Goal: Task Accomplishment & Management: Complete application form

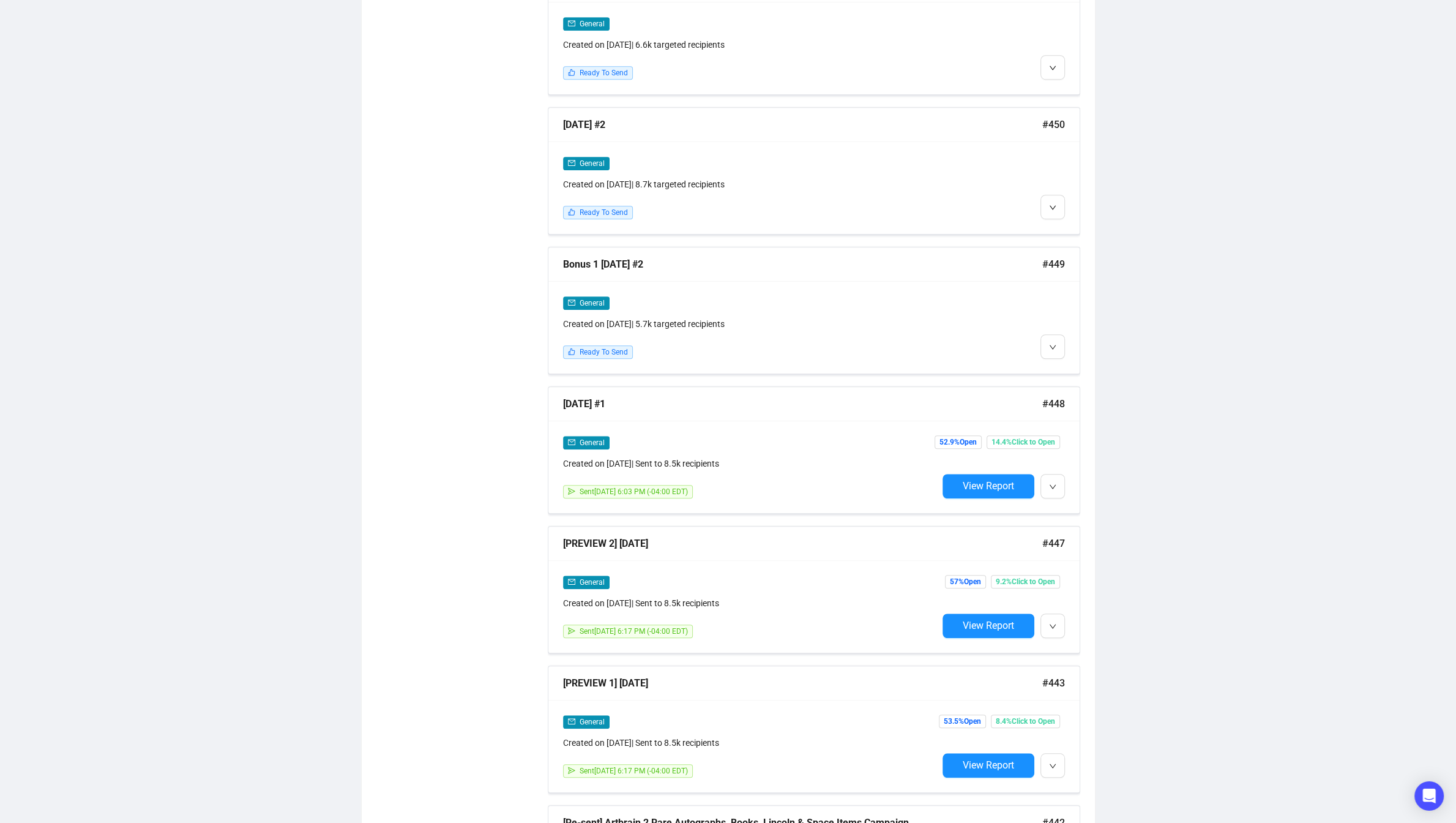
scroll to position [962, 0]
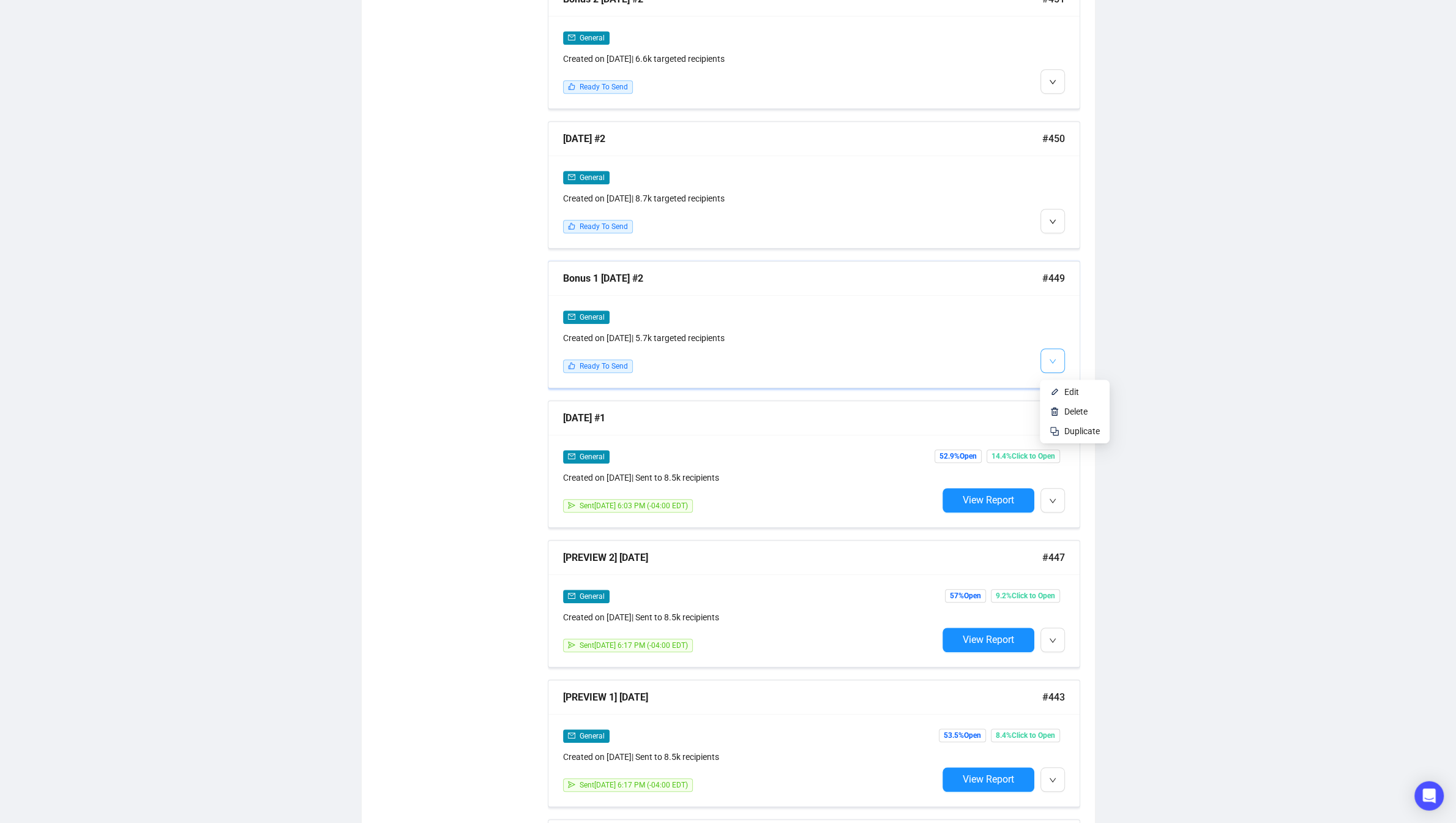
click at [1055, 363] on icon "down" at bounding box center [1053, 362] width 7 height 7
click at [1064, 392] on li "Edit" at bounding box center [1075, 393] width 65 height 19
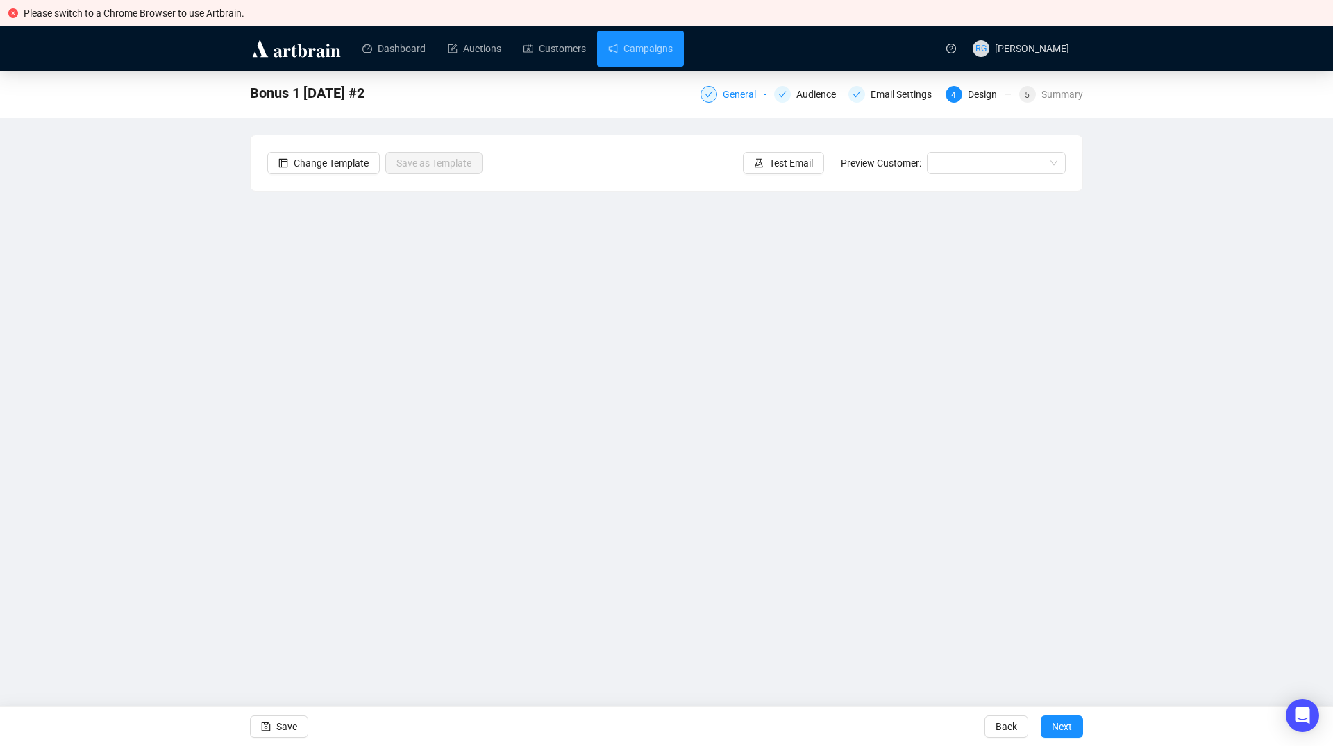
click at [736, 94] on div "General" at bounding box center [744, 94] width 42 height 17
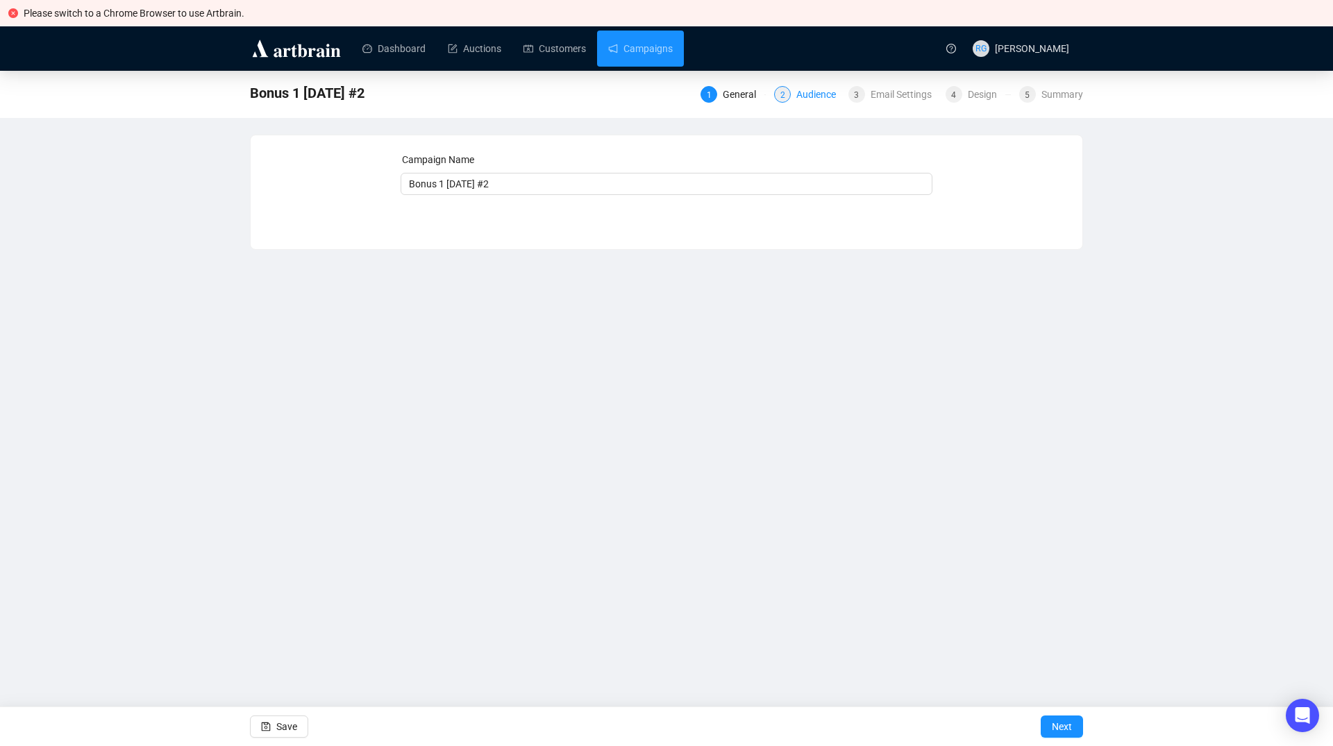
click at [800, 95] on div "Audience" at bounding box center [820, 94] width 48 height 17
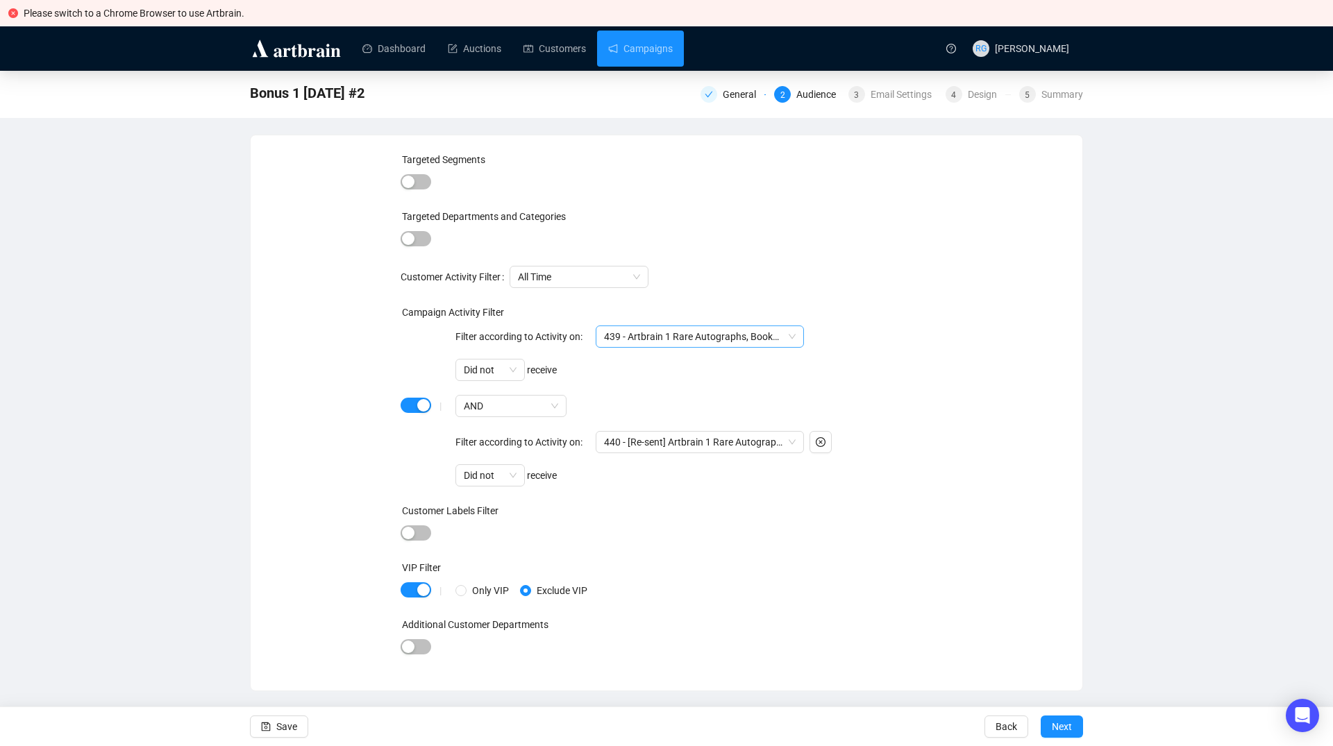
click at [708, 341] on span "439 - Artbrain 1 Rare Autographs, Books, Lincoln & Space Items Campaign" at bounding box center [700, 336] width 192 height 21
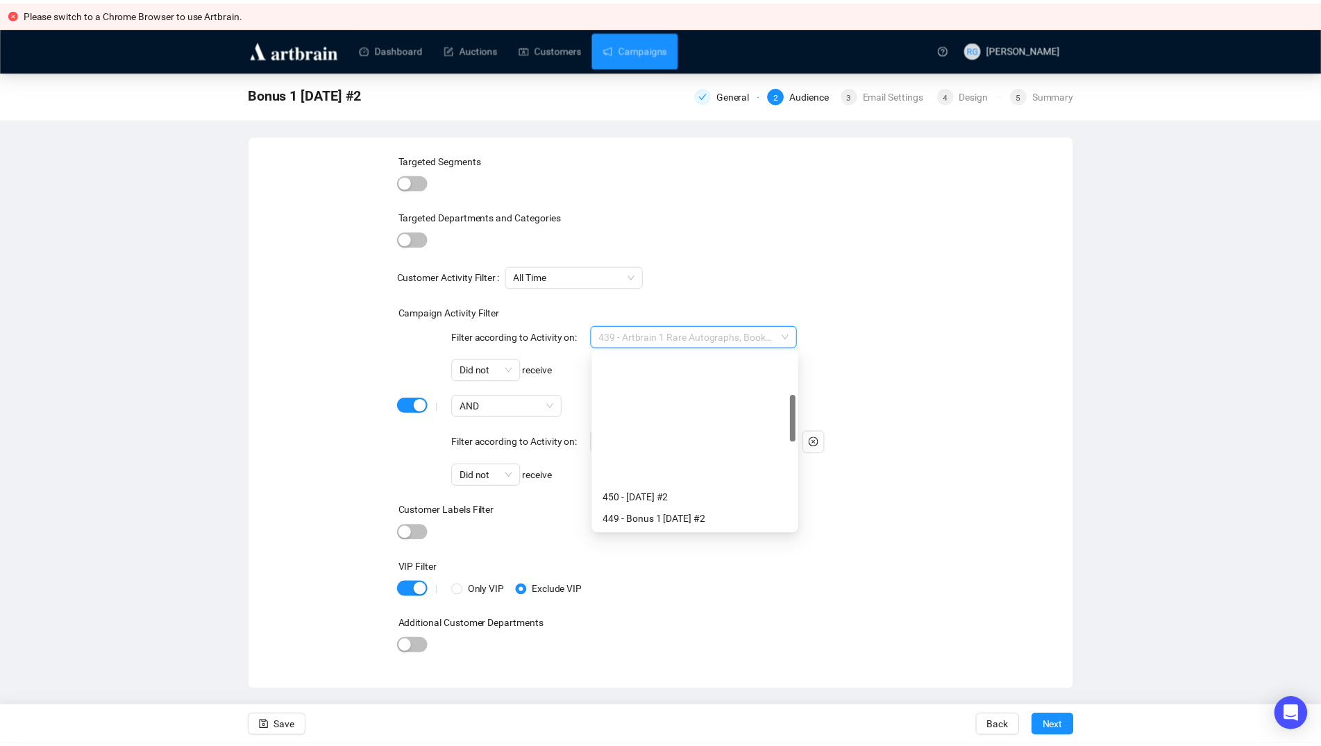
scroll to position [155, 0]
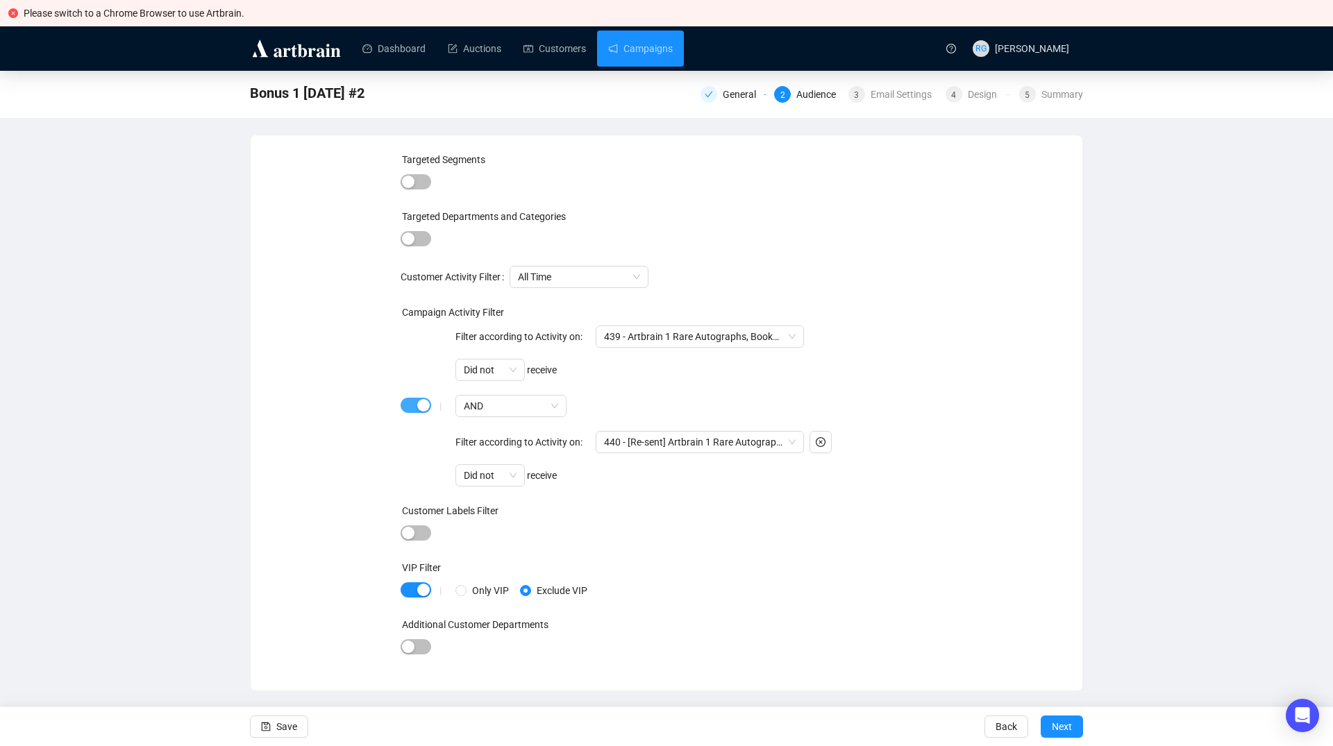
click at [408, 405] on span "button" at bounding box center [416, 405] width 31 height 15
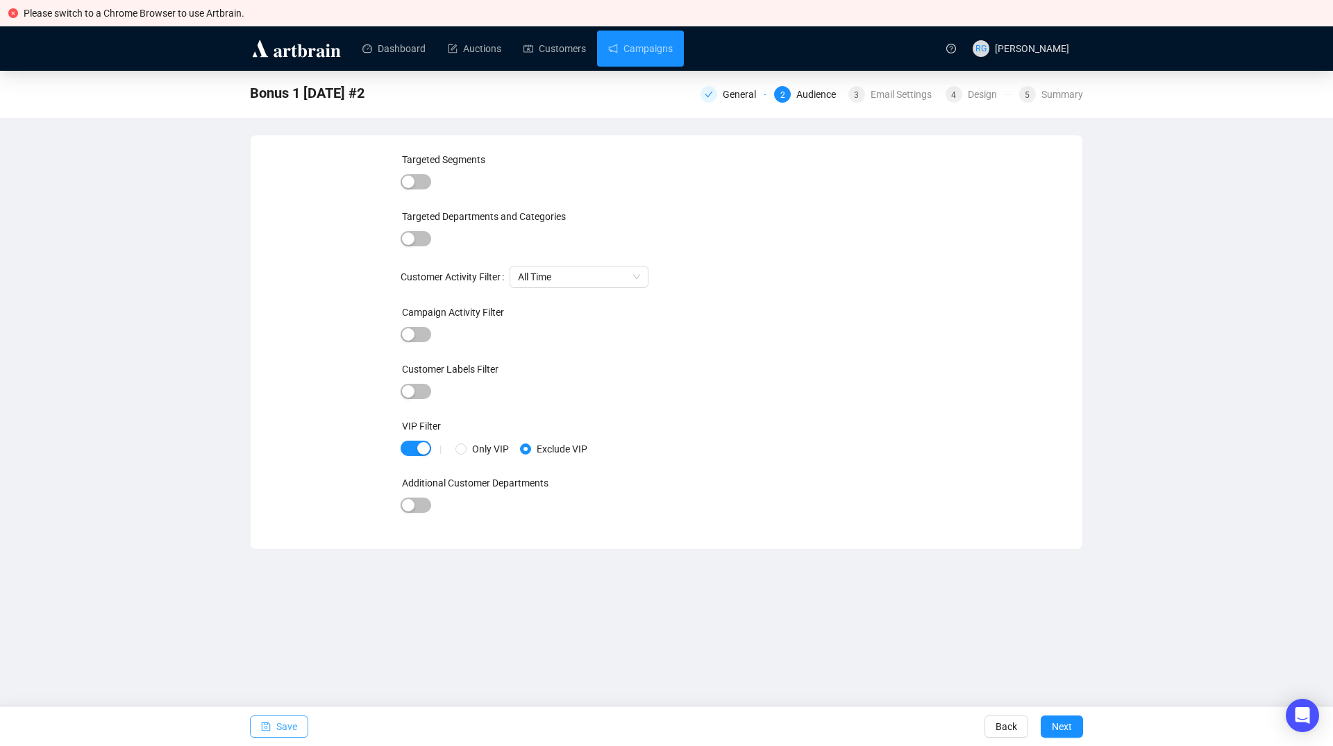
click at [282, 727] on span "Save" at bounding box center [286, 726] width 21 height 39
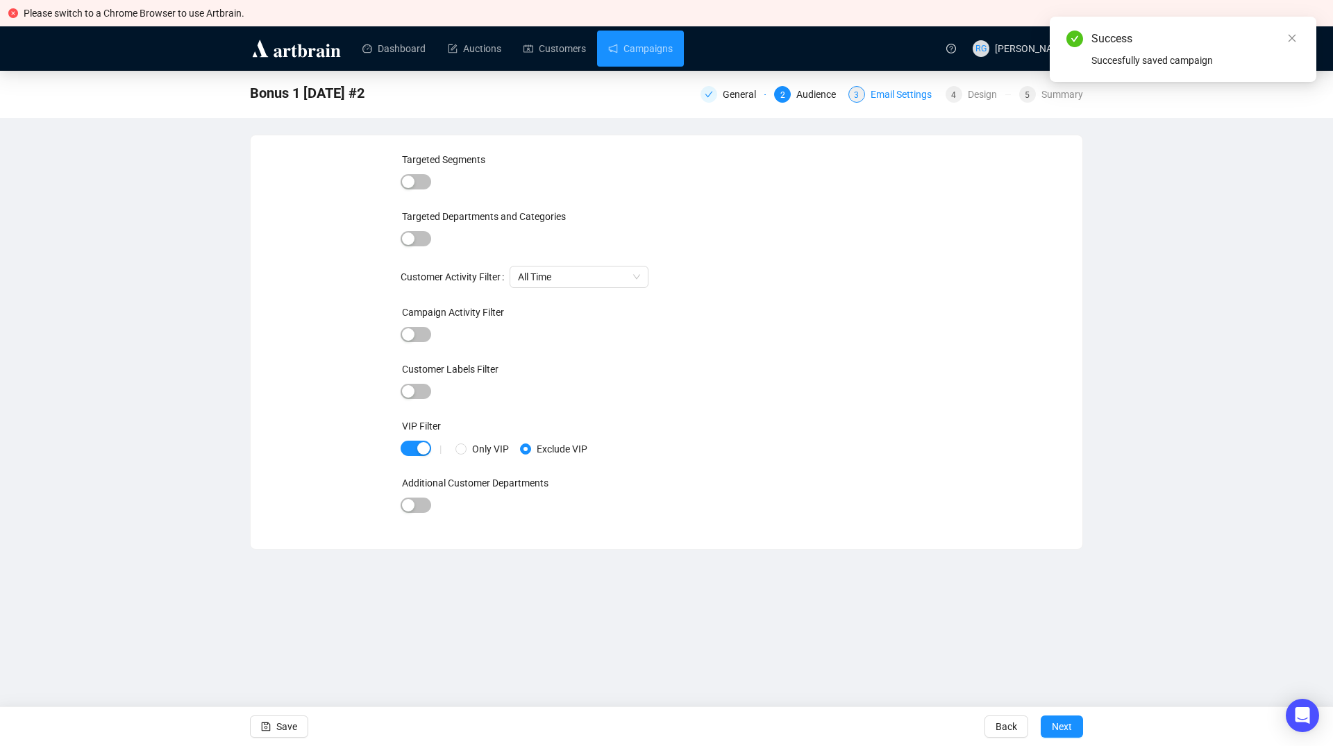
click at [874, 96] on div "Email Settings" at bounding box center [904, 94] width 69 height 17
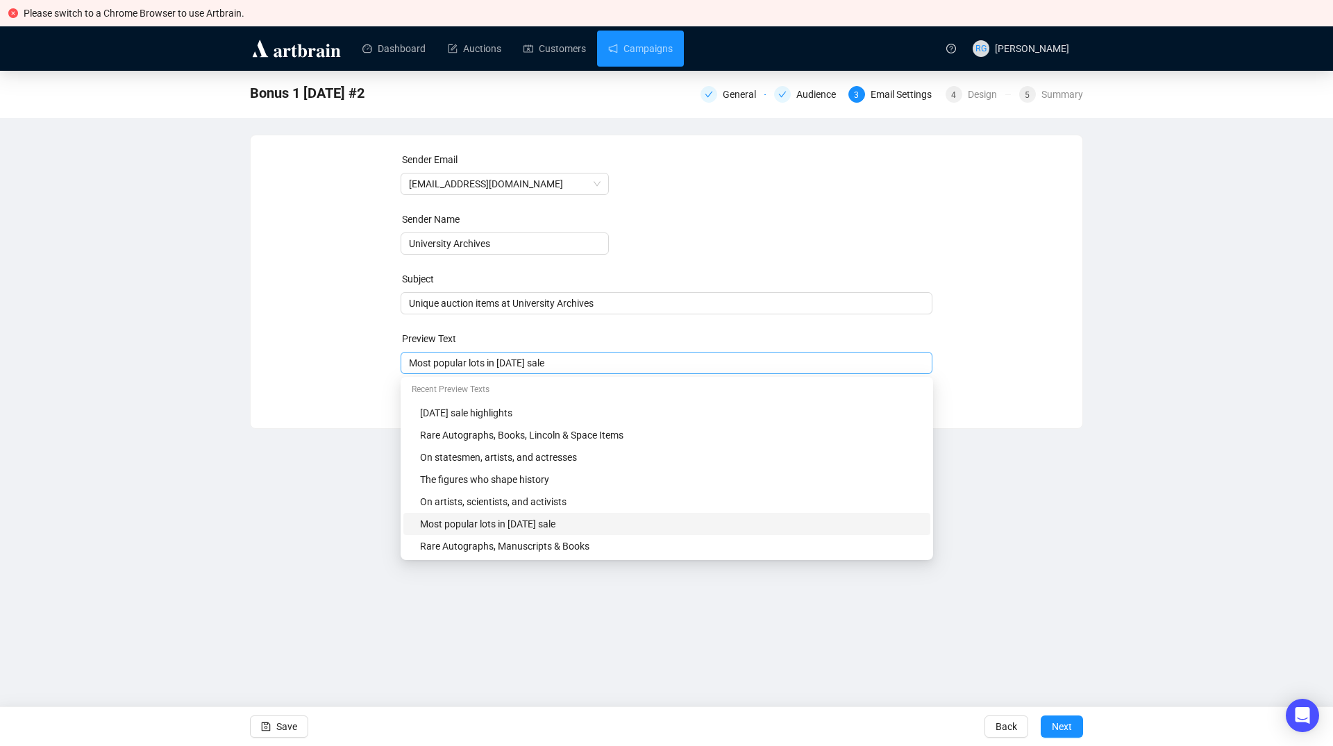
drag, startPoint x: 408, startPoint y: 367, endPoint x: 521, endPoint y: 367, distance: 112.5
click at [521, 367] on div "Most popular lots in [DATE] sale" at bounding box center [667, 363] width 532 height 22
click at [432, 363] on input "search" at bounding box center [660, 363] width 503 height 21
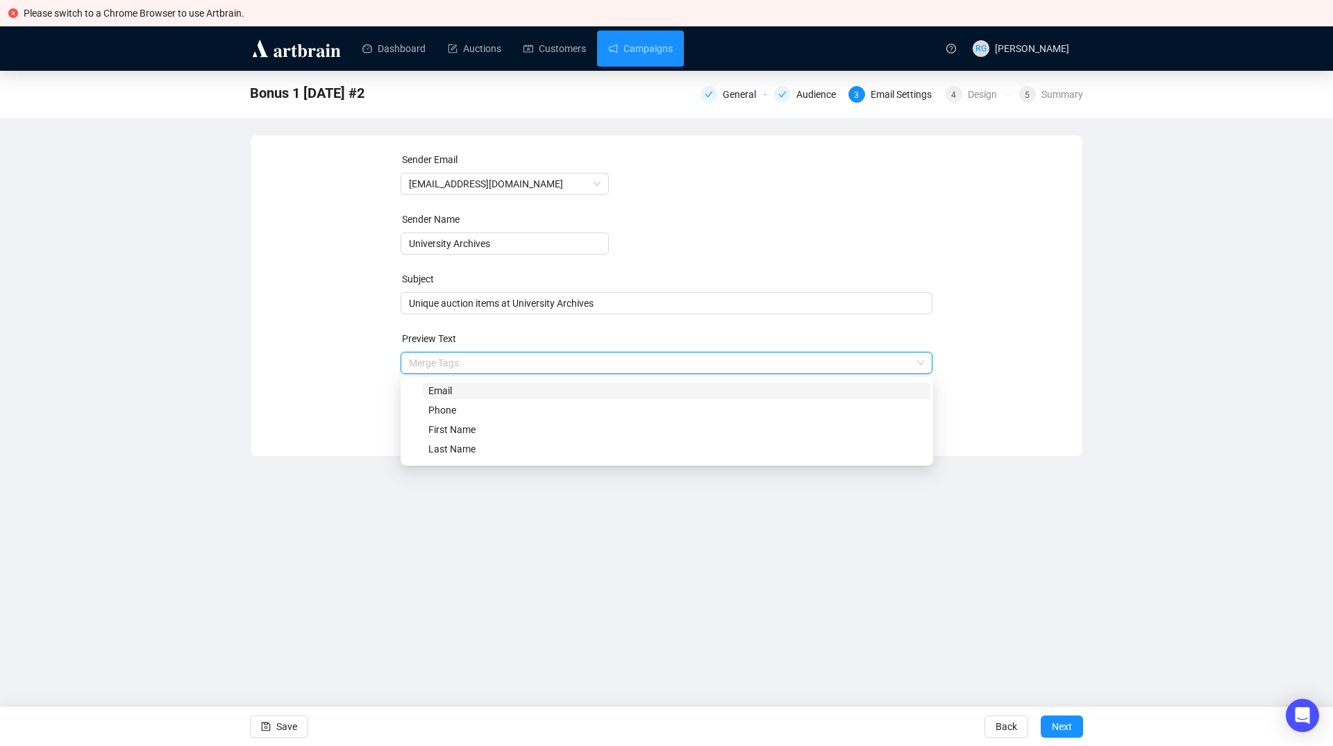
click at [347, 372] on div "Sender Email [EMAIL_ADDRESS][DOMAIN_NAME] Sender Name University Archives Subje…" at bounding box center [666, 285] width 798 height 267
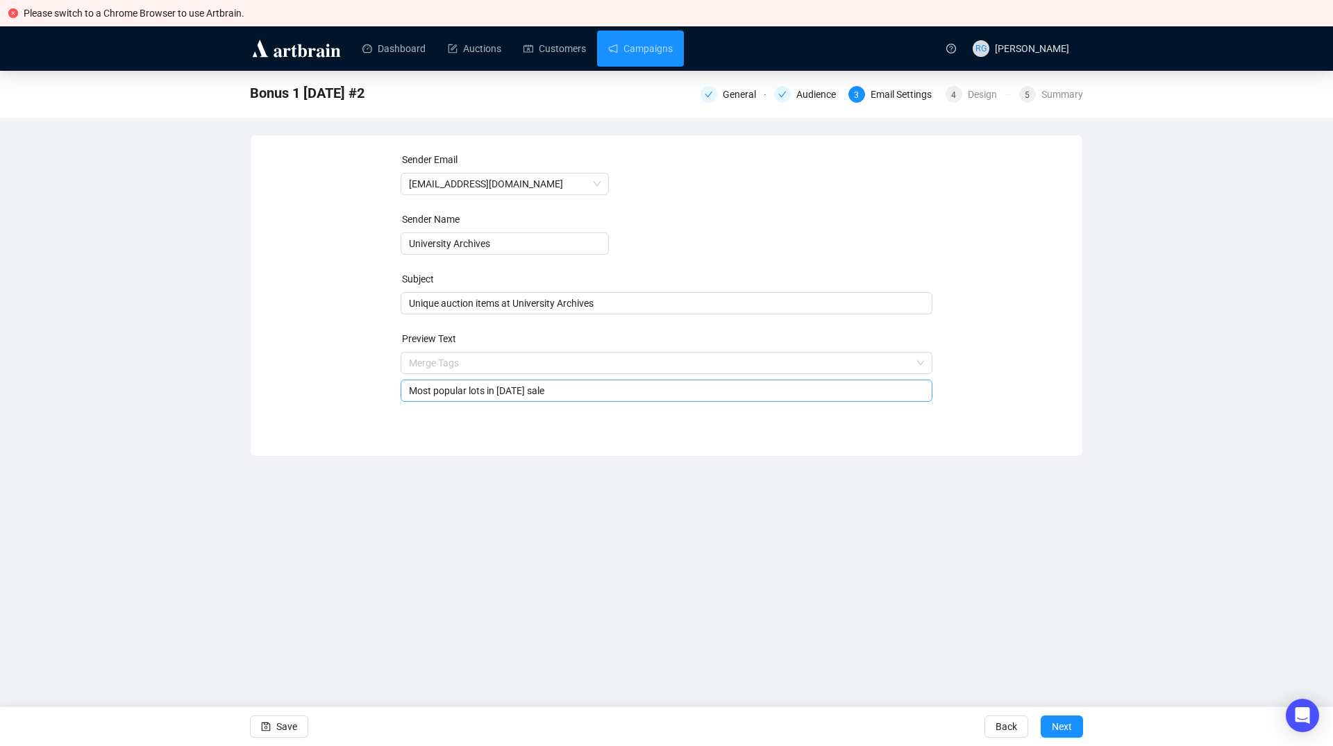
click at [439, 390] on input "Most popular lots in [DATE] sale" at bounding box center [667, 390] width 516 height 15
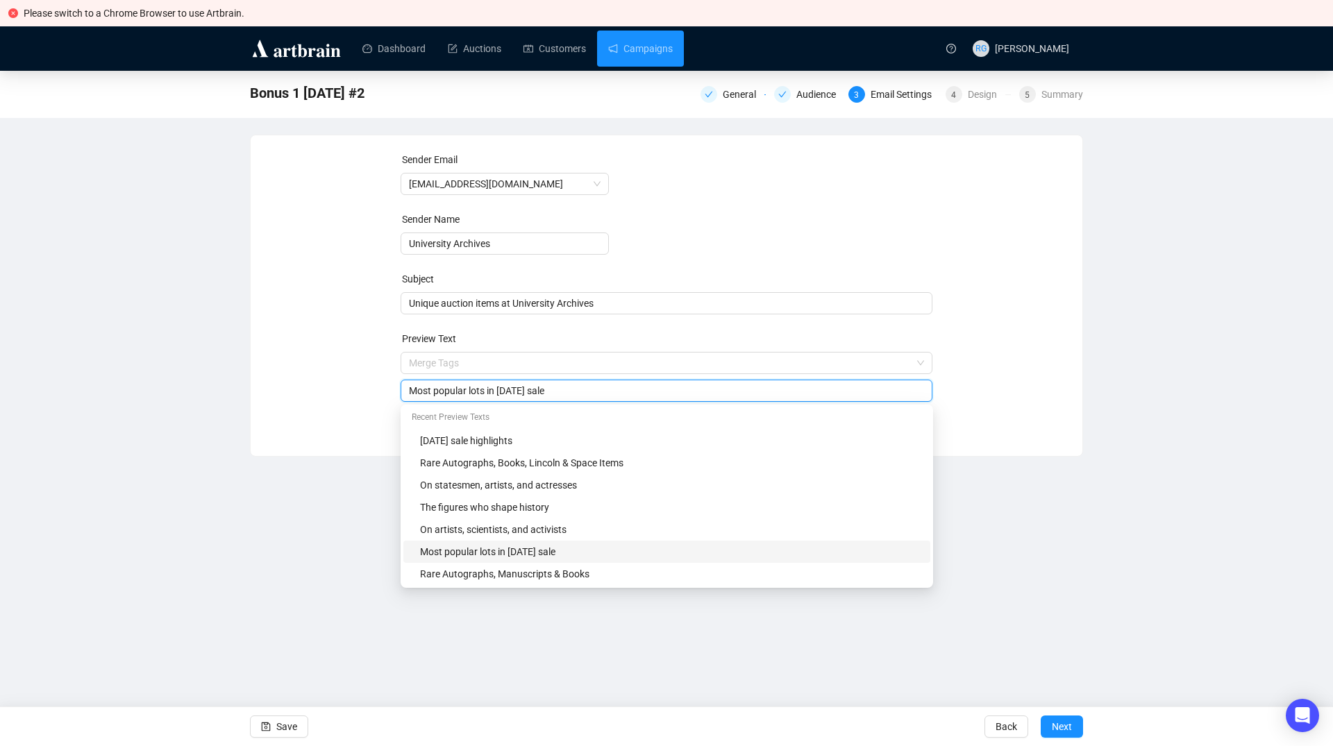
drag, startPoint x: 579, startPoint y: 390, endPoint x: 402, endPoint y: 394, distance: 177.0
click at [409, 394] on input "Most popular lots in [DATE] sale" at bounding box center [667, 390] width 516 height 15
type input "Don't miss our [DATE] sale!"
click at [268, 730] on icon "save" at bounding box center [266, 727] width 10 height 10
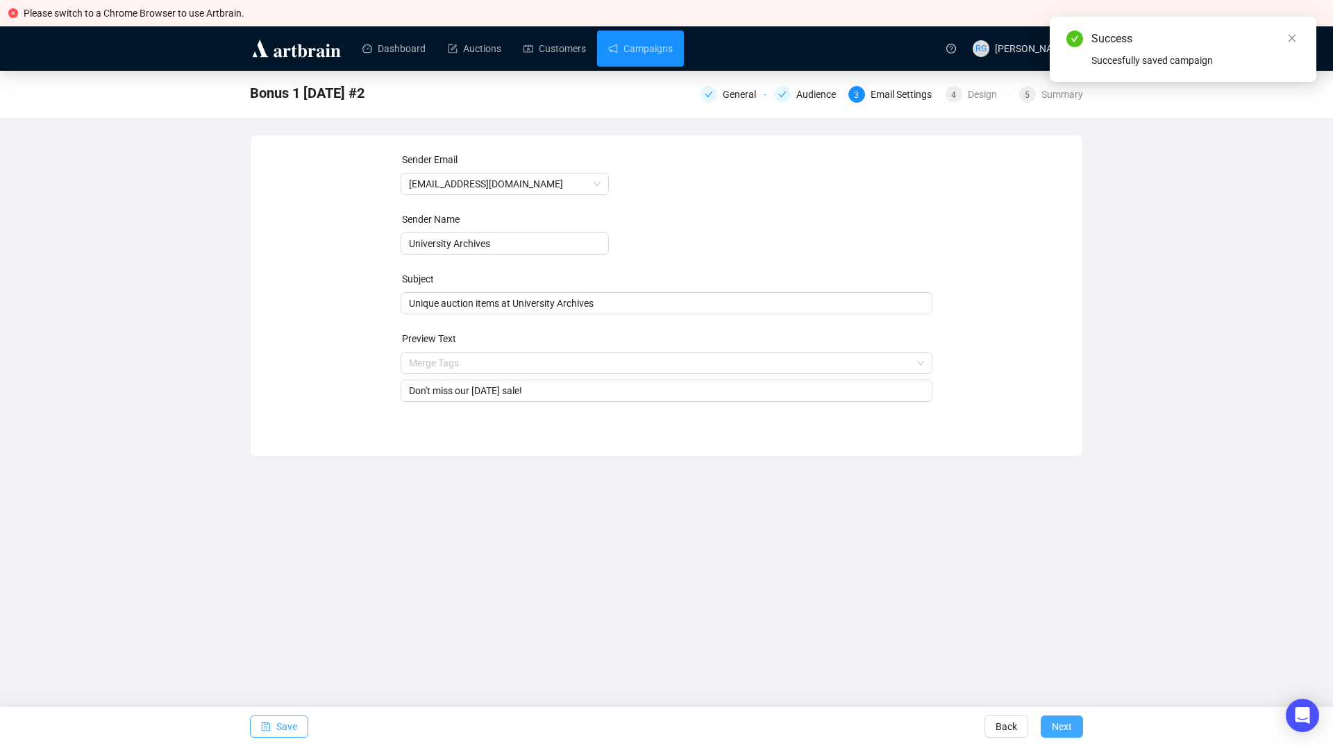
click at [1058, 727] on span "Next" at bounding box center [1062, 726] width 20 height 39
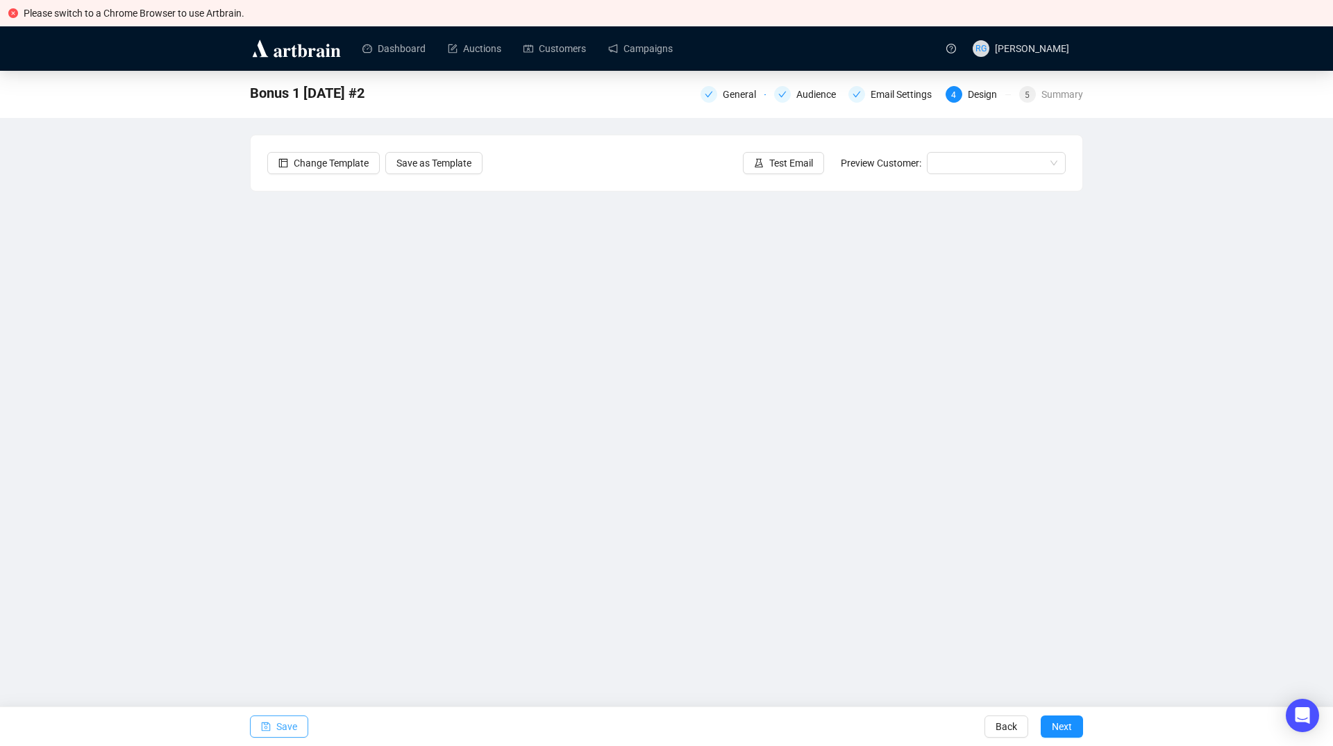
click at [284, 727] on span "Save" at bounding box center [286, 726] width 21 height 39
click at [285, 731] on span "Save" at bounding box center [286, 726] width 21 height 39
click at [283, 724] on span "Save" at bounding box center [286, 726] width 21 height 39
click at [287, 725] on span "Save" at bounding box center [286, 726] width 21 height 39
click at [292, 730] on span "Save" at bounding box center [286, 726] width 21 height 39
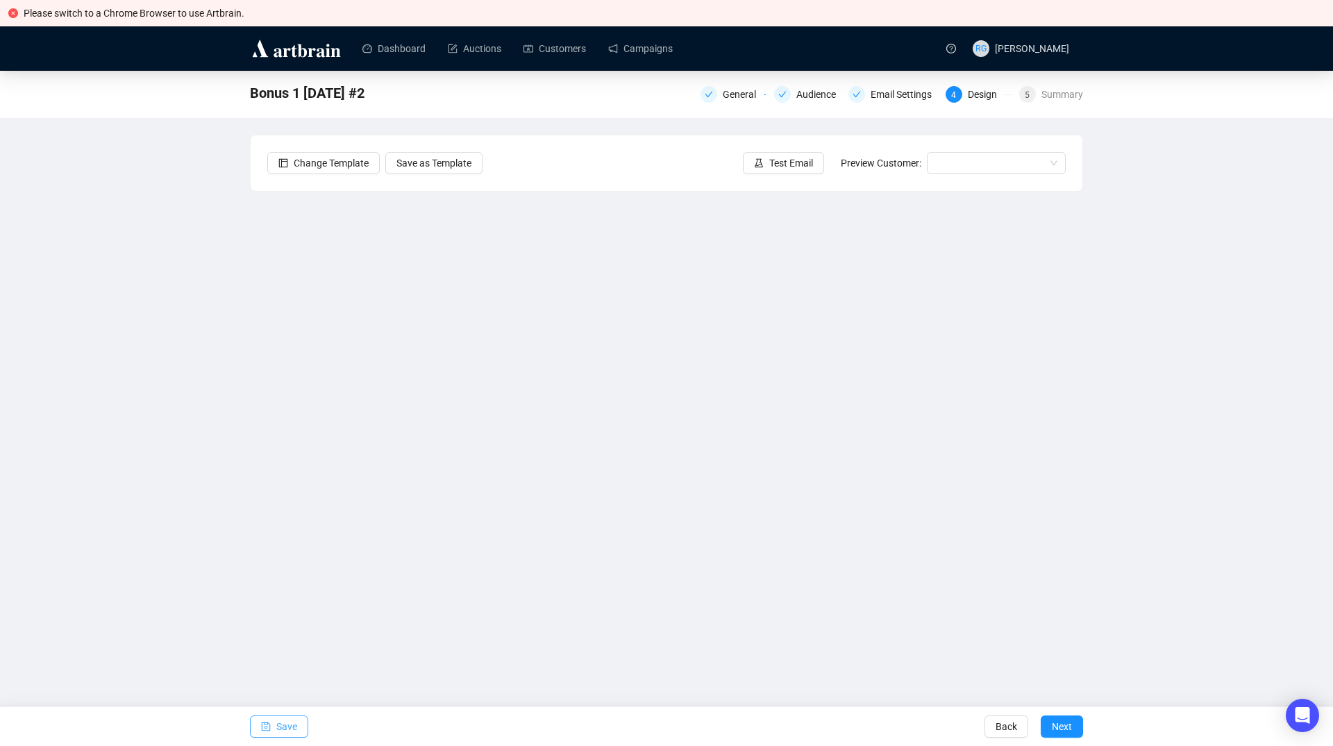
click at [280, 718] on span "Save" at bounding box center [286, 726] width 21 height 39
click at [290, 728] on span "Save" at bounding box center [286, 726] width 21 height 39
click at [285, 725] on span "Save" at bounding box center [286, 726] width 21 height 39
click at [277, 725] on span "Save" at bounding box center [286, 726] width 21 height 39
click at [265, 733] on span "button" at bounding box center [266, 726] width 10 height 39
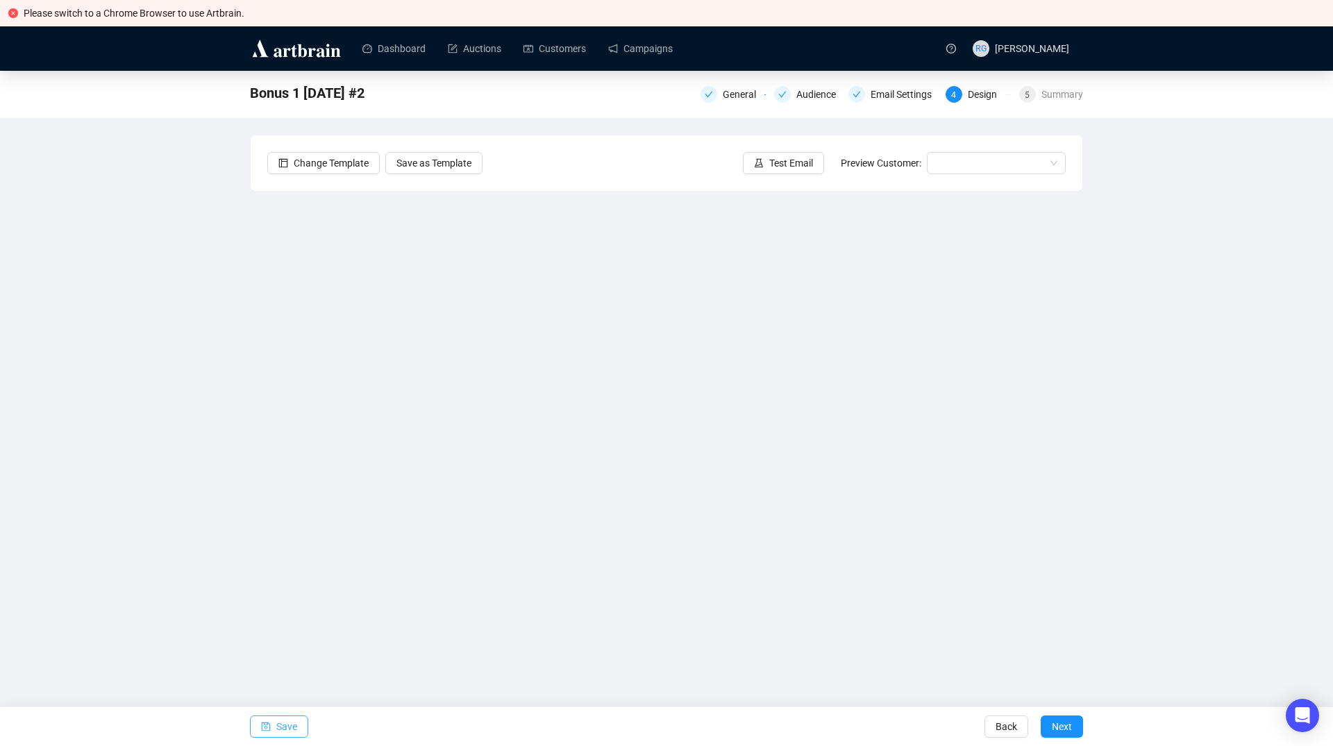
click at [289, 722] on span "Save" at bounding box center [286, 726] width 21 height 39
click at [260, 725] on button "Save" at bounding box center [279, 727] width 58 height 22
click at [262, 725] on icon "save" at bounding box center [266, 727] width 9 height 9
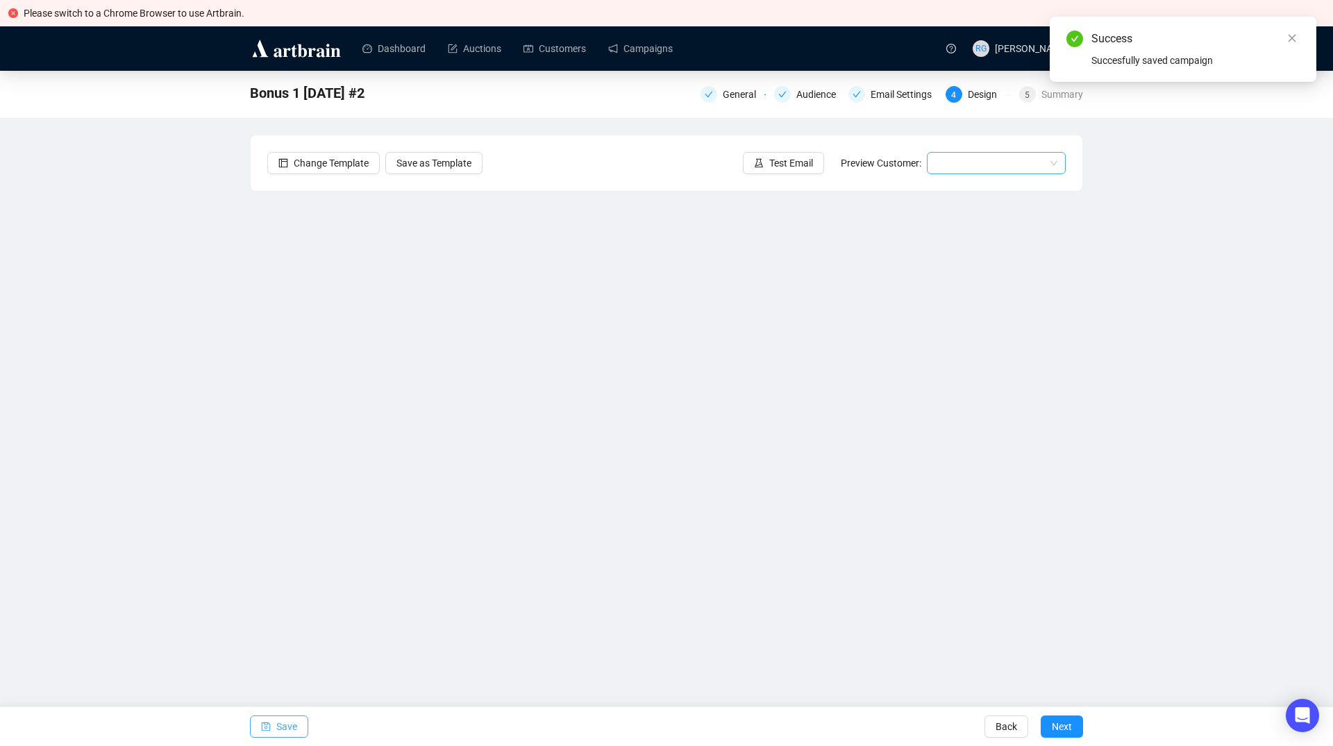
click at [952, 161] on input "search" at bounding box center [990, 163] width 110 height 21
click at [962, 191] on div "[PERSON_NAME] | Example" at bounding box center [996, 190] width 117 height 15
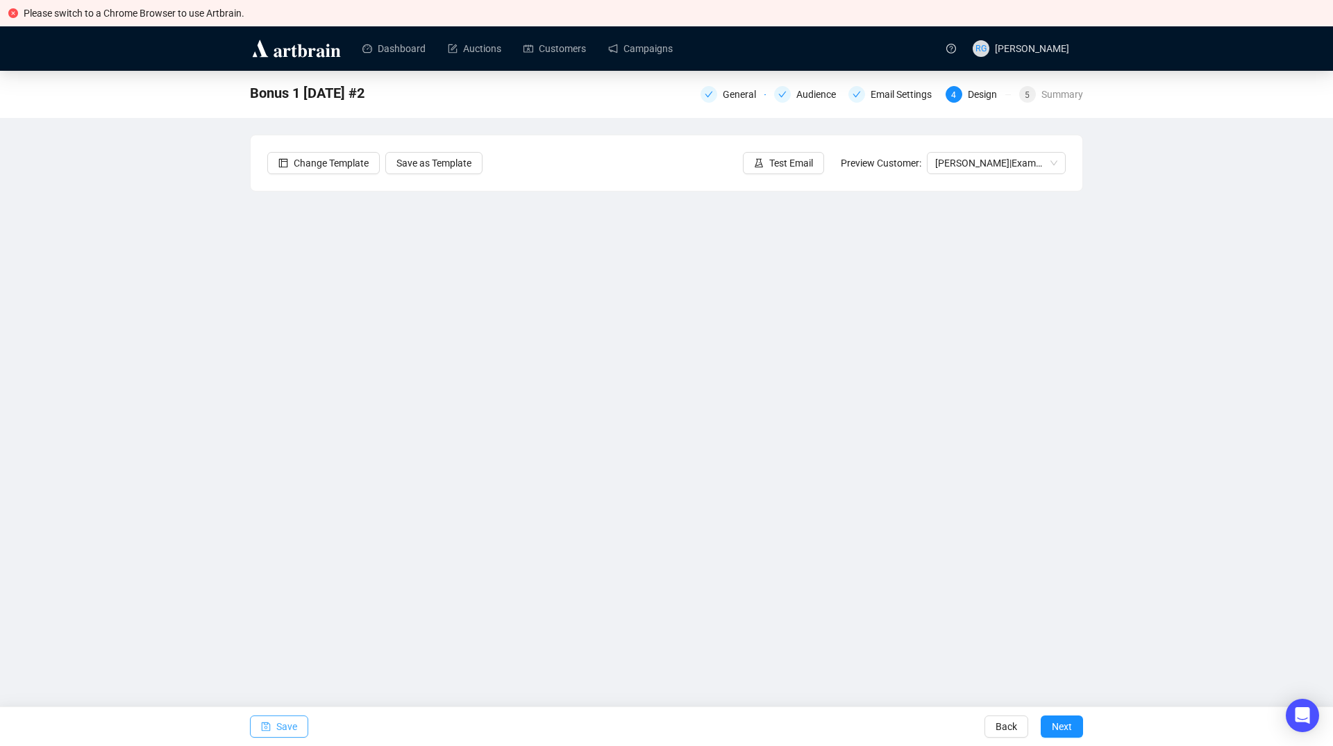
click at [293, 723] on span "Save" at bounding box center [286, 726] width 21 height 39
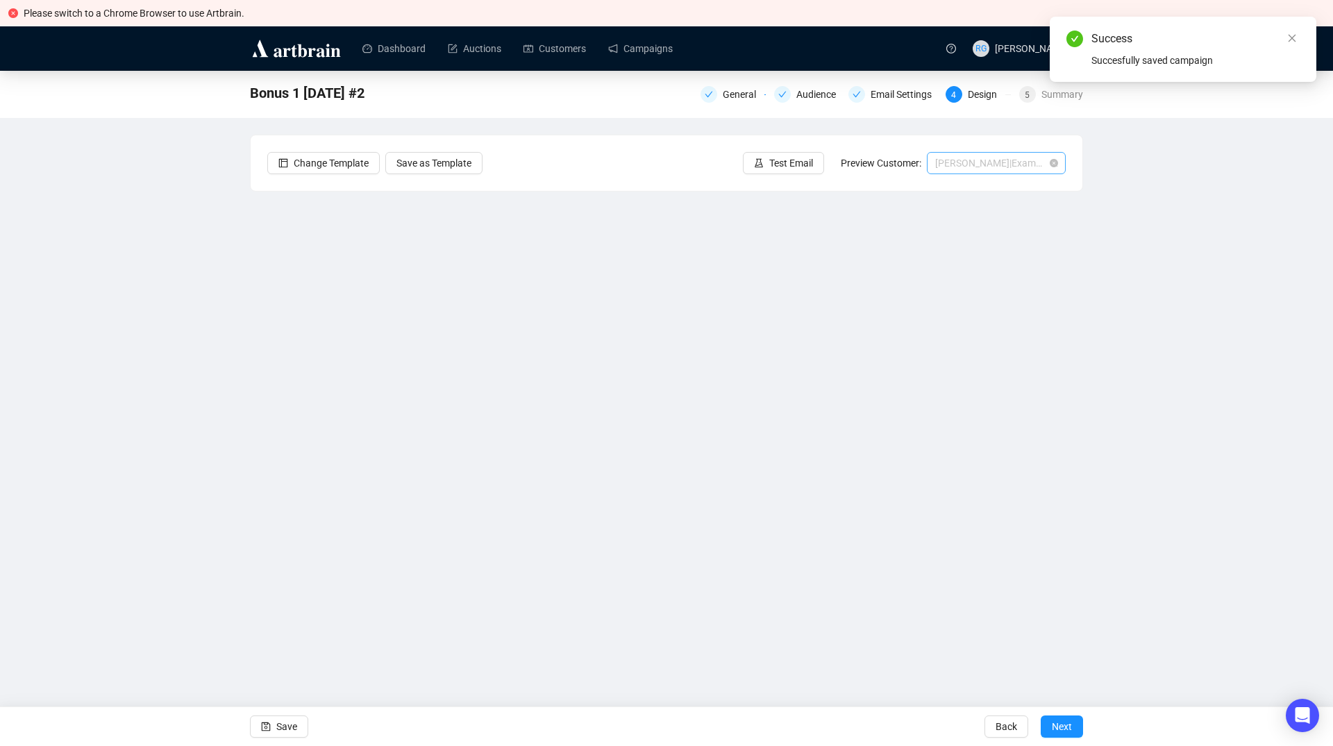
click at [967, 160] on span "[PERSON_NAME] | Example" at bounding box center [996, 163] width 122 height 21
click at [957, 216] on div "[PERSON_NAME] | Example" at bounding box center [996, 212] width 117 height 15
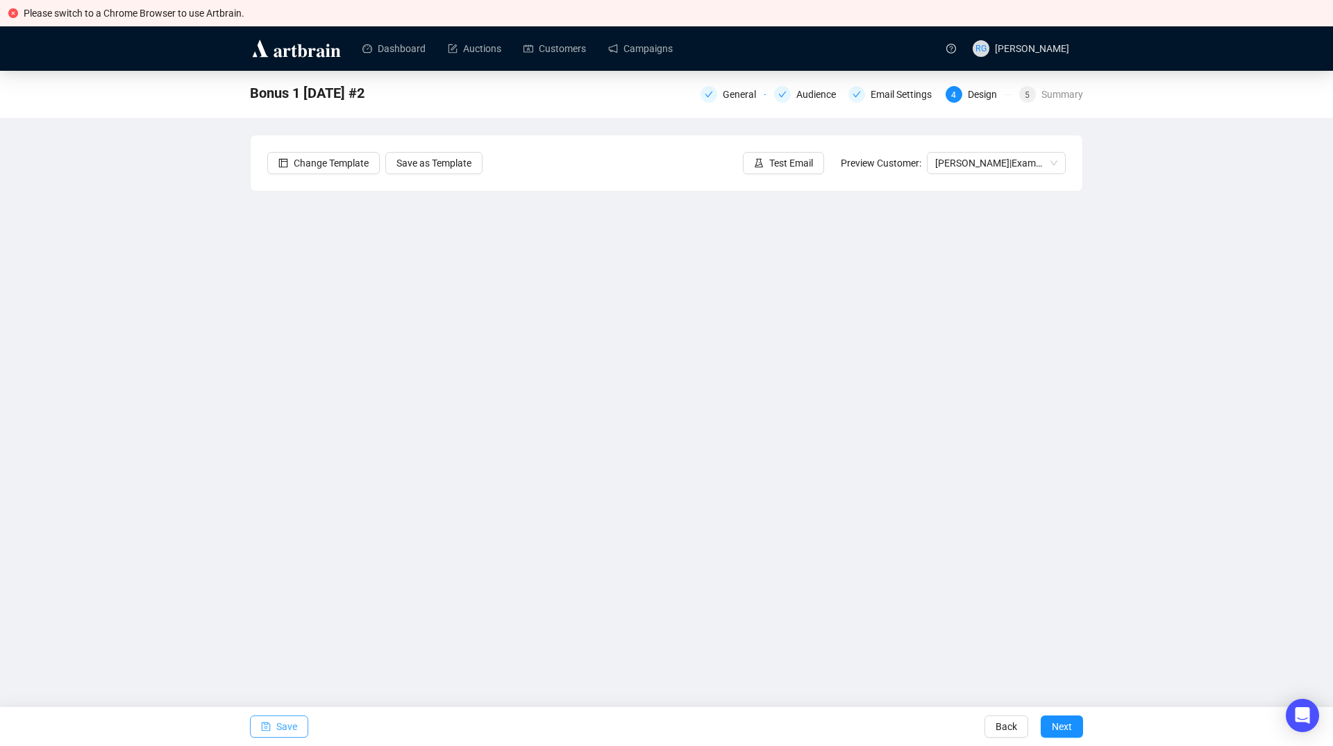
click at [297, 723] on button "Save" at bounding box center [279, 727] width 58 height 22
click at [800, 167] on span "Test Email" at bounding box center [791, 162] width 44 height 15
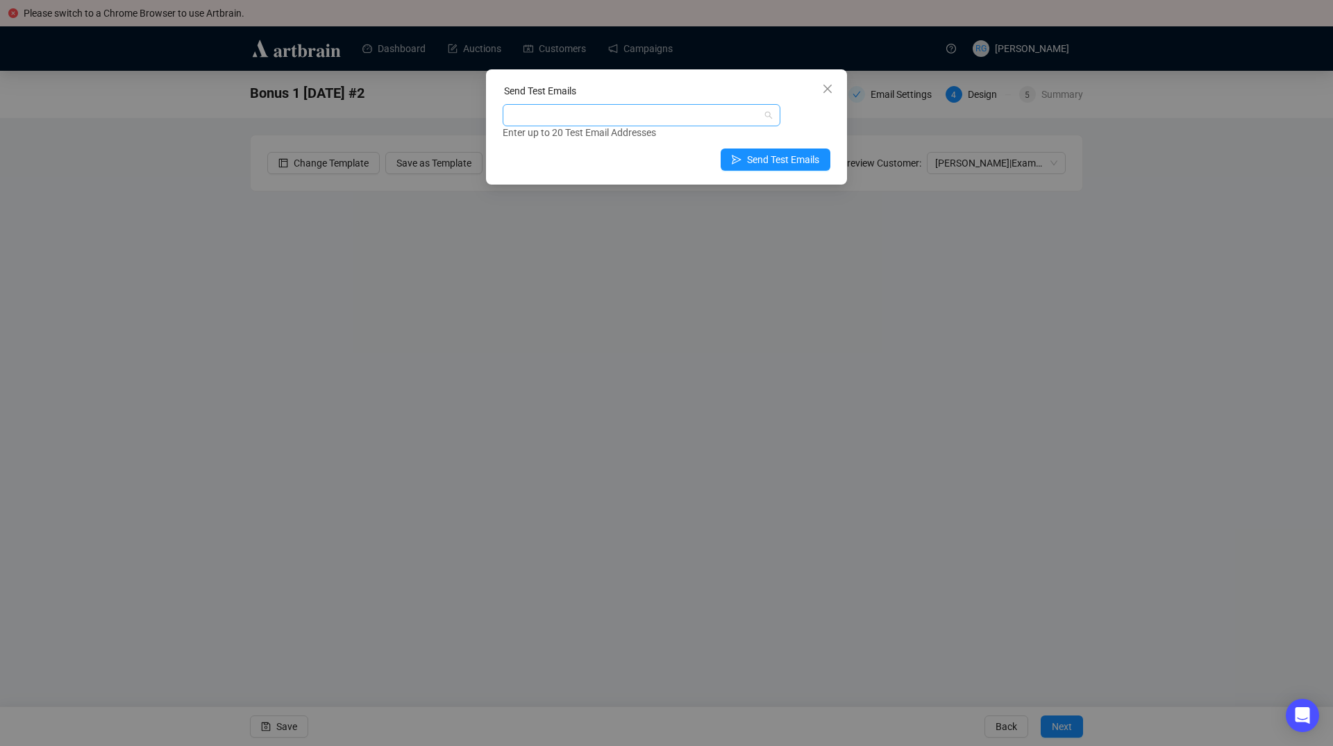
click at [578, 113] on div at bounding box center [634, 115] width 258 height 19
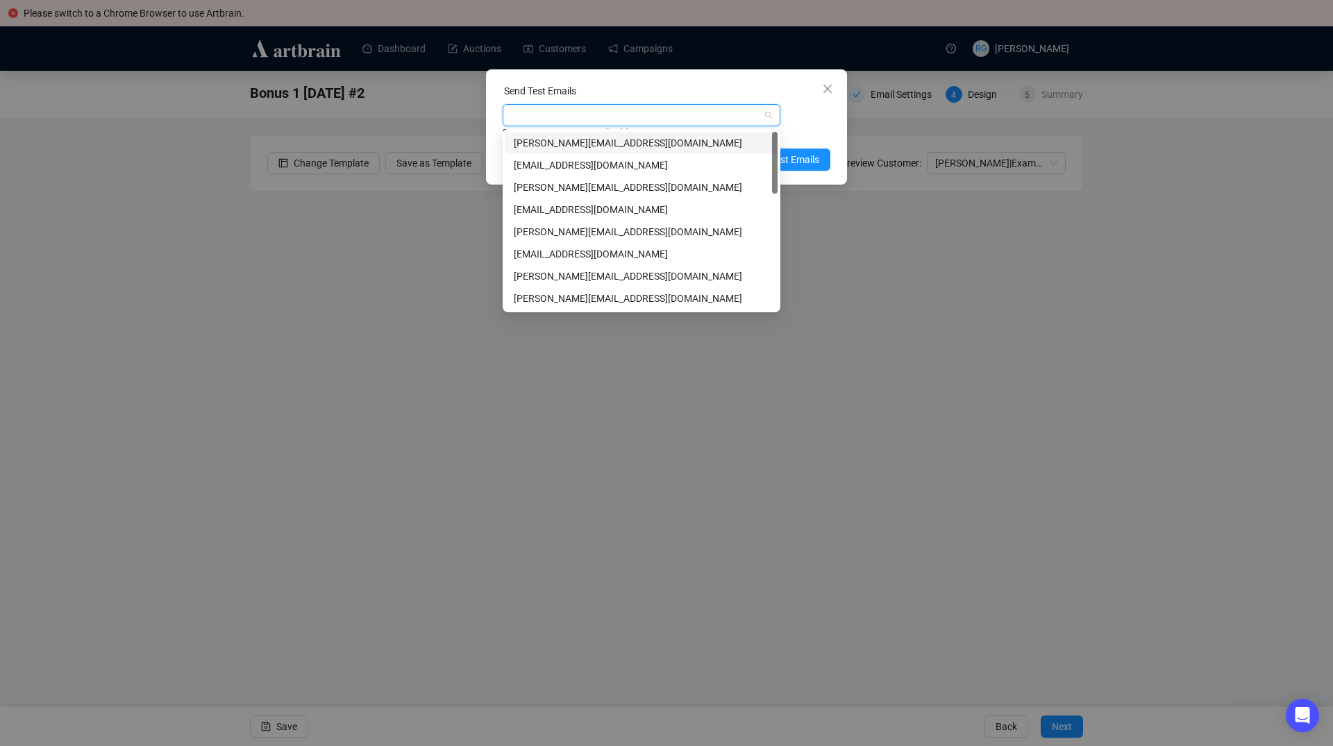
click at [580, 144] on div "[PERSON_NAME][EMAIL_ADDRESS][DOMAIN_NAME]" at bounding box center [641, 142] width 255 height 15
click at [569, 279] on div "[PERSON_NAME][EMAIL_ADDRESS][DOMAIN_NAME]" at bounding box center [641, 276] width 255 height 15
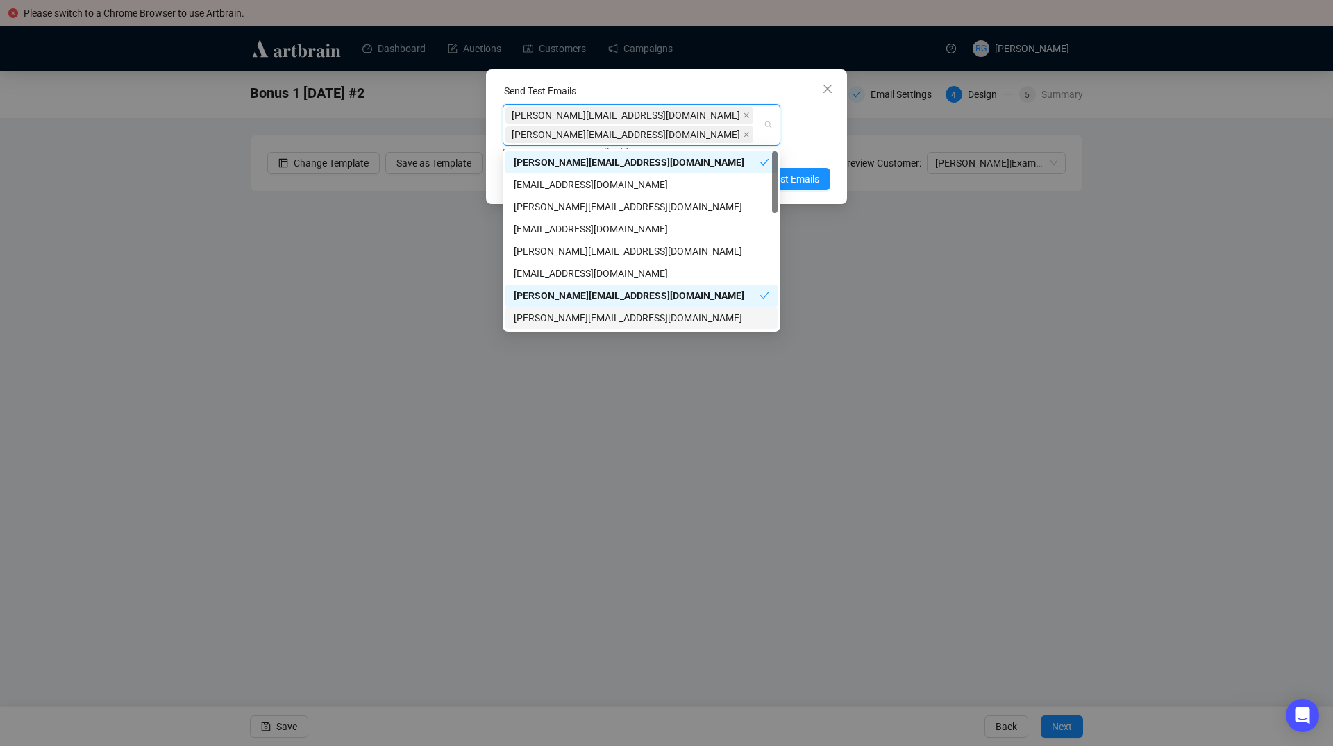
click at [566, 321] on div "[PERSON_NAME][EMAIL_ADDRESS][DOMAIN_NAME]" at bounding box center [641, 317] width 255 height 15
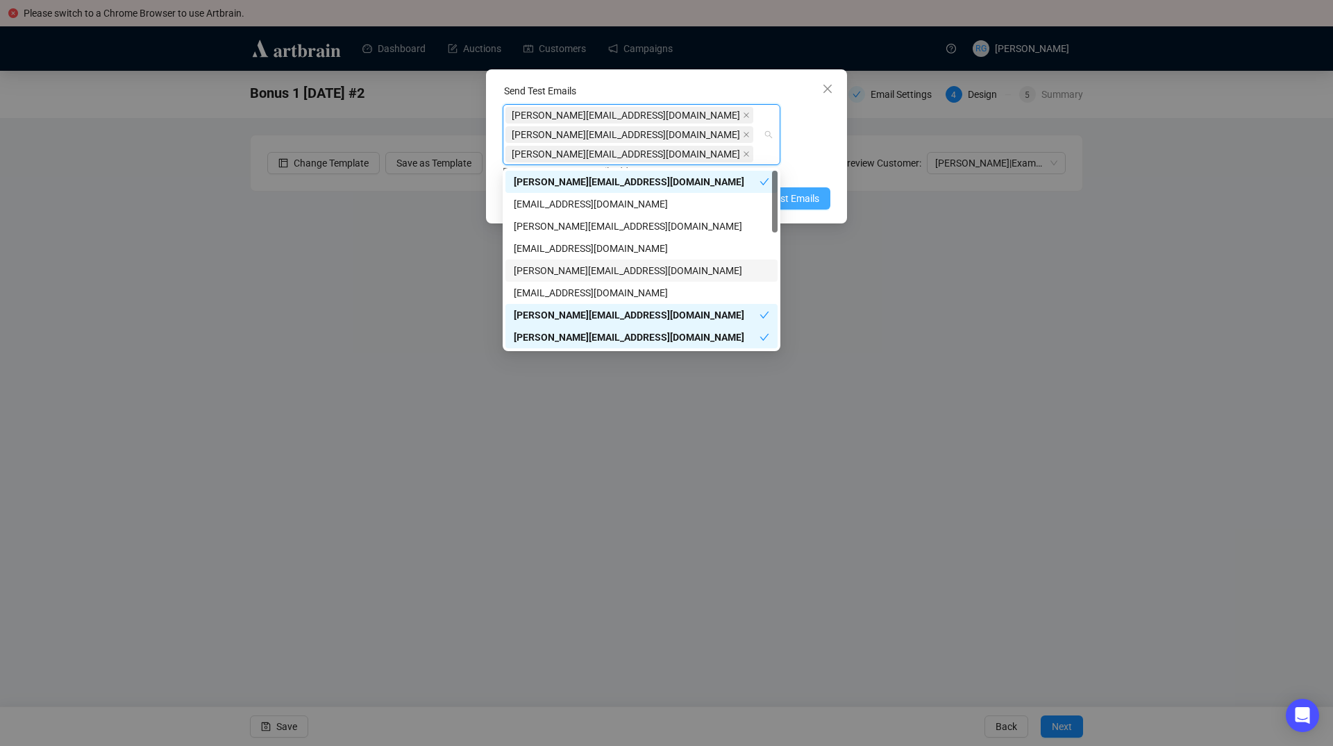
click at [800, 199] on span "Send Test Emails" at bounding box center [783, 198] width 72 height 15
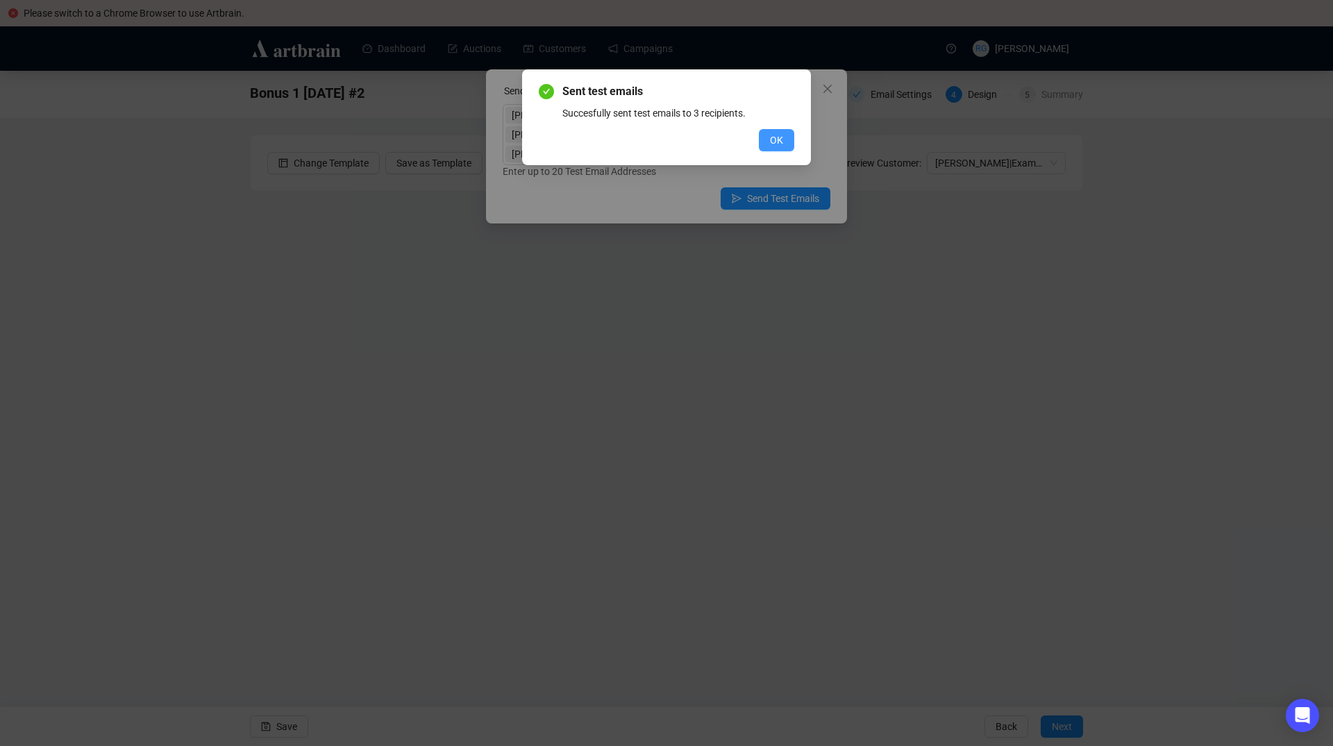
click at [771, 140] on span "OK" at bounding box center [776, 140] width 13 height 15
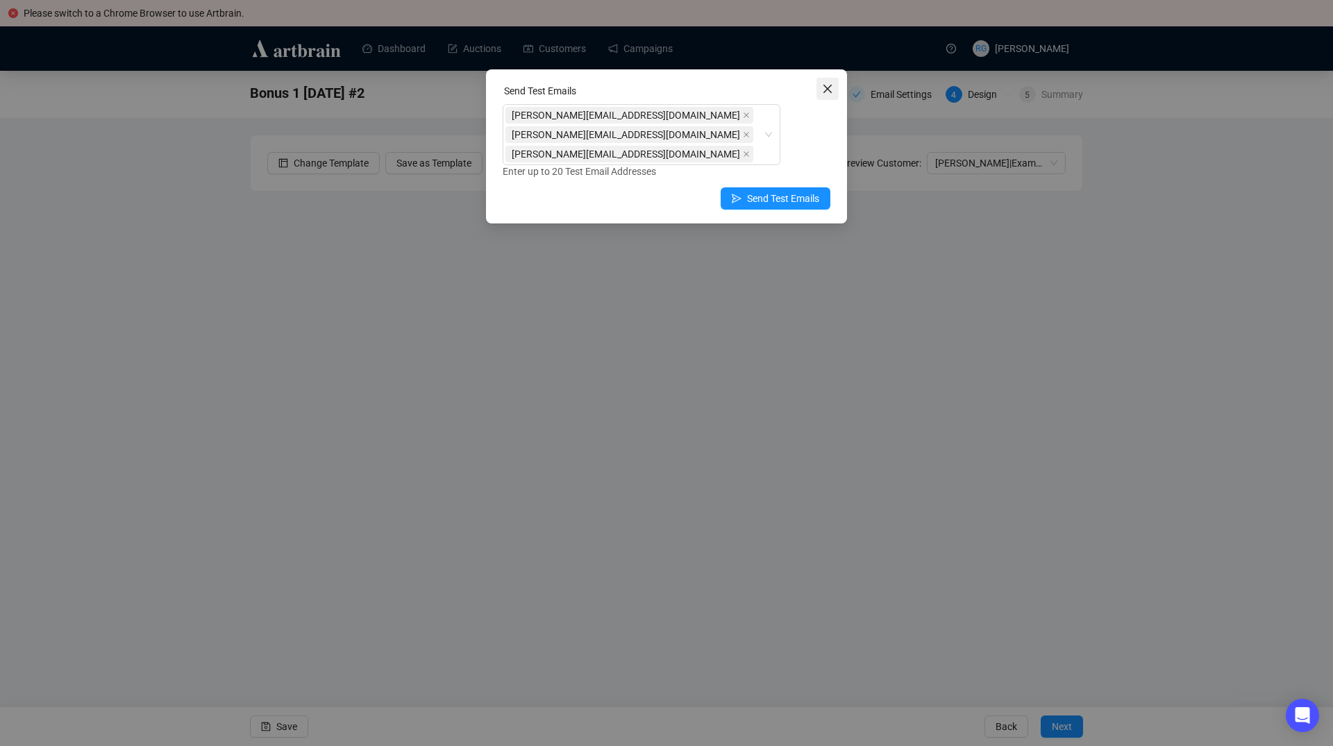
click at [826, 85] on icon "close" at bounding box center [827, 88] width 11 height 11
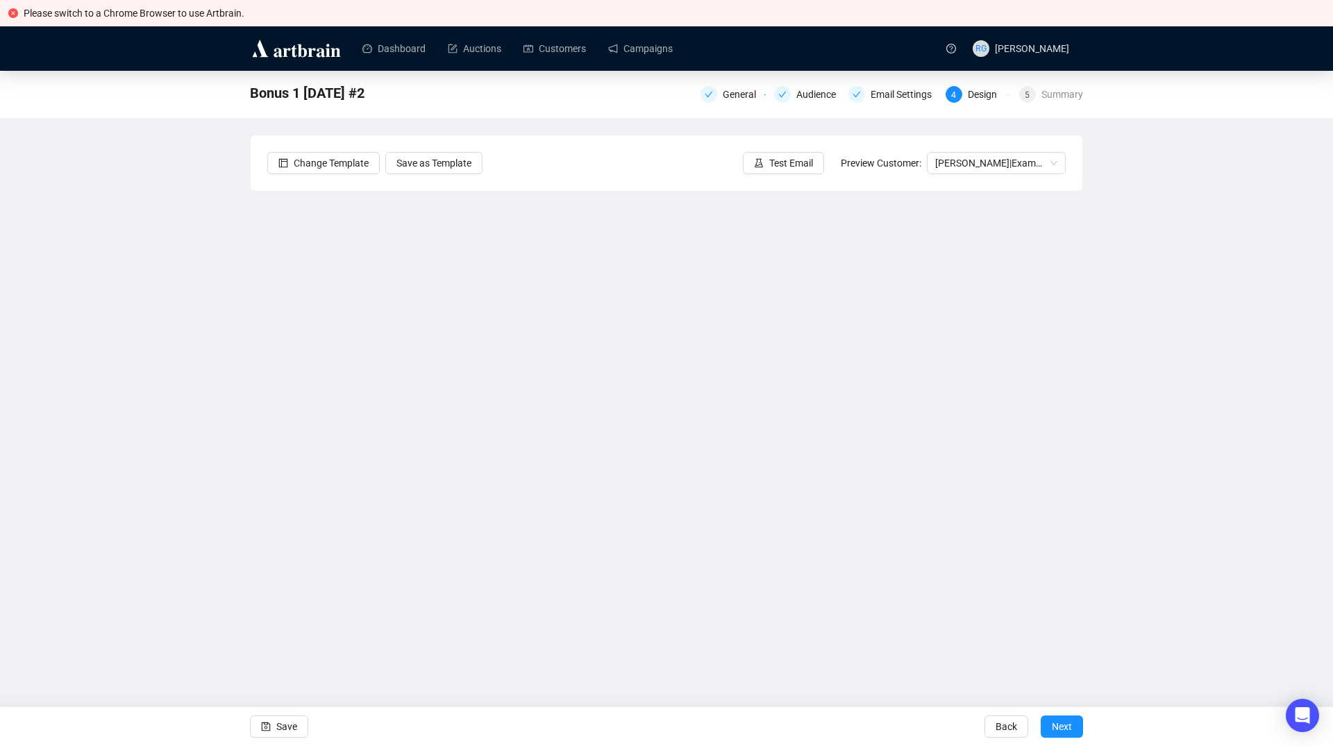
click at [121, 234] on div "Bonus 1 [DATE] #2 General Audience Email Settings 4 Design 5 Summary Change Tem…" at bounding box center [666, 363] width 1333 height 584
click at [655, 48] on link "Campaigns" at bounding box center [640, 49] width 65 height 36
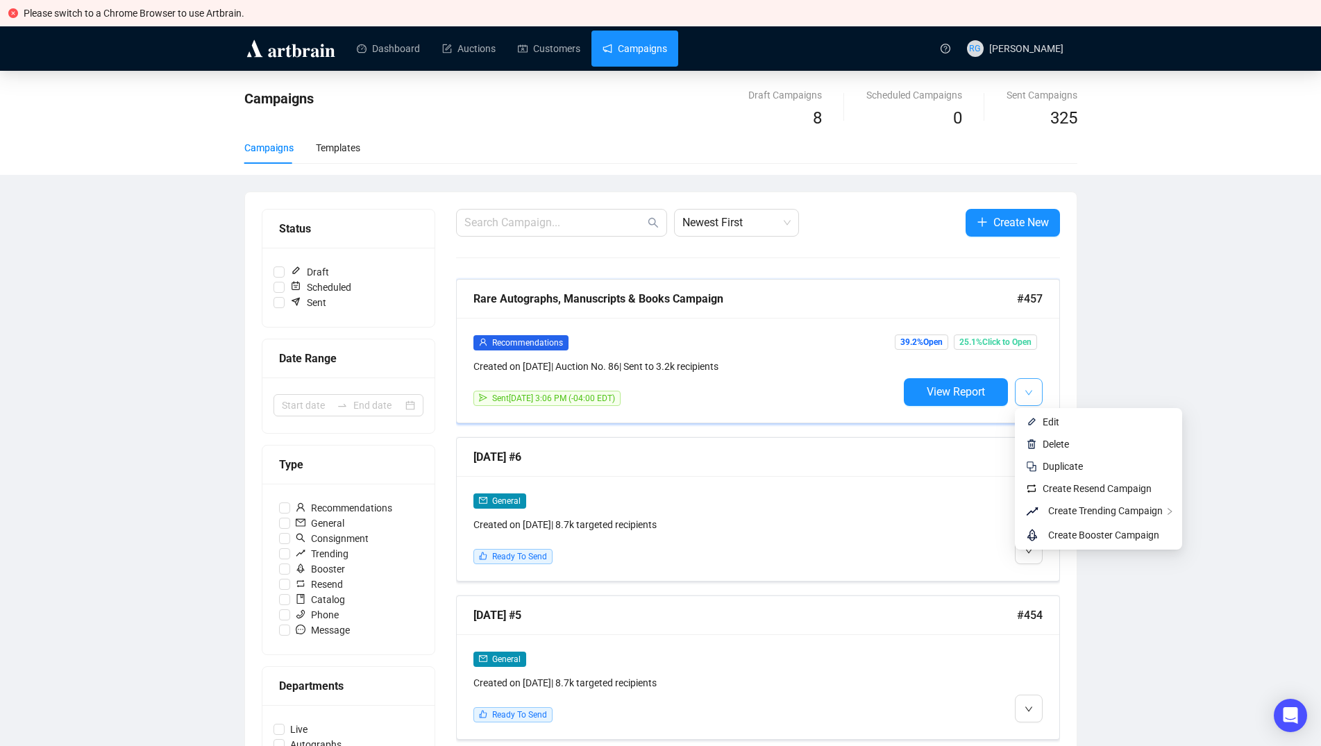
click at [1034, 389] on button "button" at bounding box center [1029, 392] width 28 height 28
click at [1059, 466] on span "Duplicate" at bounding box center [1063, 466] width 40 height 11
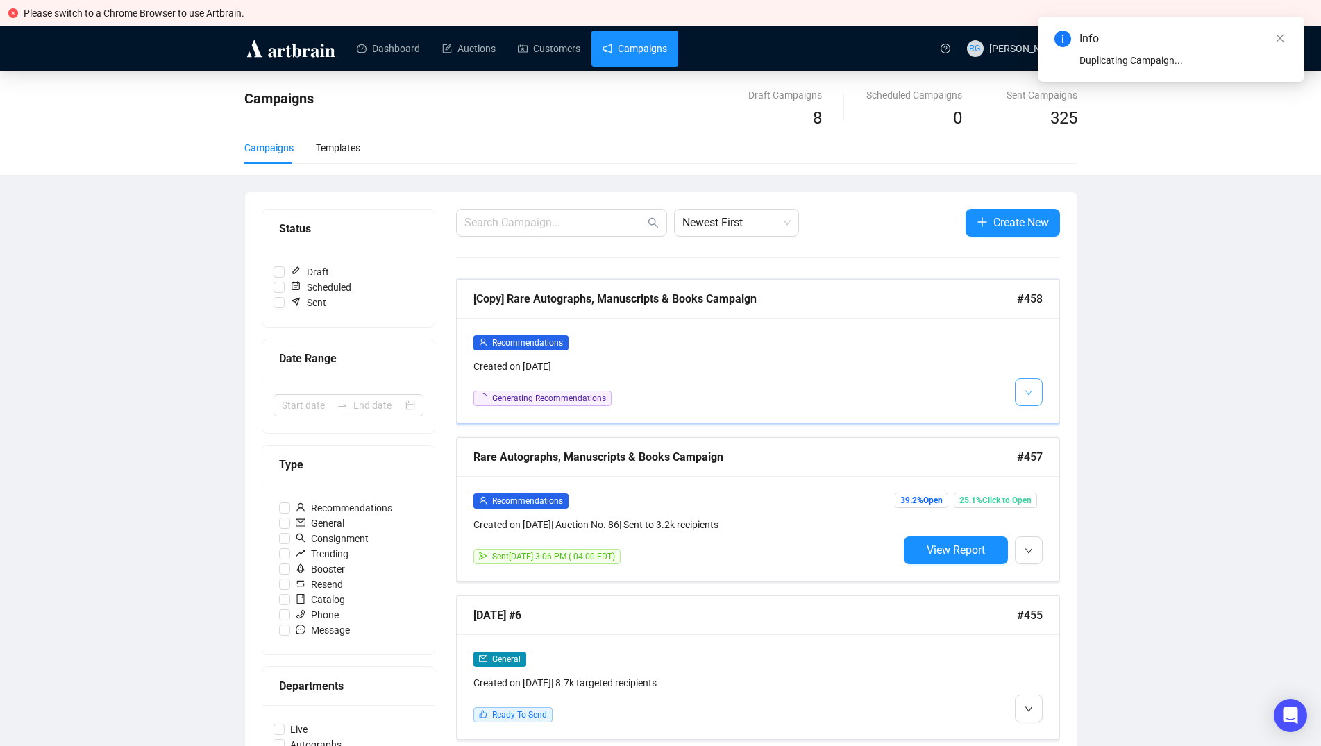
click at [1027, 388] on span "button" at bounding box center [1029, 391] width 8 height 17
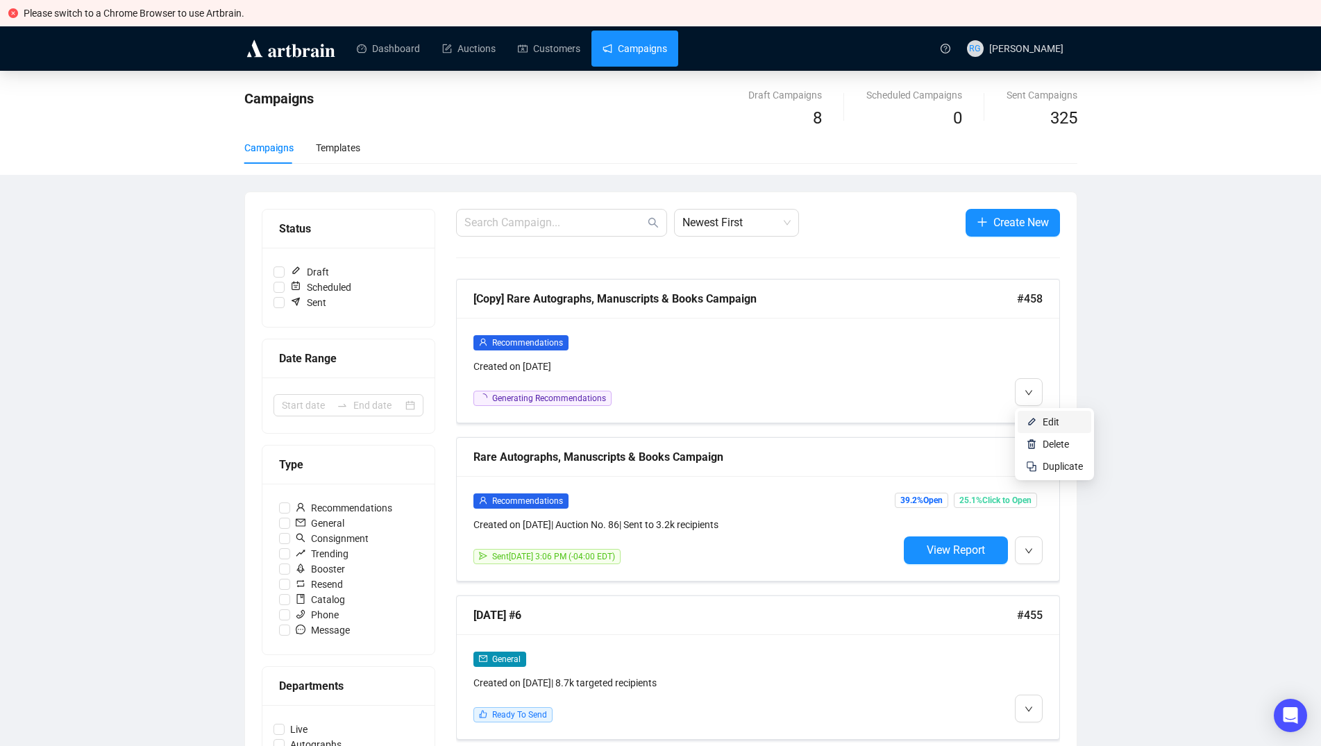
click at [1040, 417] on li "Edit" at bounding box center [1055, 422] width 74 height 22
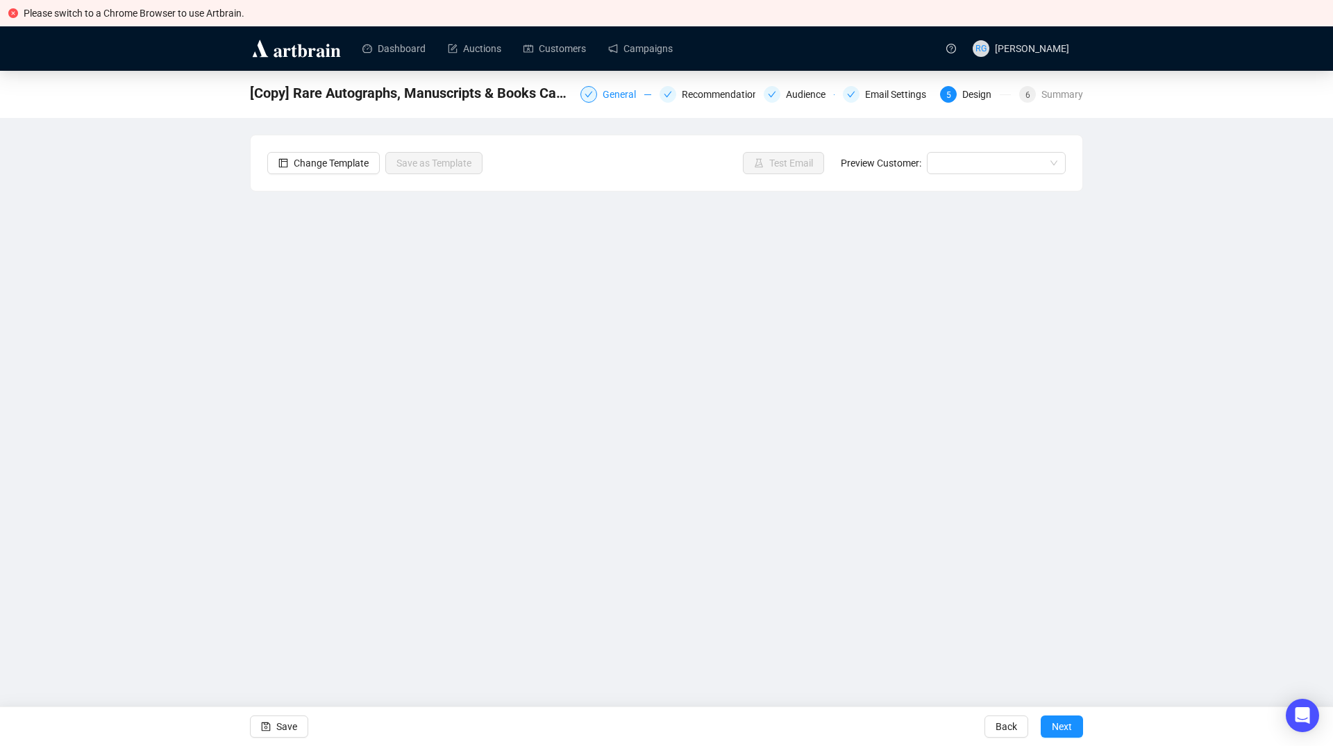
click at [632, 96] on div "General" at bounding box center [624, 94] width 42 height 17
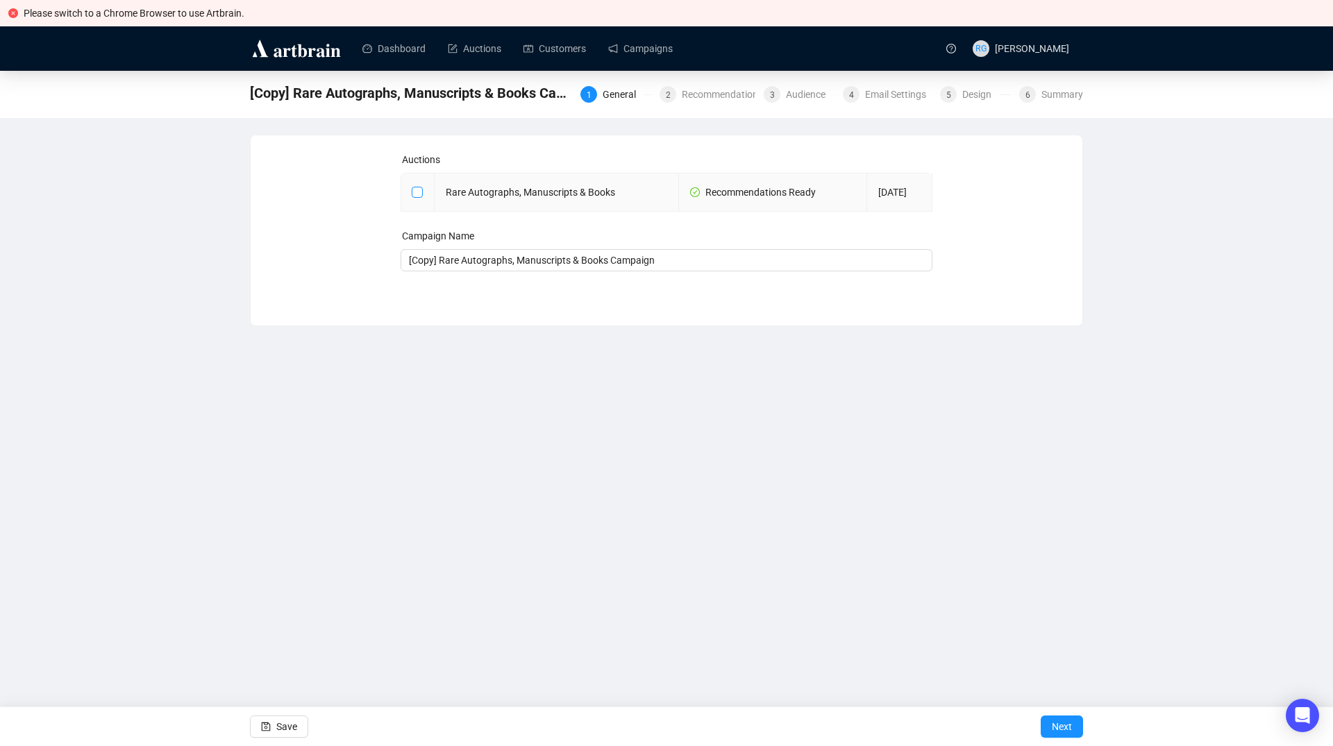
click at [413, 190] on input "checkbox" at bounding box center [417, 192] width 10 height 10
checkbox input "true"
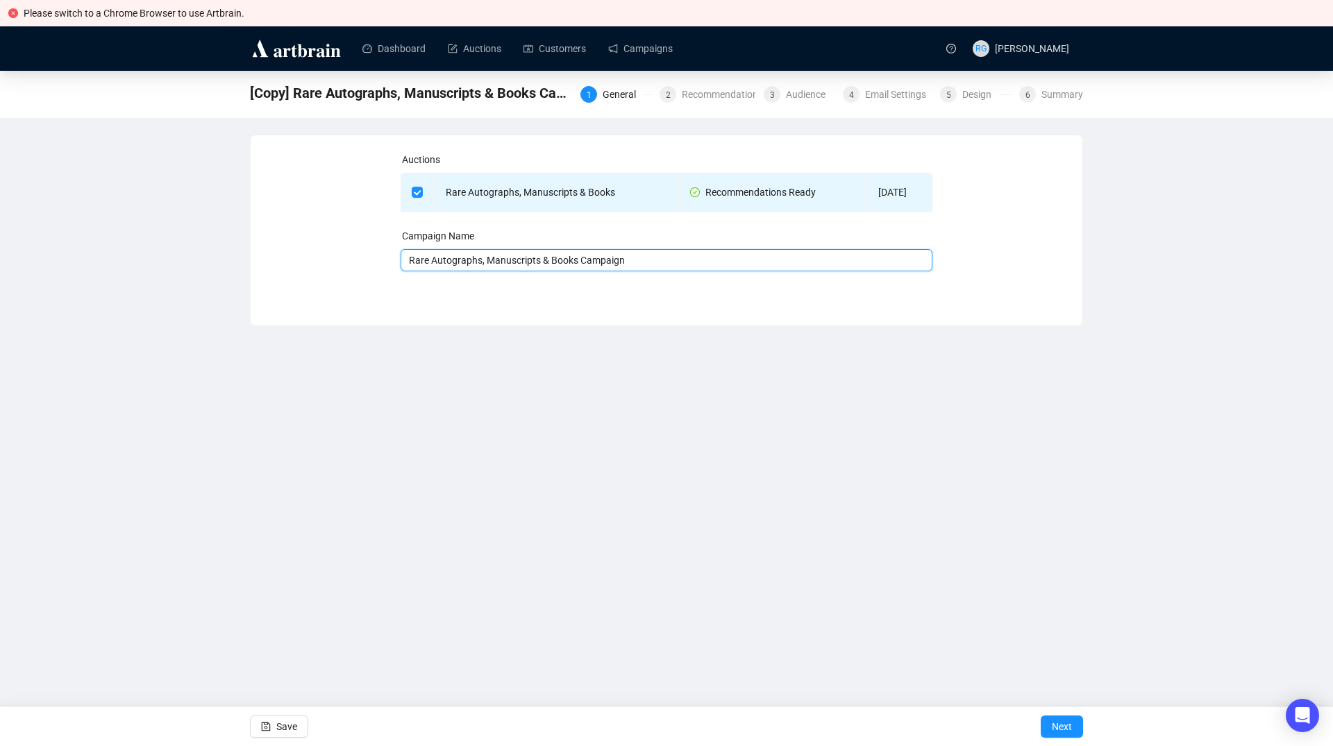
click at [406, 260] on input "Rare Autographs, Manuscripts & Books Campaign" at bounding box center [667, 260] width 532 height 22
type input "ARTBRAIN 2 Rare Autographs, Manuscripts & Books Campaign"
click at [281, 722] on span "Save" at bounding box center [286, 726] width 21 height 39
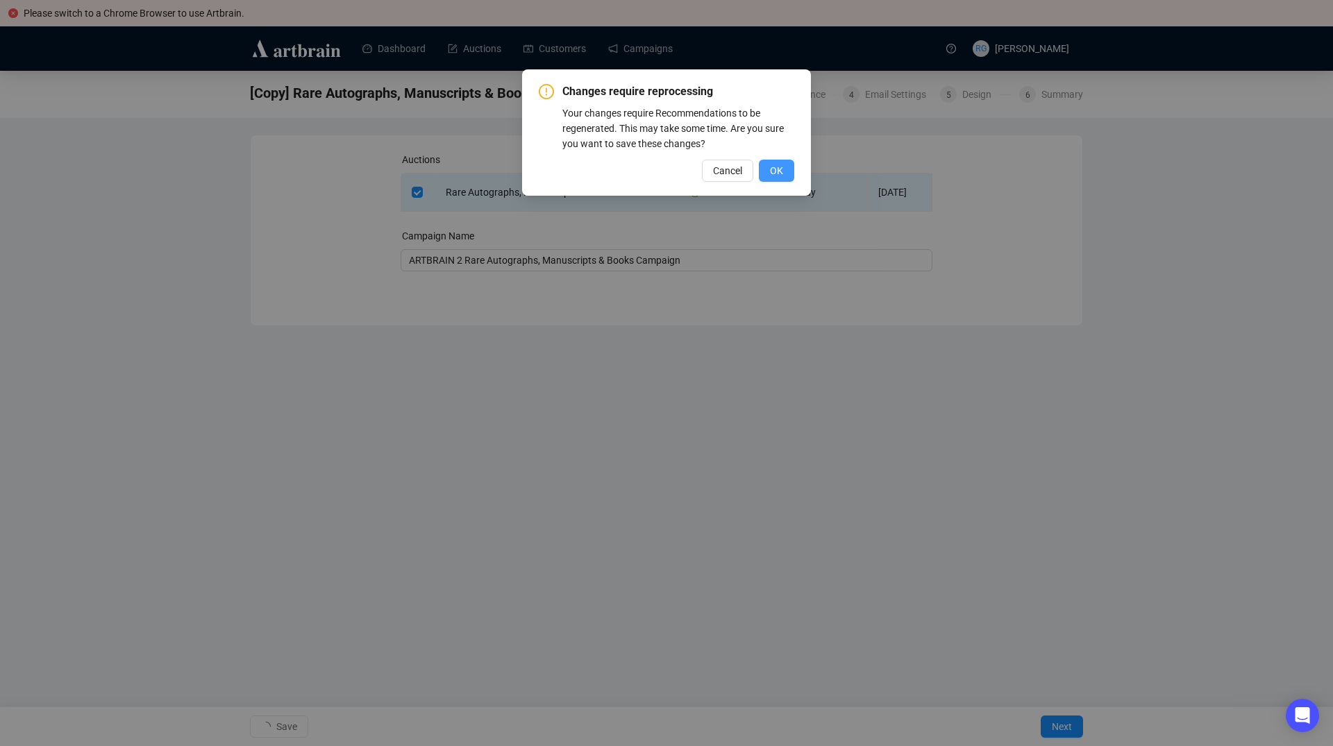
click at [780, 170] on span "OK" at bounding box center [776, 170] width 13 height 15
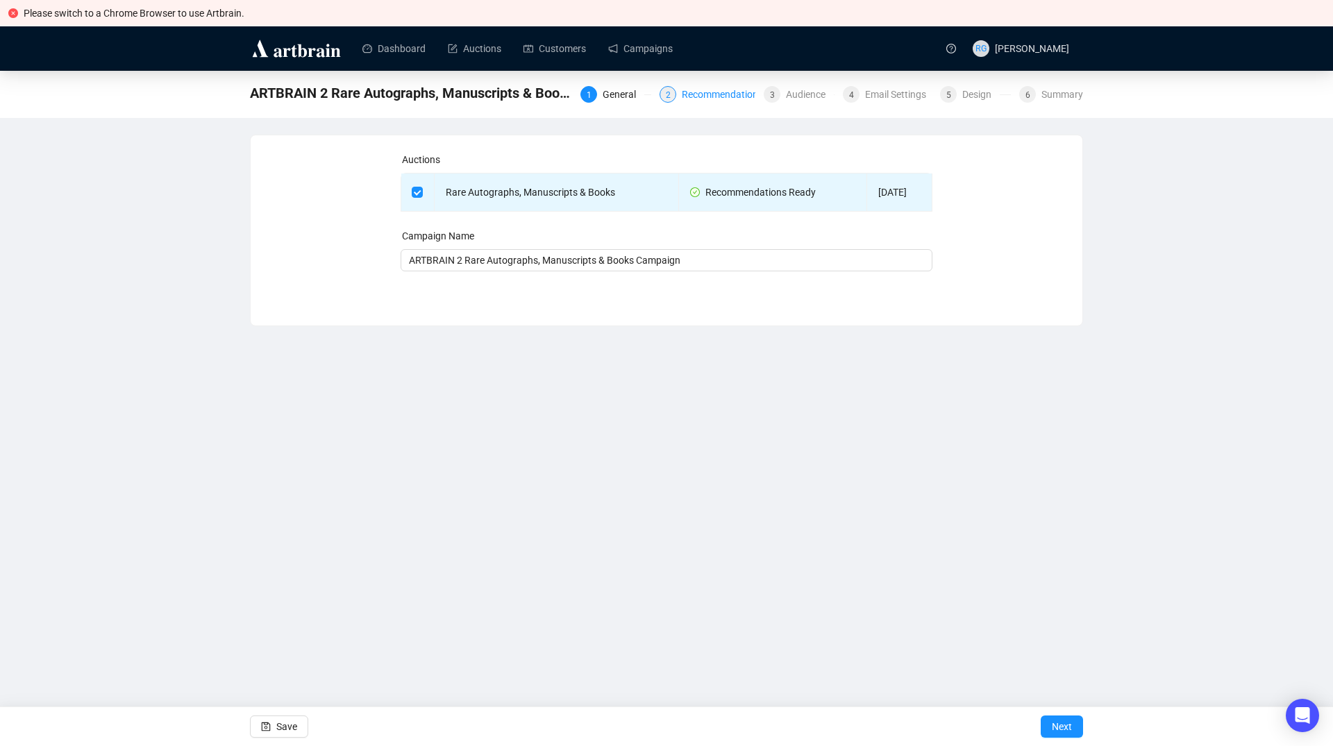
click at [698, 97] on div "Recommendations" at bounding box center [727, 94] width 90 height 17
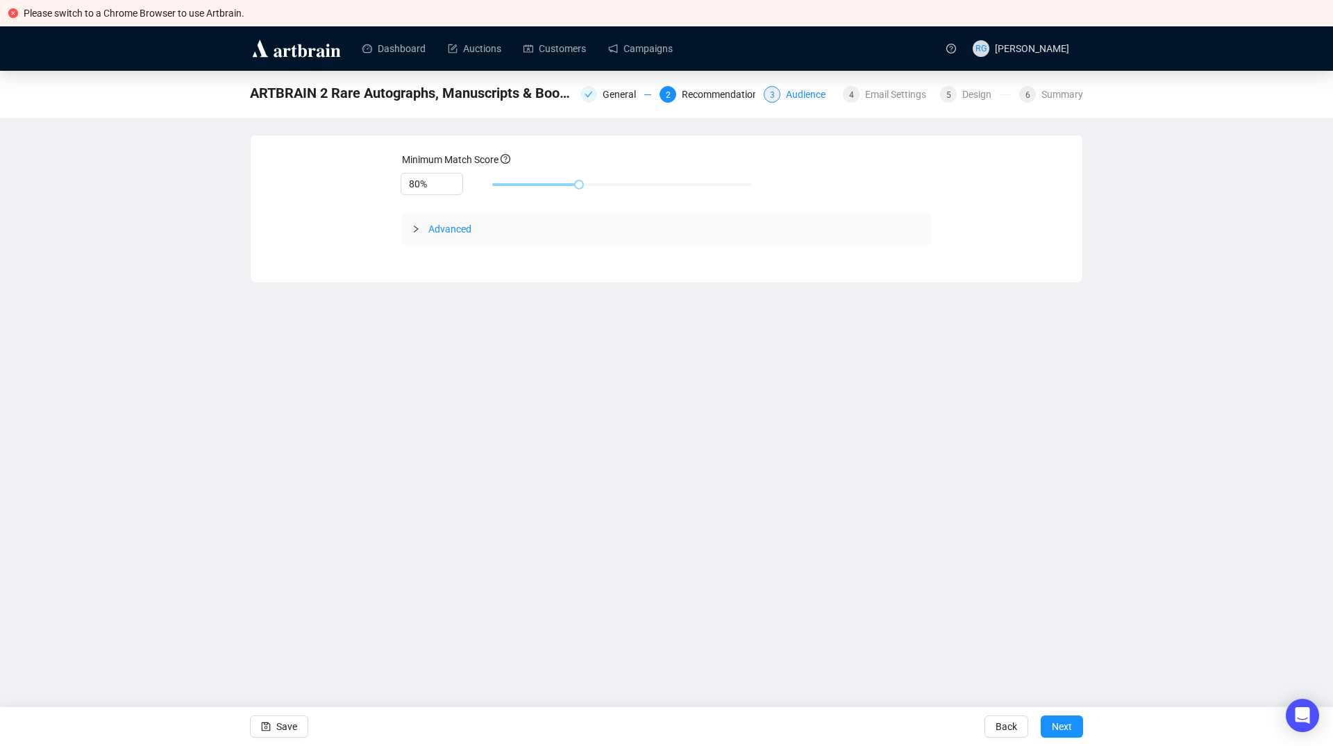
click at [812, 92] on div "Audience" at bounding box center [810, 94] width 48 height 17
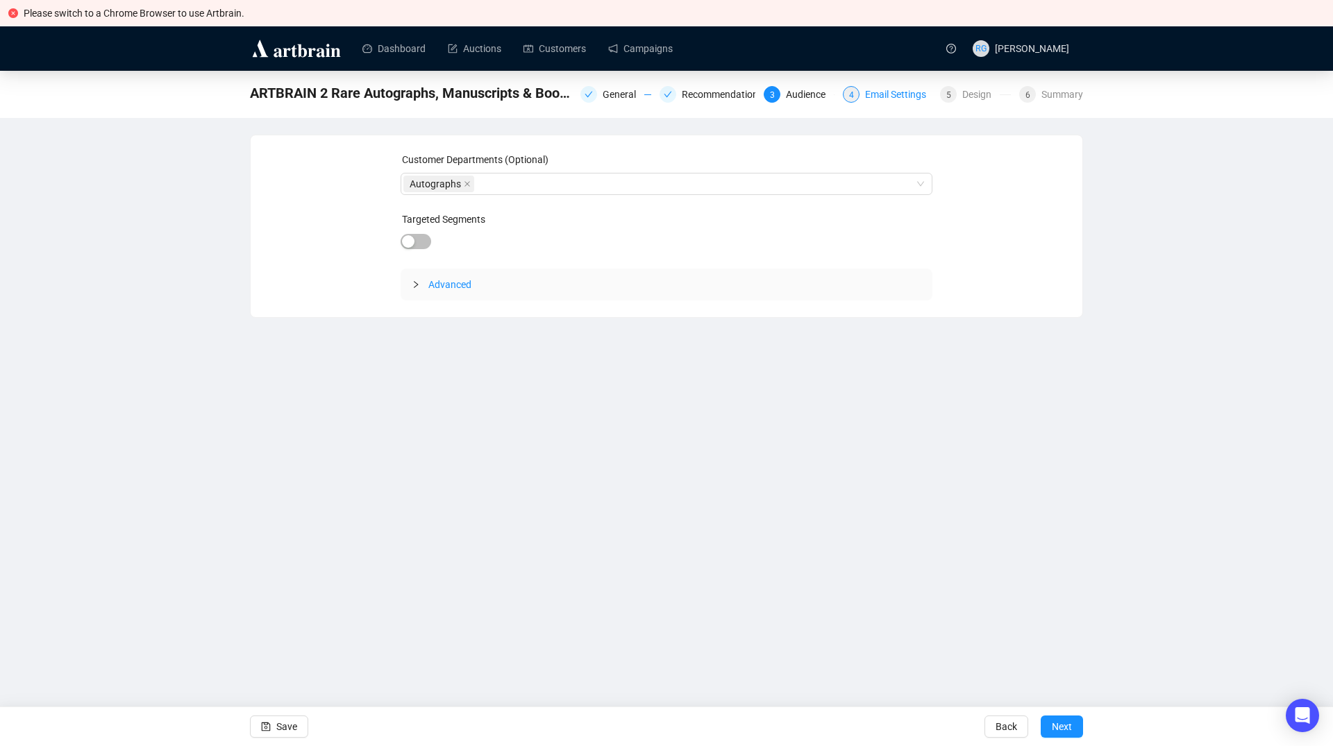
click at [880, 96] on div "Email Settings" at bounding box center [899, 94] width 69 height 17
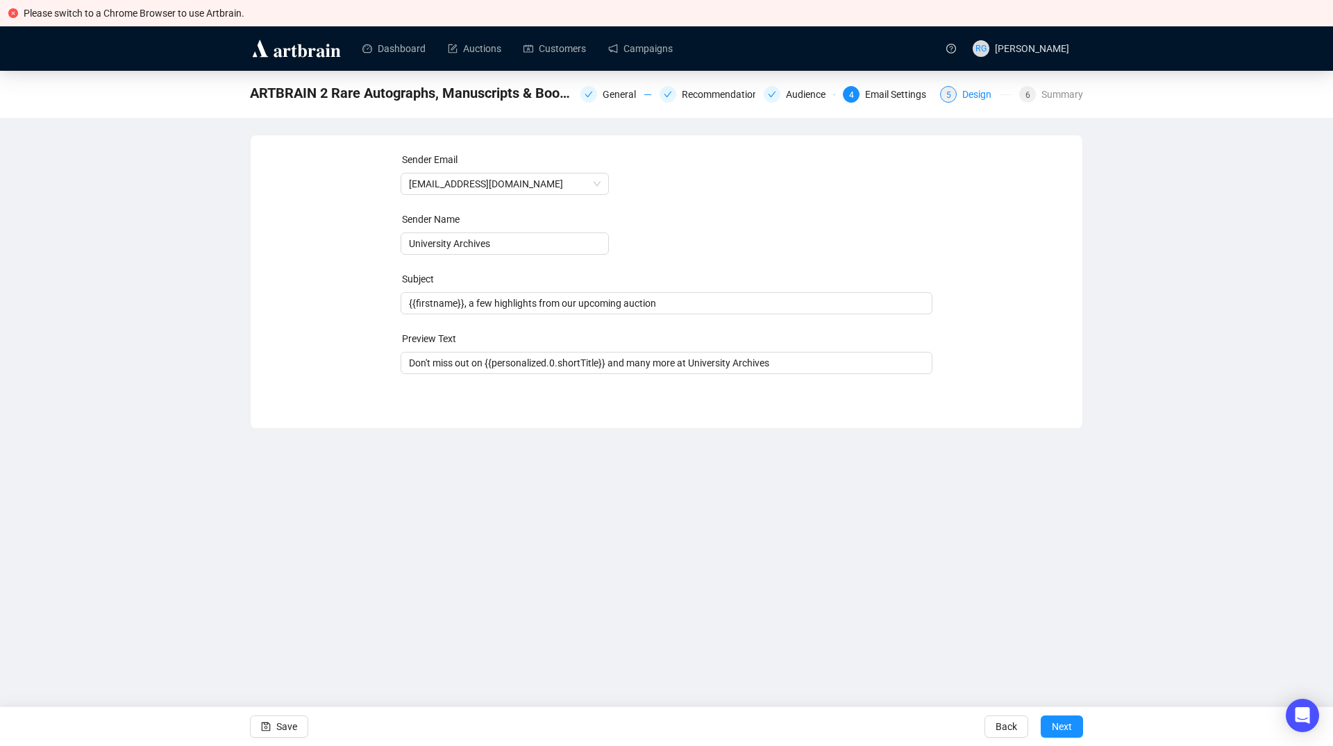
click at [977, 97] on div "Design" at bounding box center [980, 94] width 37 height 17
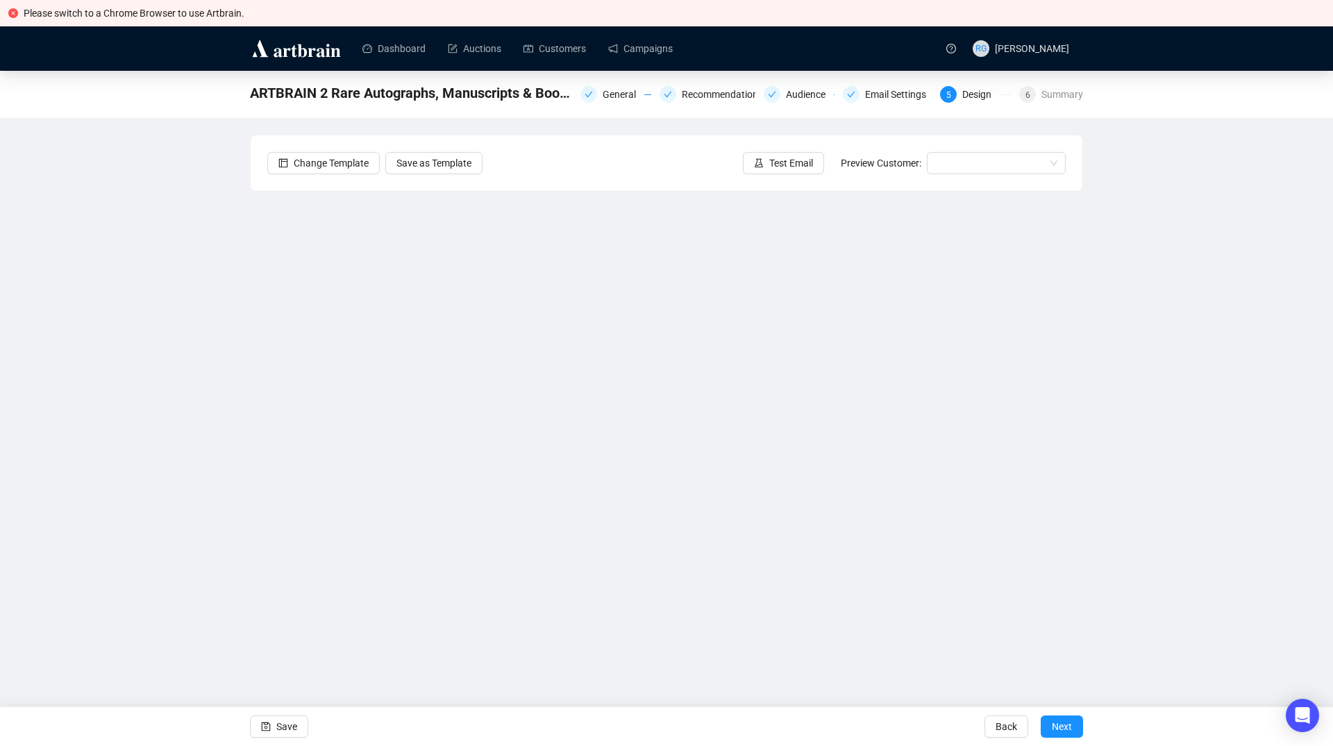
click at [208, 252] on div "ARTBRAIN 2 Rare Autographs, Manuscripts & Books Campaign General Recommendation…" at bounding box center [666, 363] width 1333 height 584
click at [957, 164] on input "search" at bounding box center [990, 163] width 110 height 21
click at [964, 187] on div "[PERSON_NAME] | Example" at bounding box center [996, 190] width 117 height 15
click at [1061, 723] on span "Next" at bounding box center [1062, 726] width 20 height 39
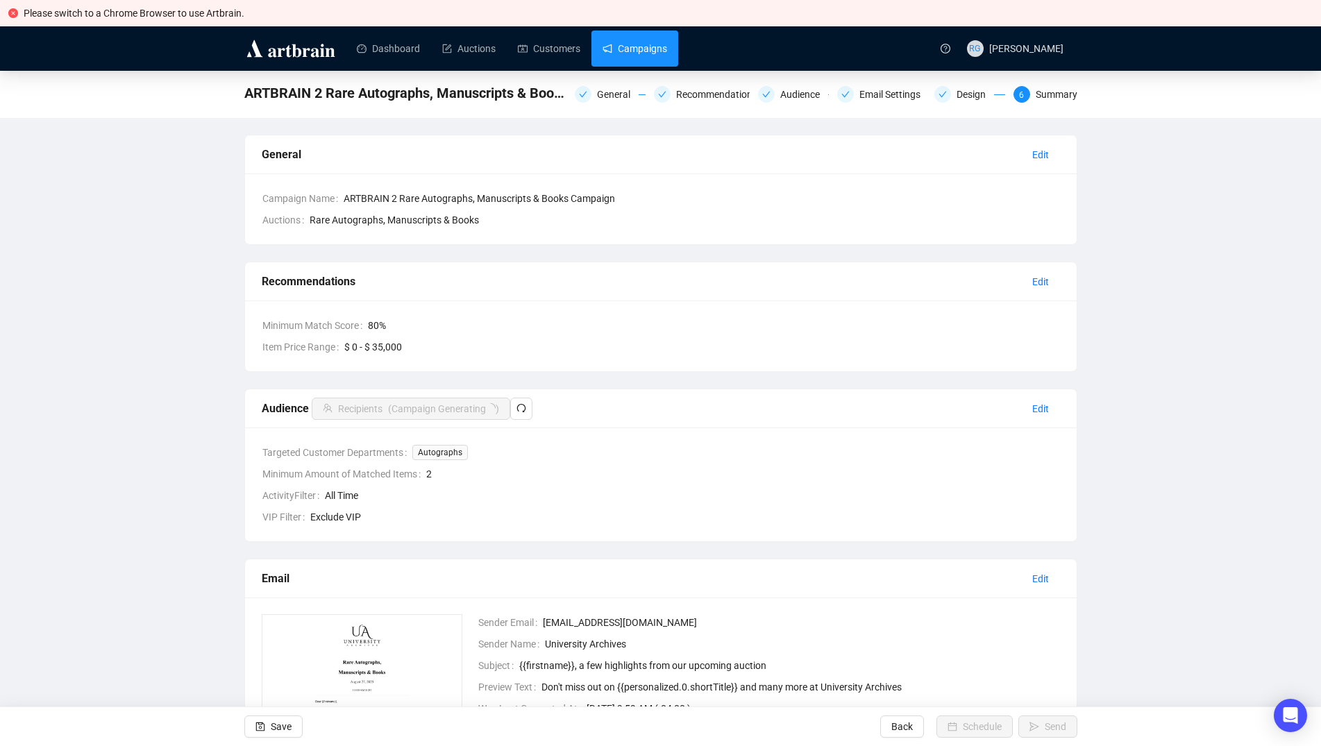
click at [646, 56] on link "Campaigns" at bounding box center [635, 49] width 65 height 36
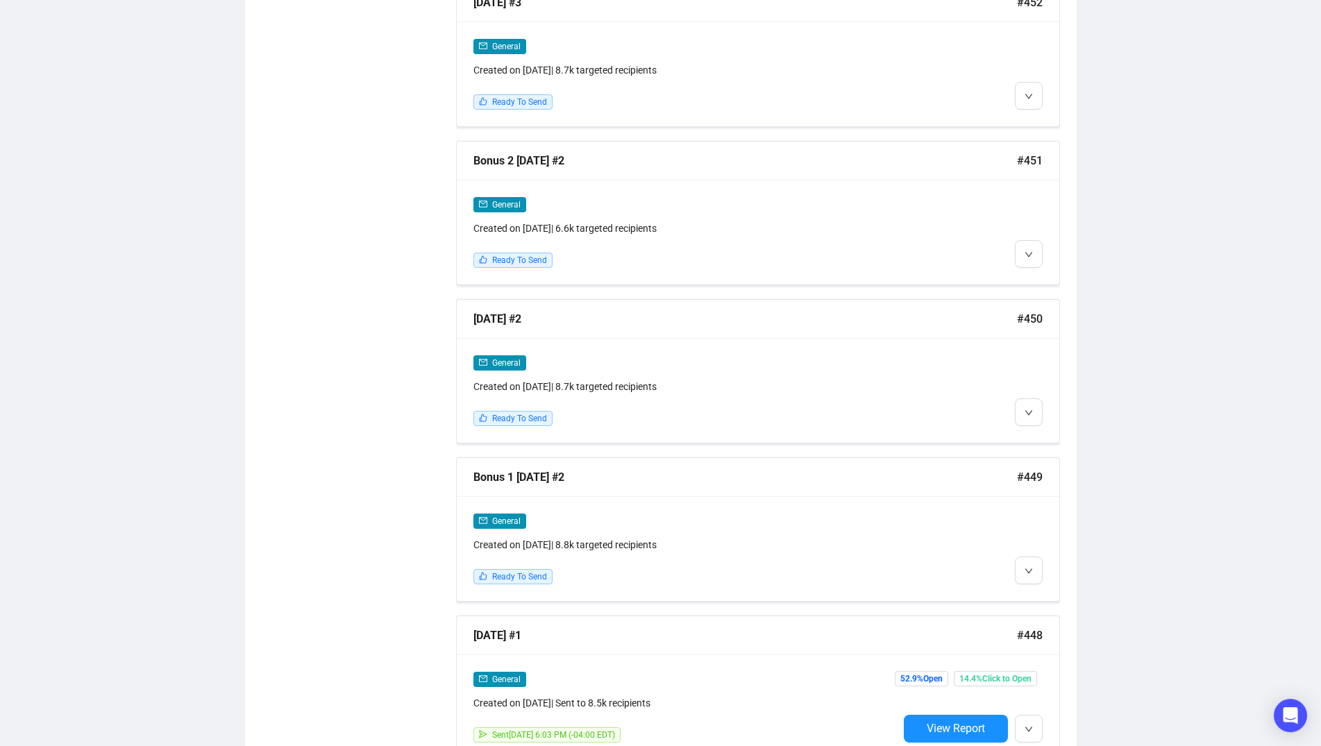
scroll to position [1099, 0]
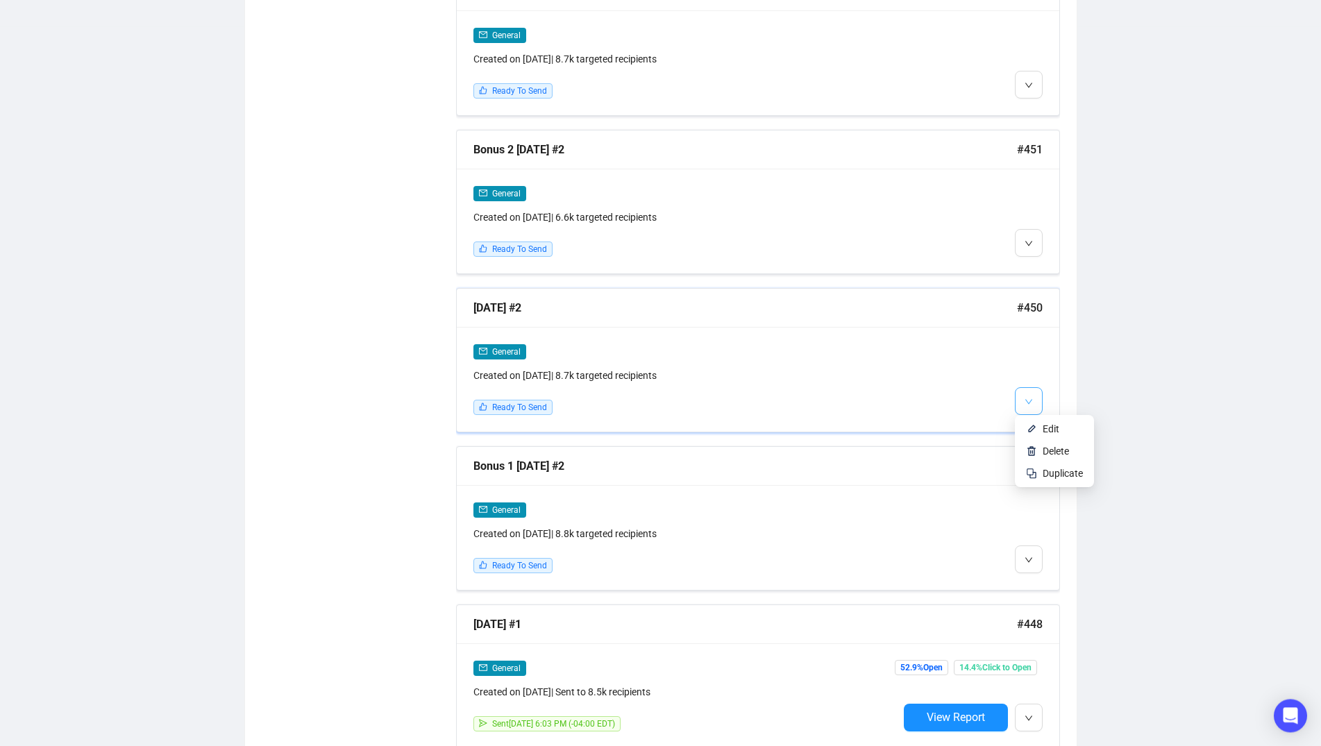
click at [1022, 397] on button "button" at bounding box center [1029, 401] width 28 height 28
click at [1033, 428] on img at bounding box center [1031, 428] width 11 height 11
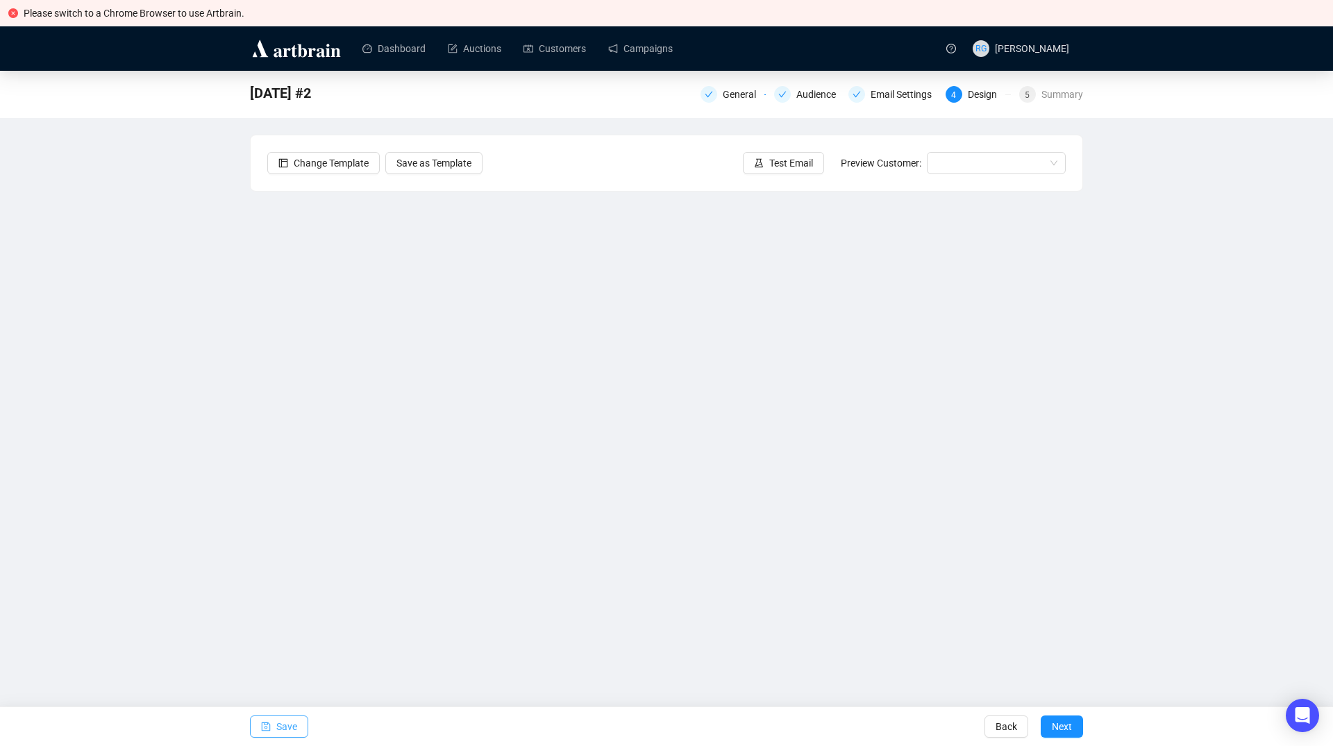
click at [278, 723] on span "Save" at bounding box center [286, 726] width 21 height 39
click at [283, 725] on span "Save" at bounding box center [286, 726] width 21 height 39
click at [267, 727] on icon "save" at bounding box center [266, 727] width 9 height 9
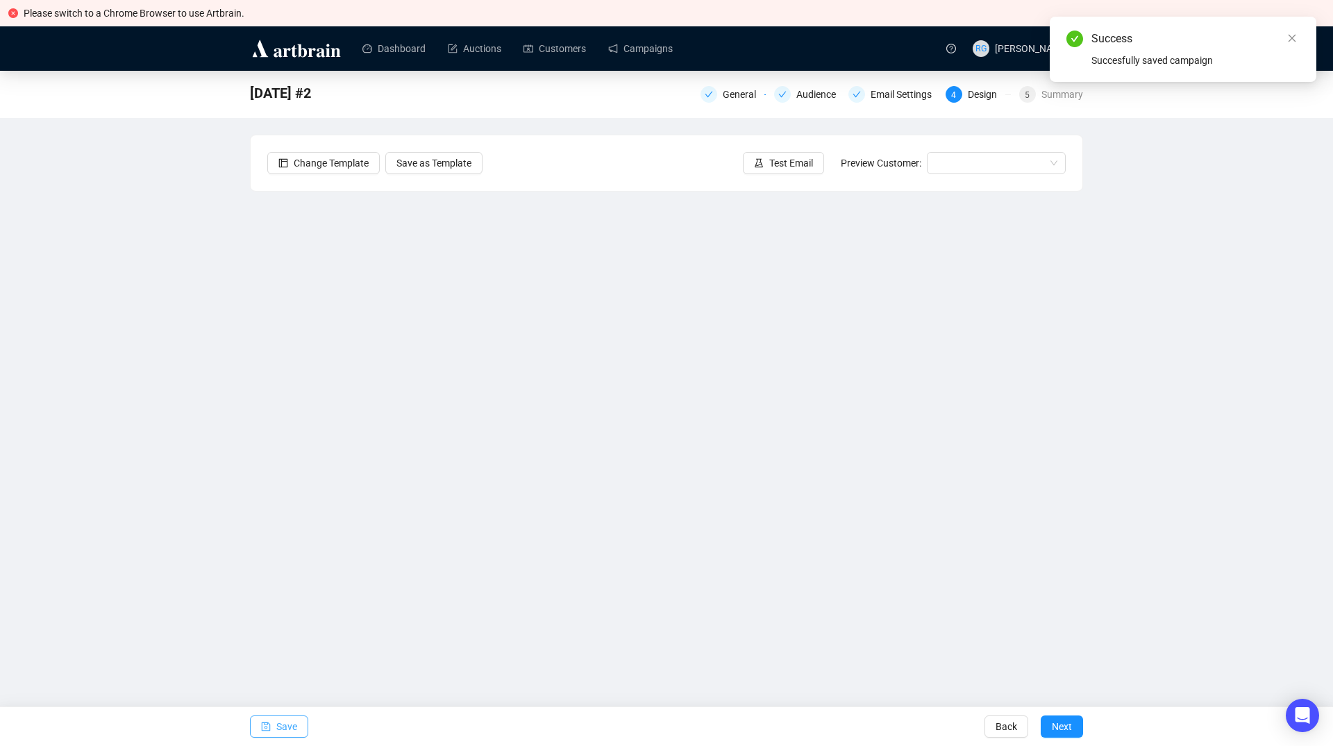
click at [283, 727] on span "Save" at bounding box center [286, 726] width 21 height 39
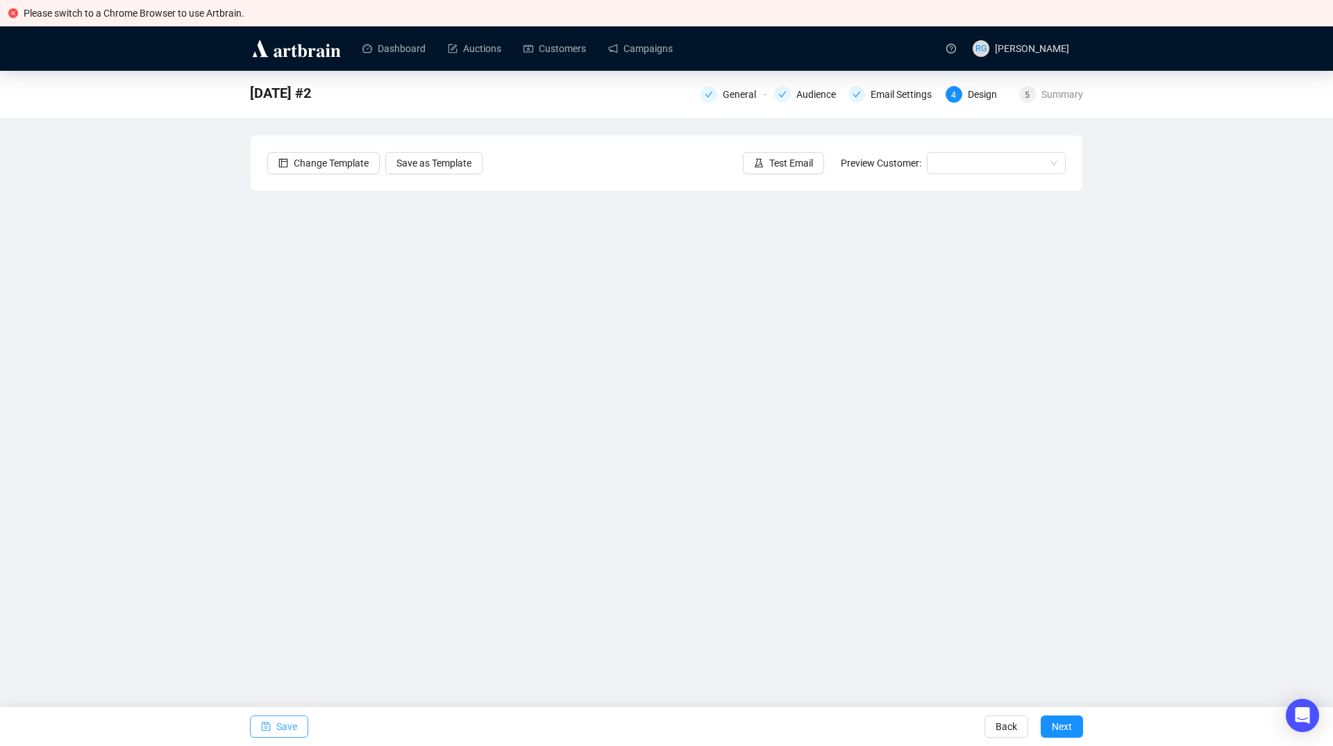
click at [289, 725] on span "Save" at bounding box center [286, 726] width 21 height 39
click at [264, 723] on icon "save" at bounding box center [266, 727] width 9 height 9
click at [292, 727] on span "Save" at bounding box center [286, 726] width 21 height 39
click at [277, 723] on span "Save" at bounding box center [286, 726] width 21 height 39
click at [269, 731] on icon "save" at bounding box center [266, 727] width 9 height 9
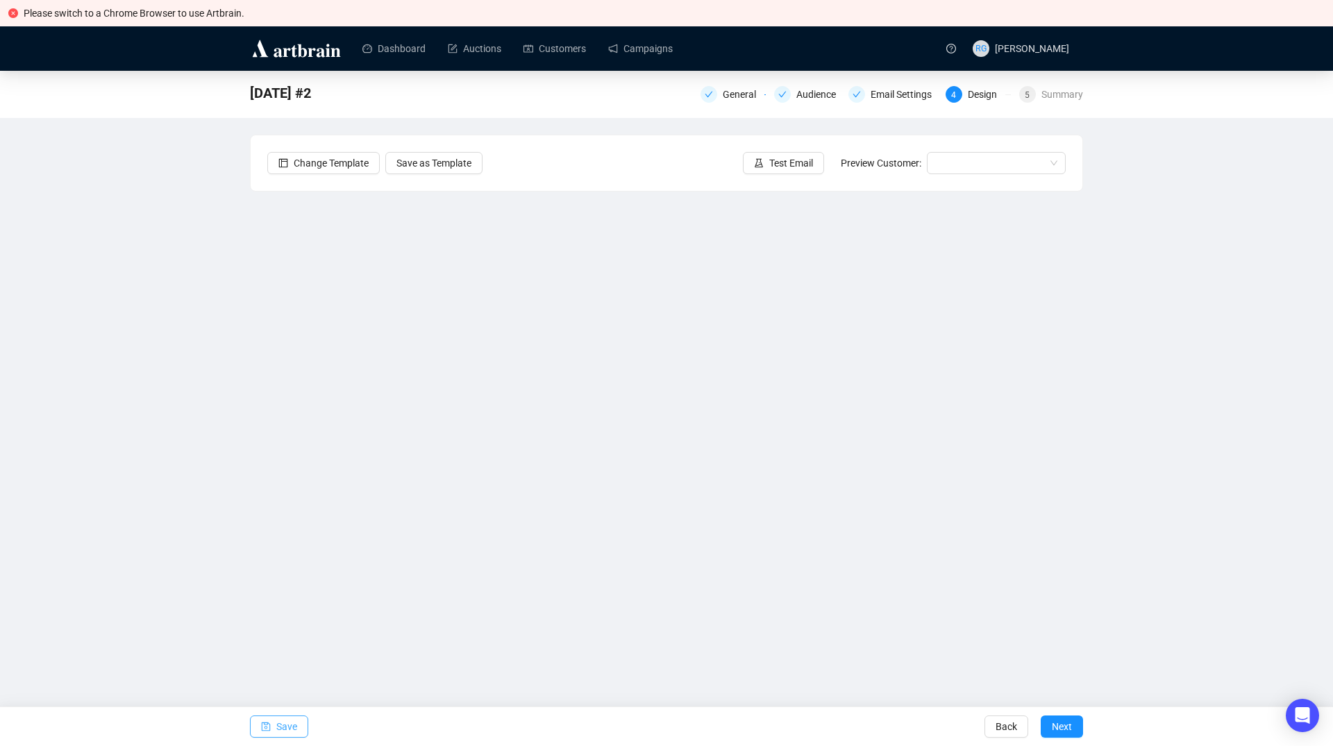
click at [280, 723] on span "Save" at bounding box center [286, 726] width 21 height 39
click at [290, 723] on span "Save" at bounding box center [286, 726] width 21 height 39
click at [286, 729] on span "Save" at bounding box center [286, 726] width 21 height 39
click at [276, 730] on span "Save" at bounding box center [286, 726] width 21 height 39
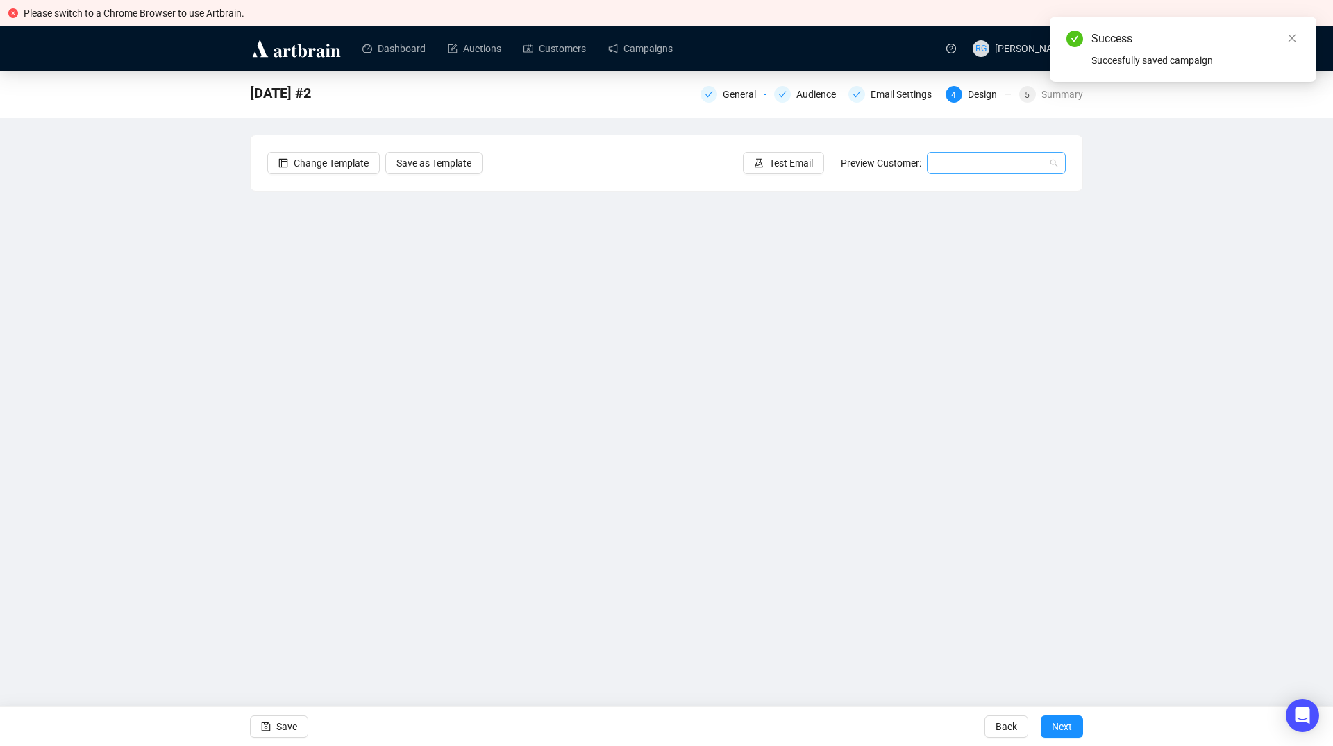
click at [971, 158] on input "search" at bounding box center [990, 163] width 110 height 21
click at [959, 194] on div "[PERSON_NAME] | Example" at bounding box center [996, 190] width 117 height 15
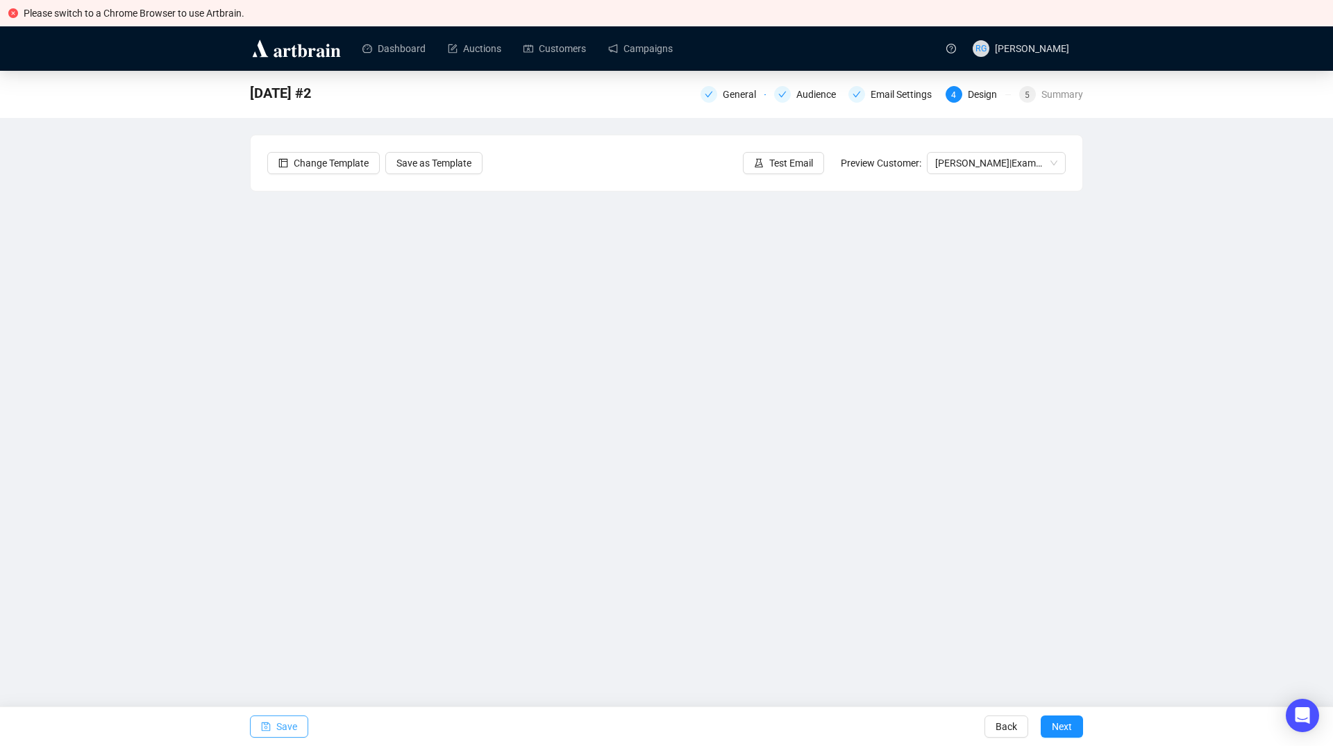
click at [281, 722] on span "Save" at bounding box center [286, 726] width 21 height 39
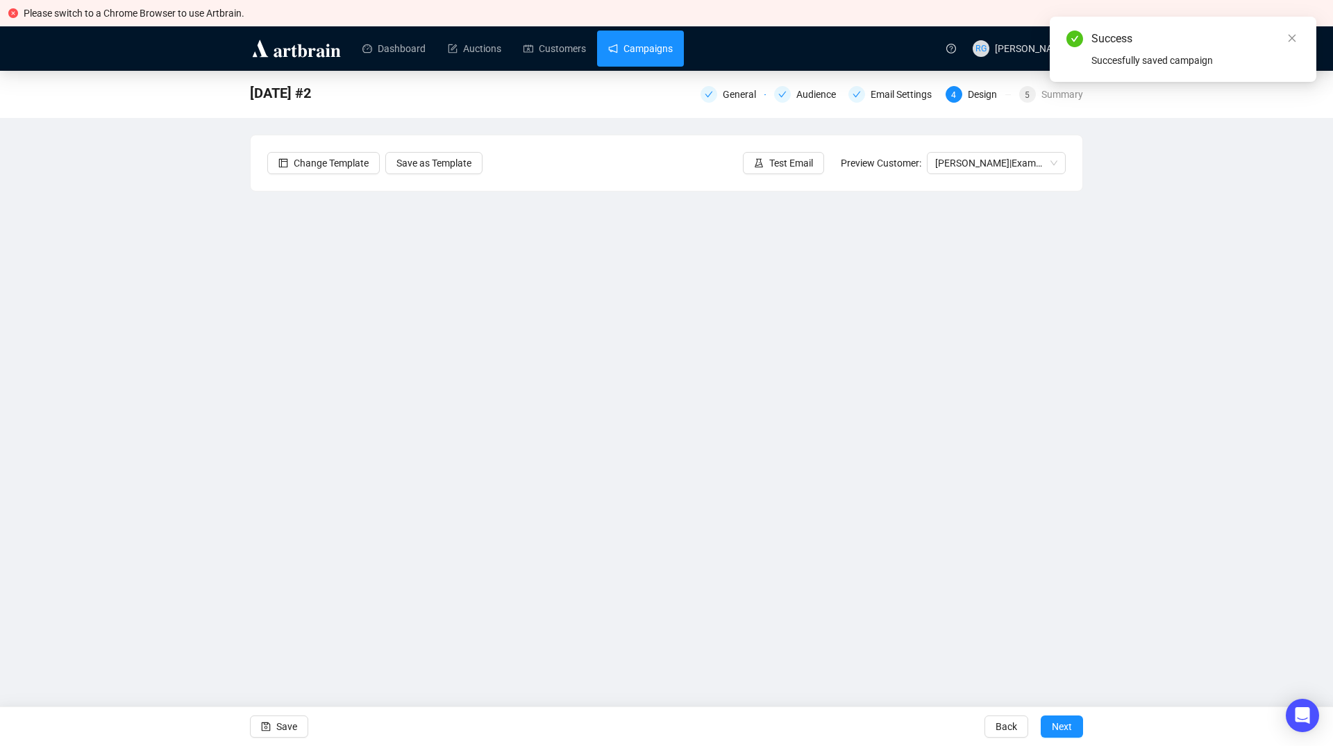
click at [615, 52] on link "Campaigns" at bounding box center [640, 49] width 65 height 36
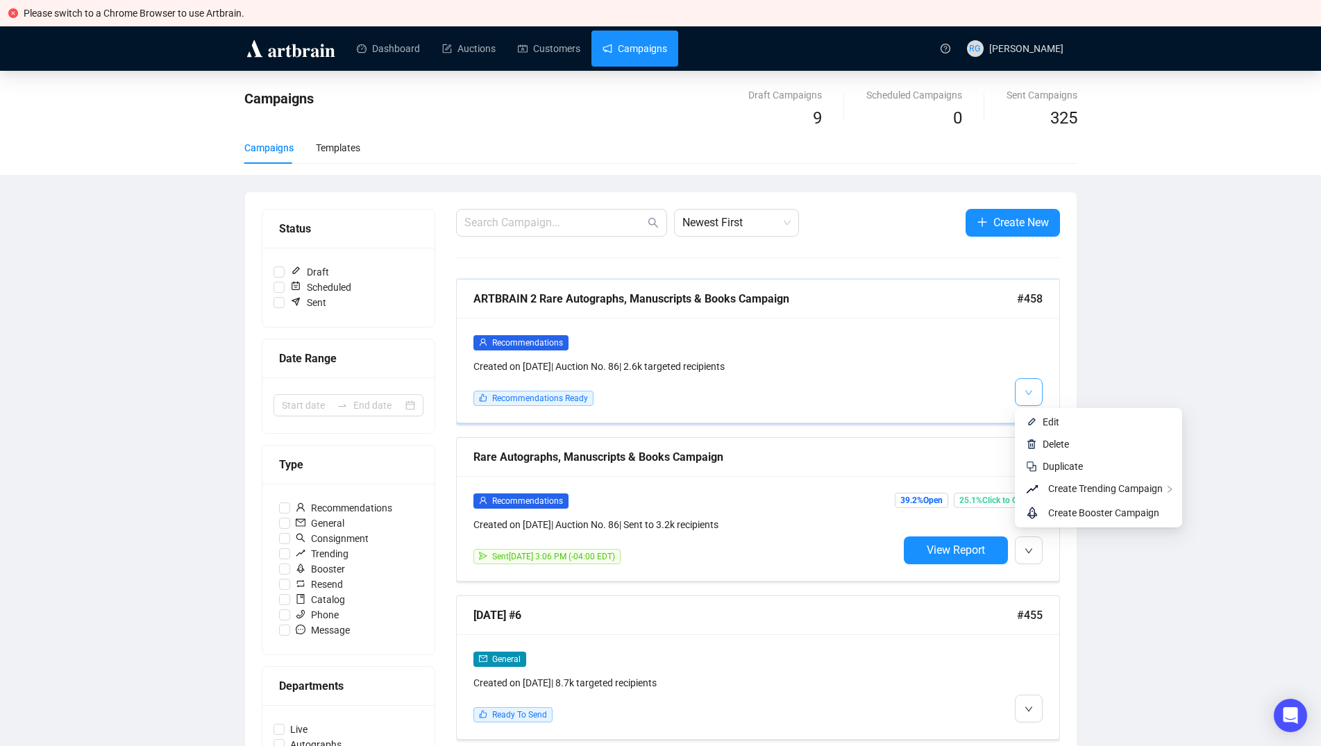
click at [1030, 391] on icon "down" at bounding box center [1029, 393] width 8 height 8
click at [1037, 420] on li "Edit" at bounding box center [1099, 422] width 162 height 22
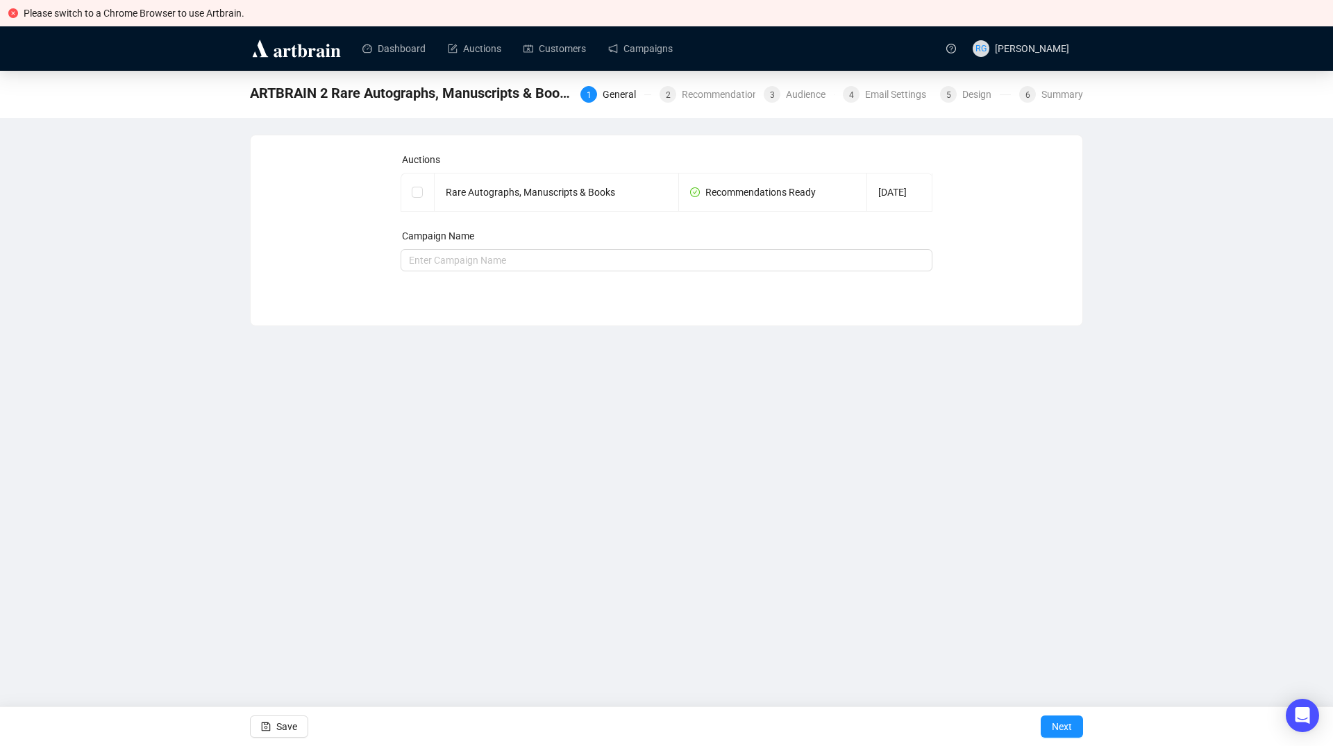
checkbox input "true"
type input "ARTBRAIN 2 Rare Autographs, Manuscripts & Books Campaign"
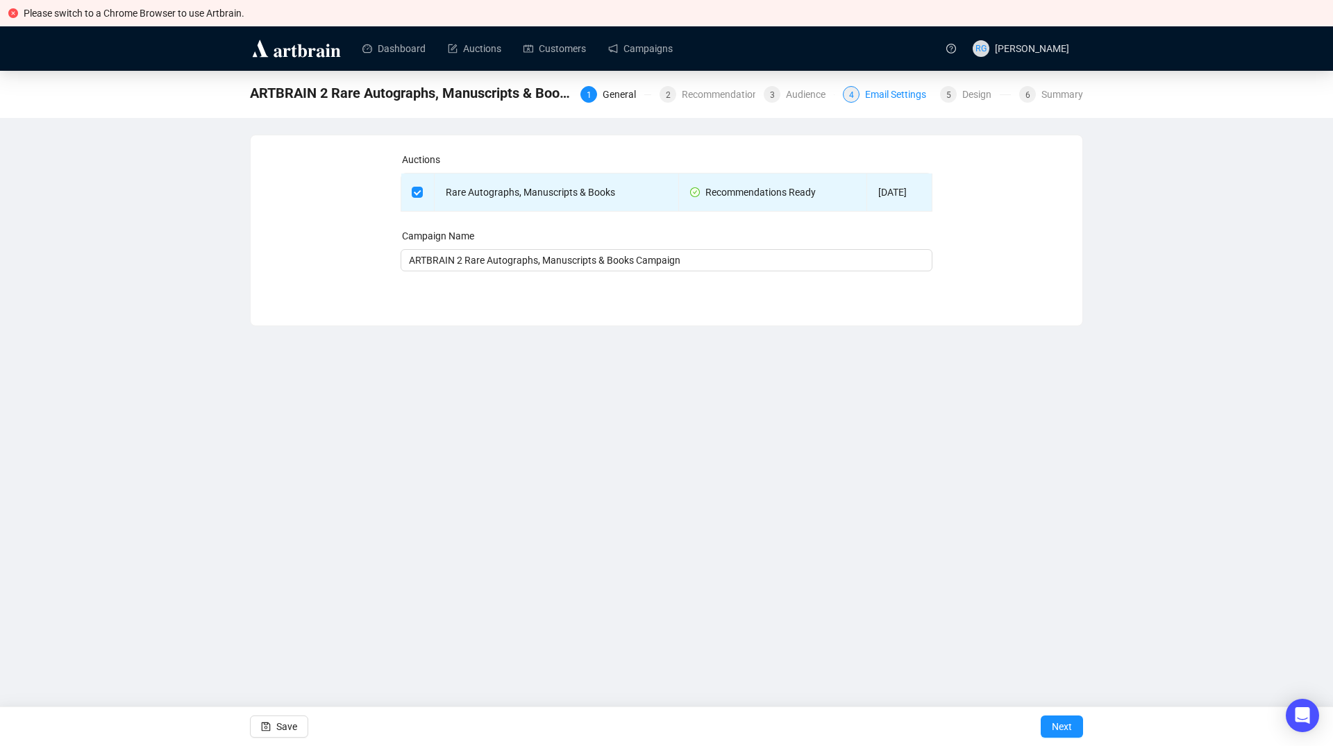
click at [878, 98] on div "Email Settings" at bounding box center [899, 94] width 69 height 17
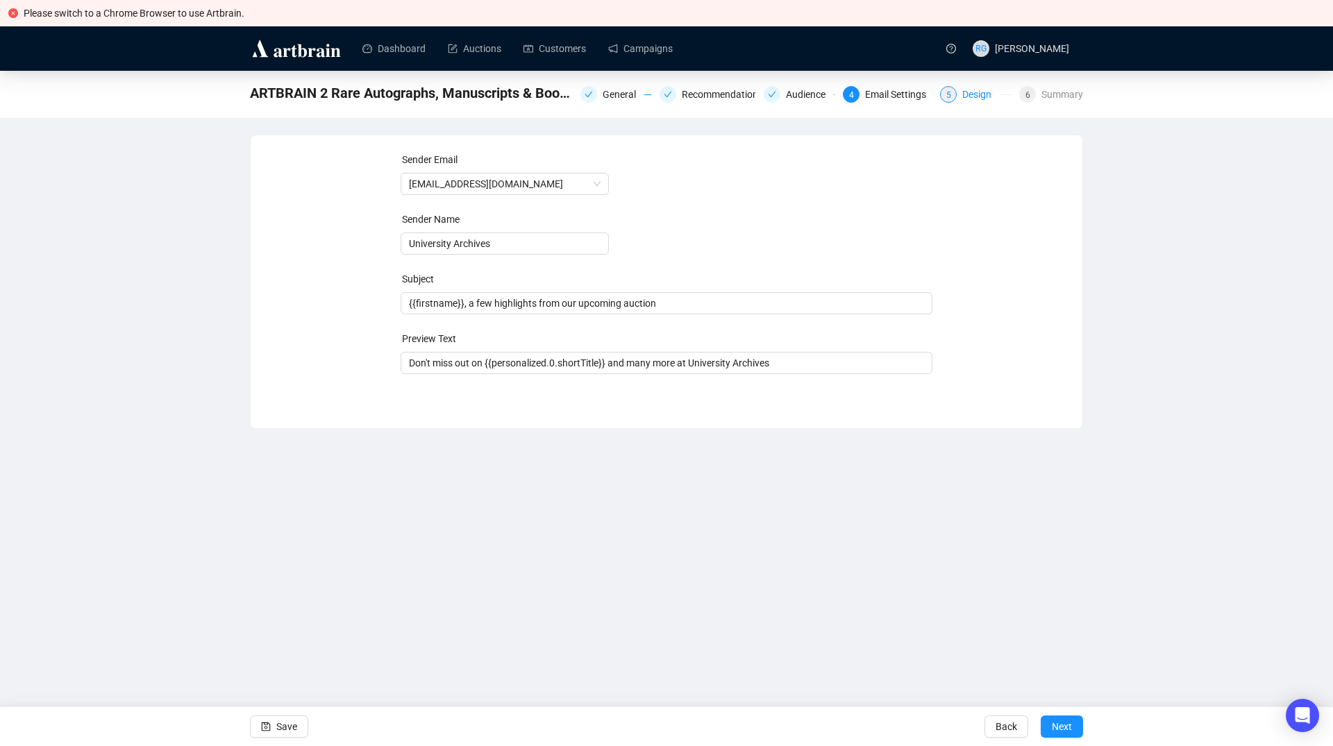
click at [952, 95] on div "5" at bounding box center [948, 94] width 17 height 17
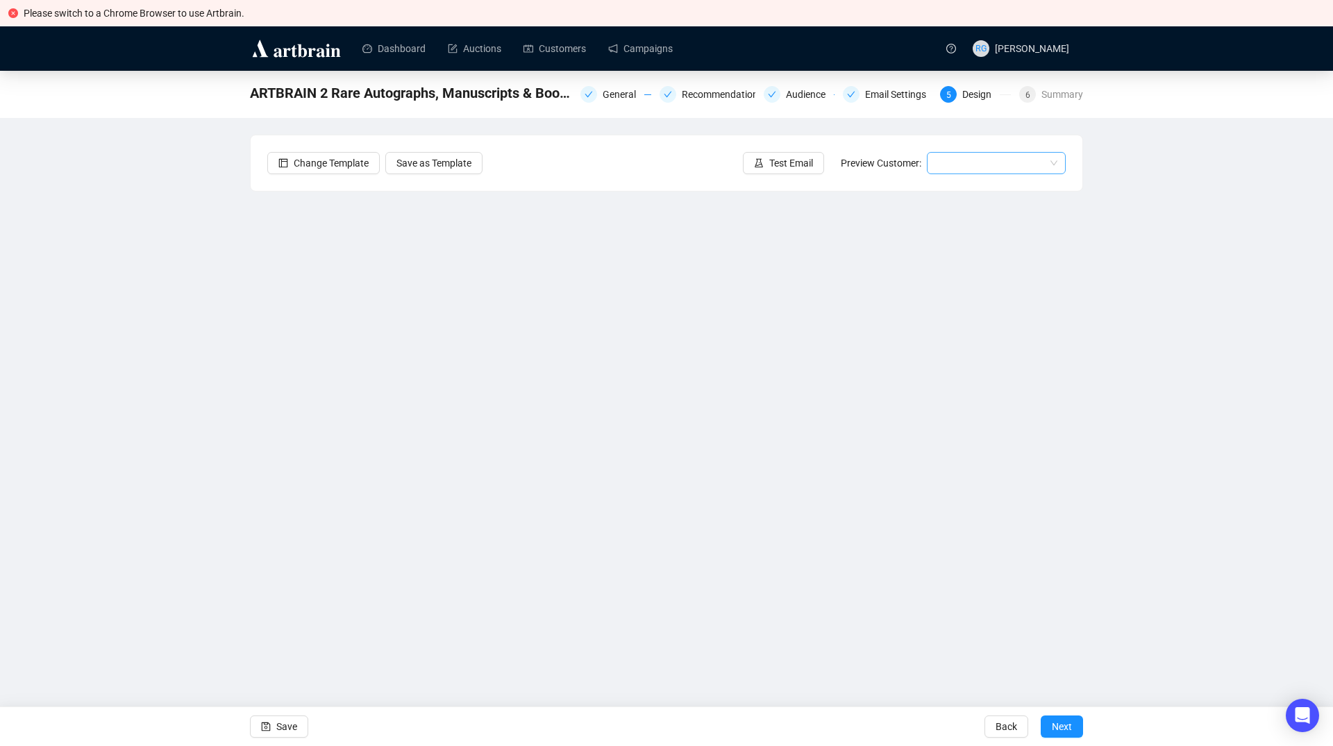
click at [984, 162] on input "search" at bounding box center [990, 163] width 110 height 21
click at [979, 235] on div "[PERSON_NAME] | Example" at bounding box center [996, 235] width 117 height 15
click at [1062, 719] on span "Next" at bounding box center [1062, 726] width 20 height 39
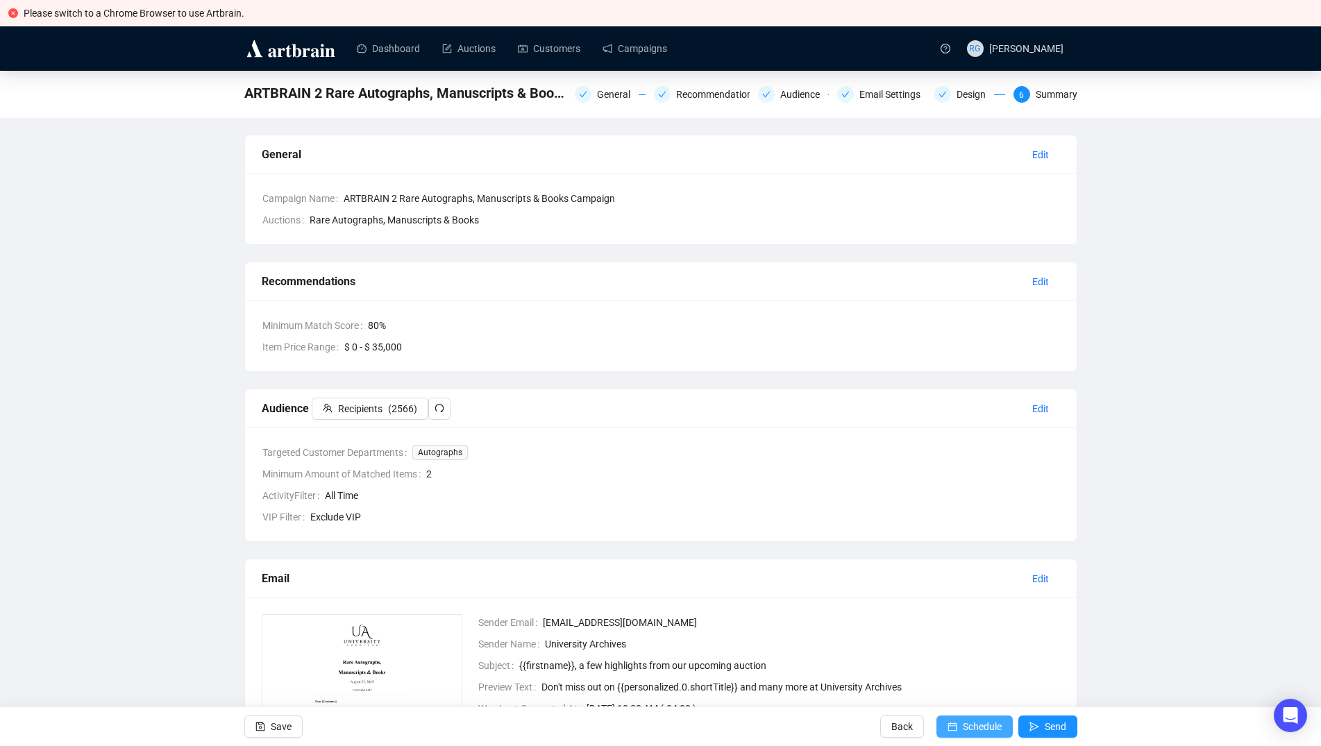
click at [970, 723] on span "Schedule" at bounding box center [982, 726] width 39 height 39
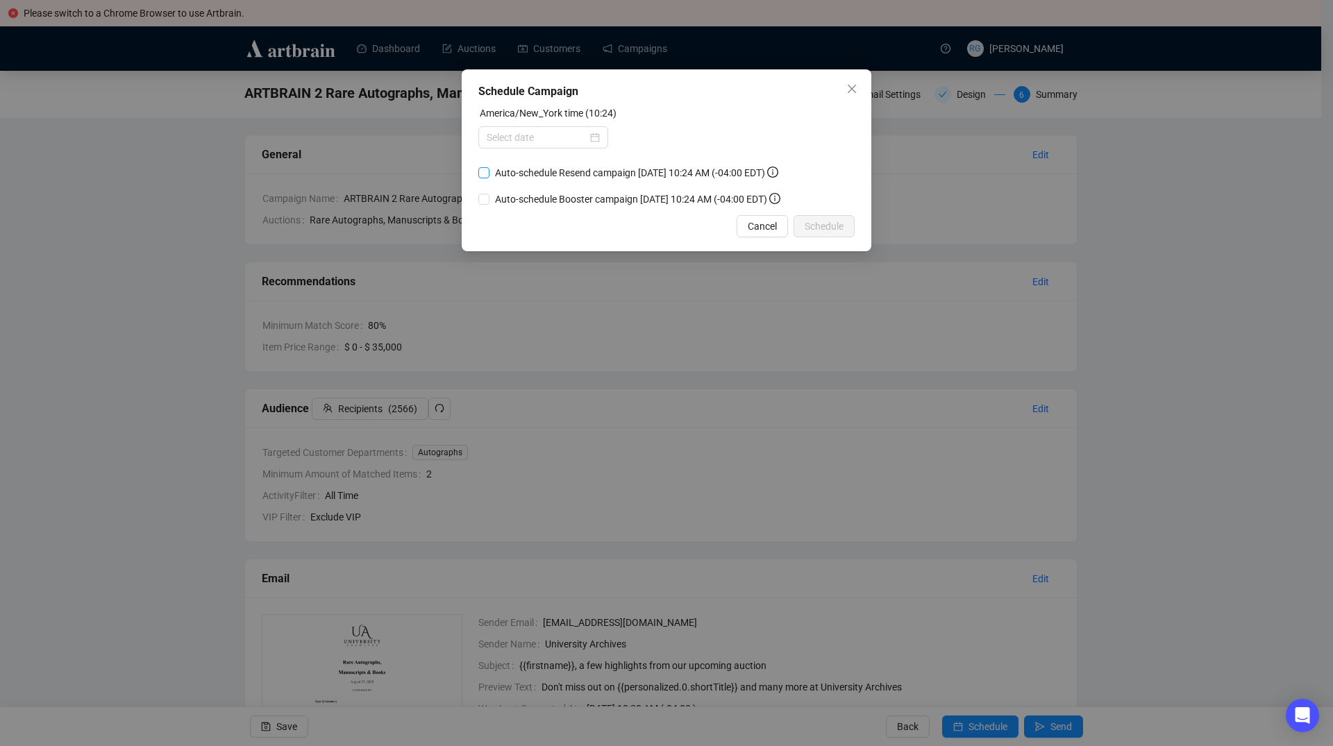
click at [482, 174] on input "Auto-schedule Resend campaign [DATE] 10:24 AM (-04:00 EDT)" at bounding box center [483, 172] width 11 height 11
checkbox input "true"
click at [500, 137] on input at bounding box center [537, 137] width 101 height 15
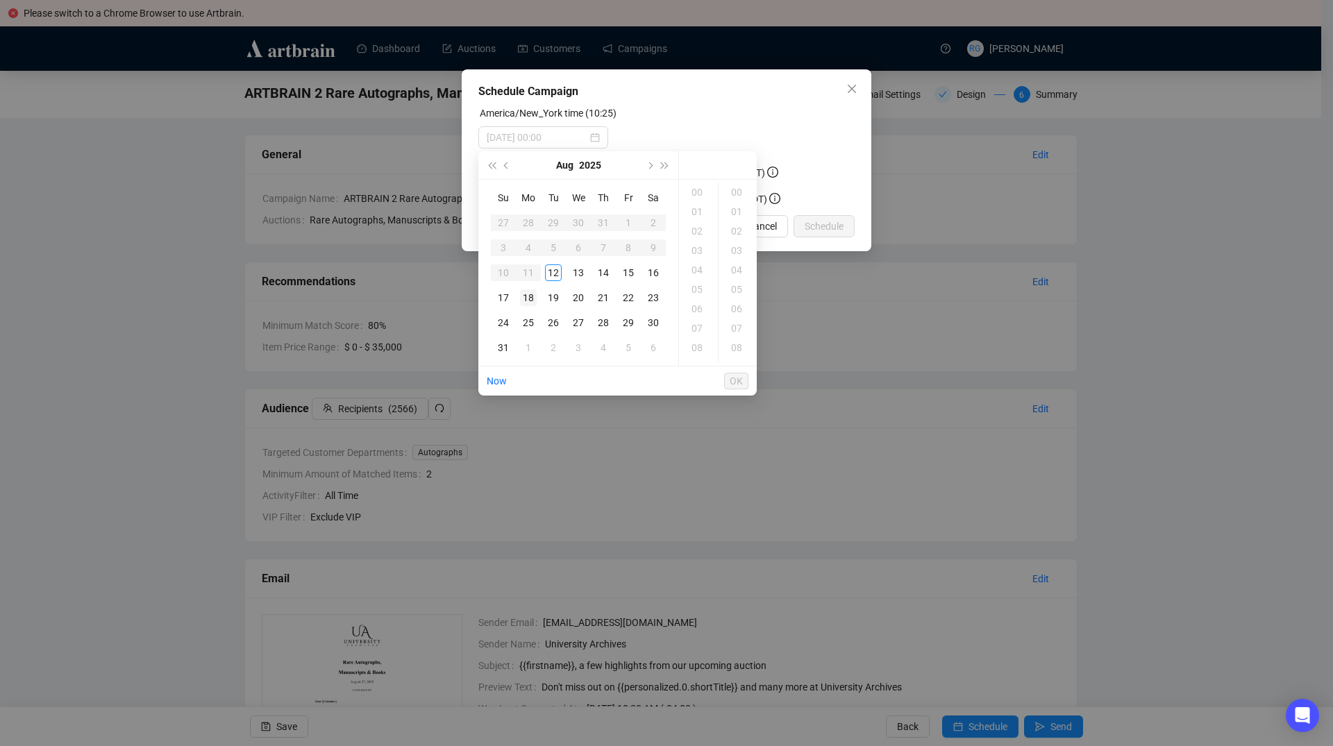
click at [531, 297] on div "18" at bounding box center [528, 297] width 17 height 17
click at [703, 321] on div "10" at bounding box center [698, 322] width 33 height 19
click at [741, 249] on div "03" at bounding box center [737, 250] width 33 height 19
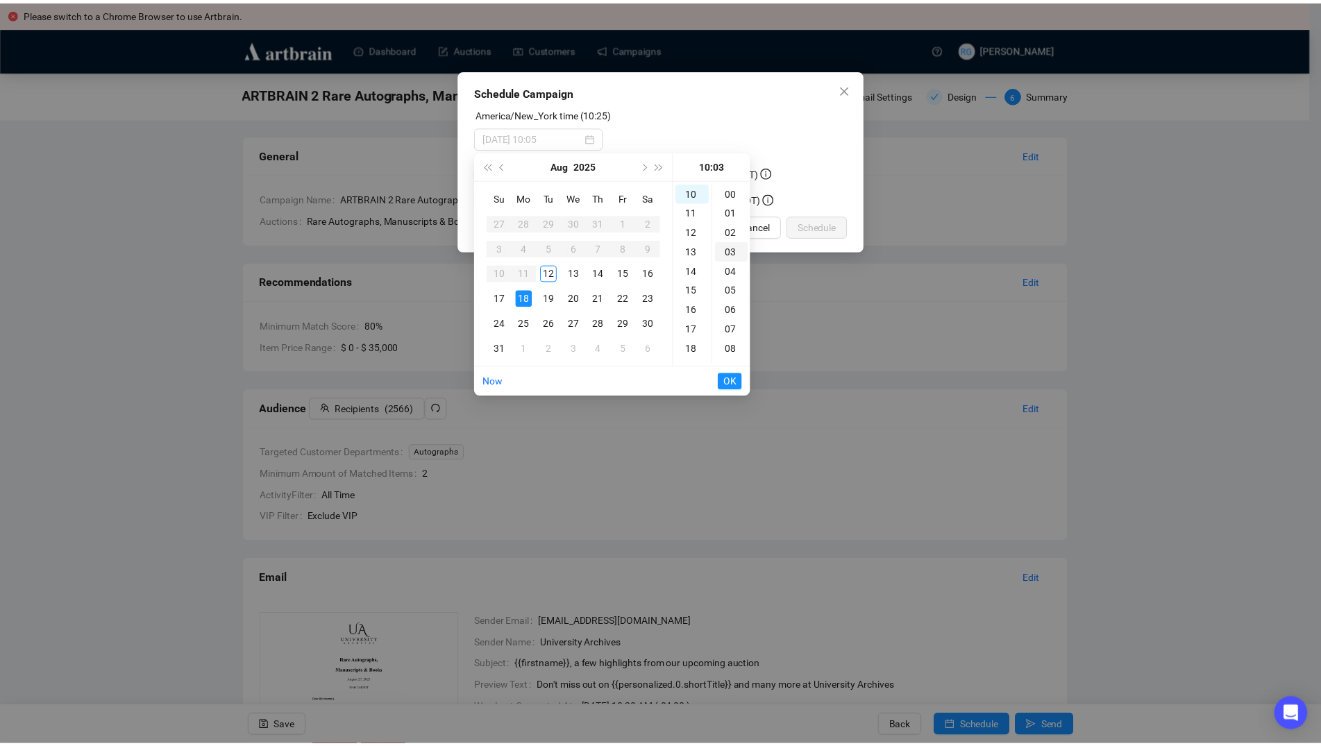
scroll to position [58, 0]
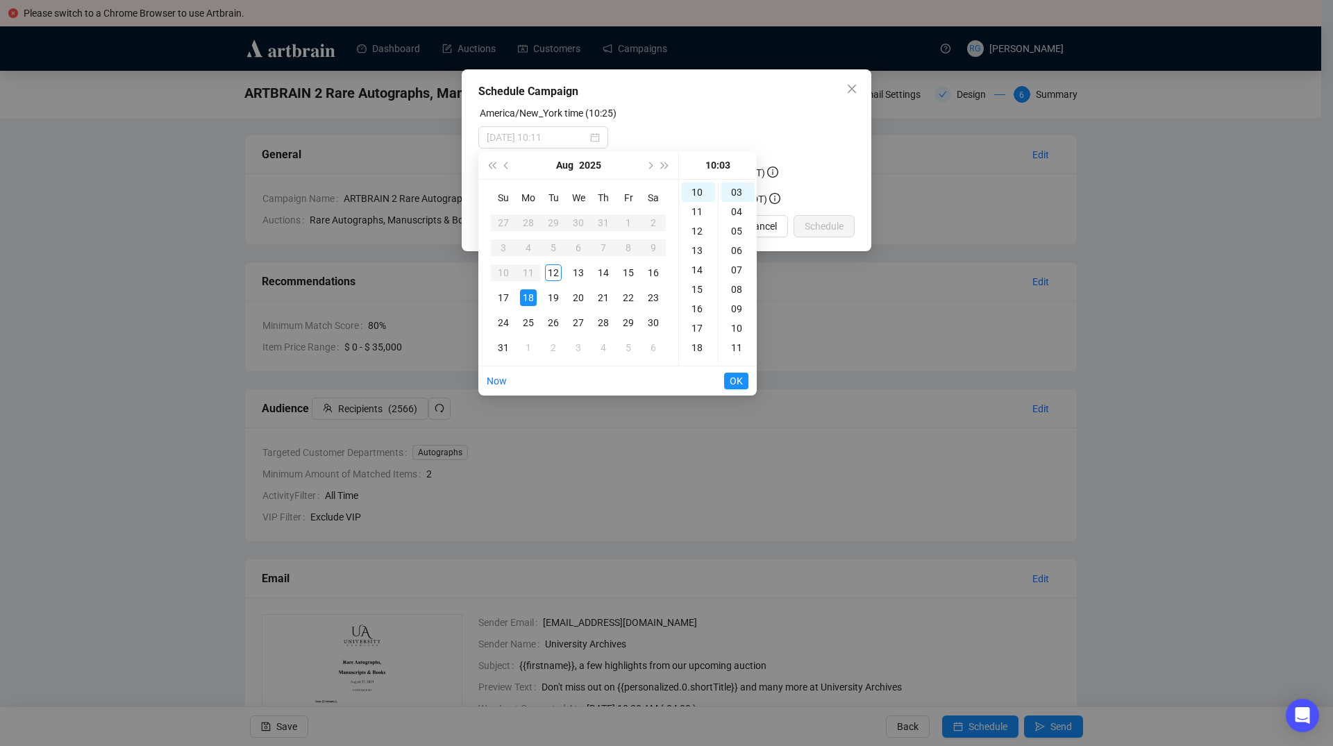
type input "[DATE] 10:03"
click at [739, 382] on span "OK" at bounding box center [736, 381] width 13 height 26
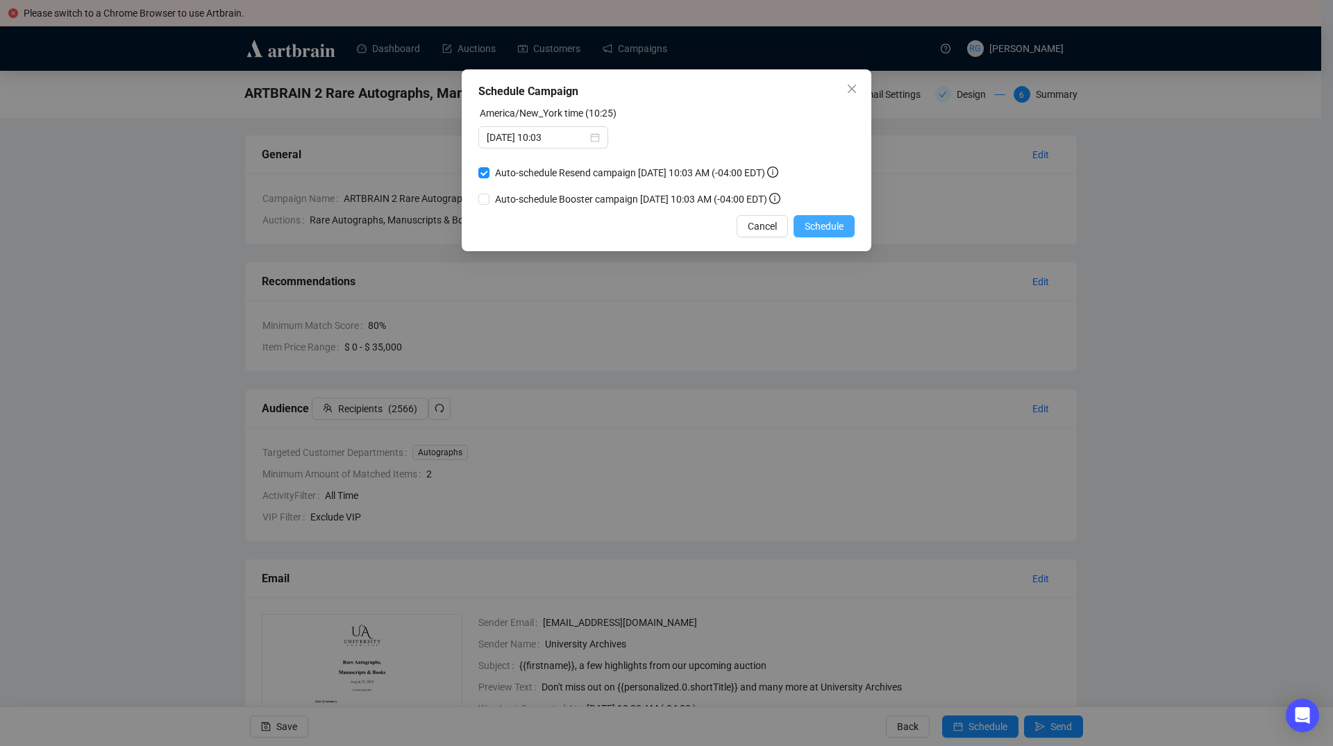
click at [837, 226] on span "Schedule" at bounding box center [824, 226] width 39 height 15
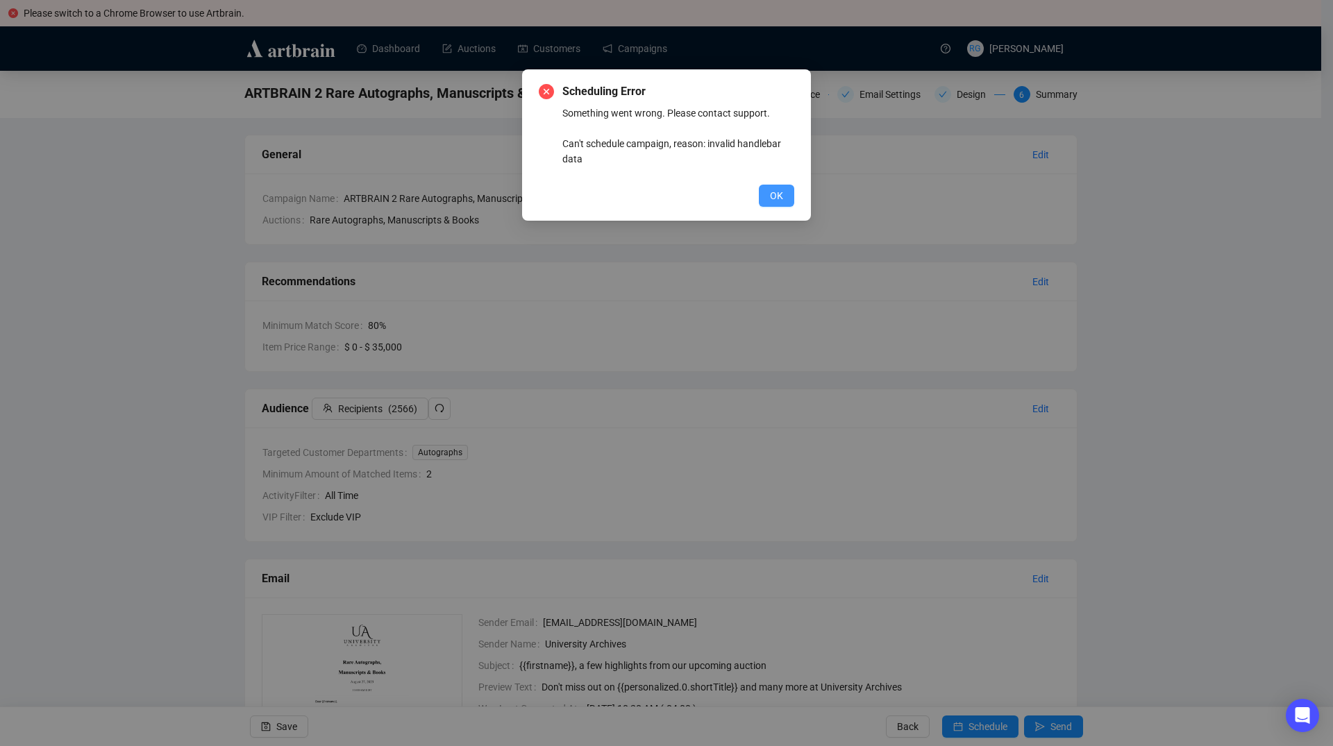
click at [779, 201] on span "OK" at bounding box center [776, 195] width 13 height 15
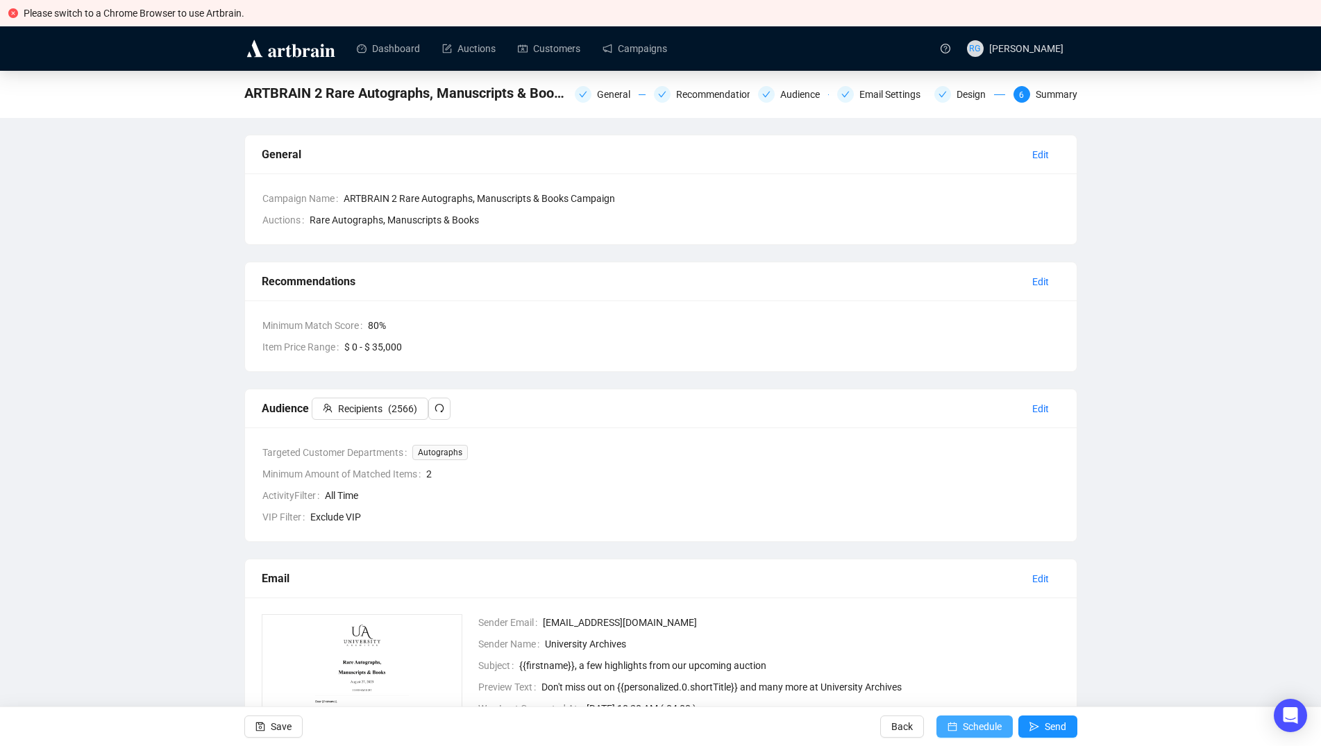
click at [989, 728] on span "Schedule" at bounding box center [982, 726] width 39 height 39
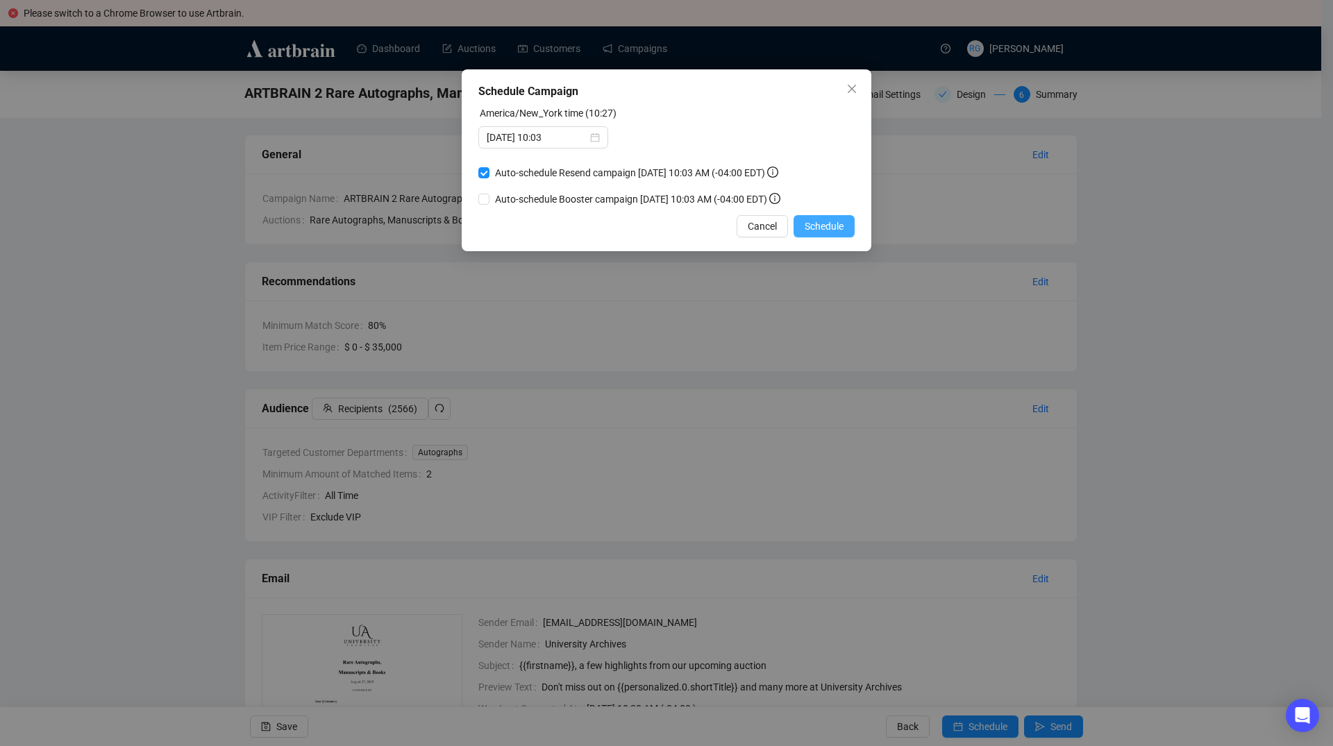
click at [809, 225] on span "Schedule" at bounding box center [824, 226] width 39 height 15
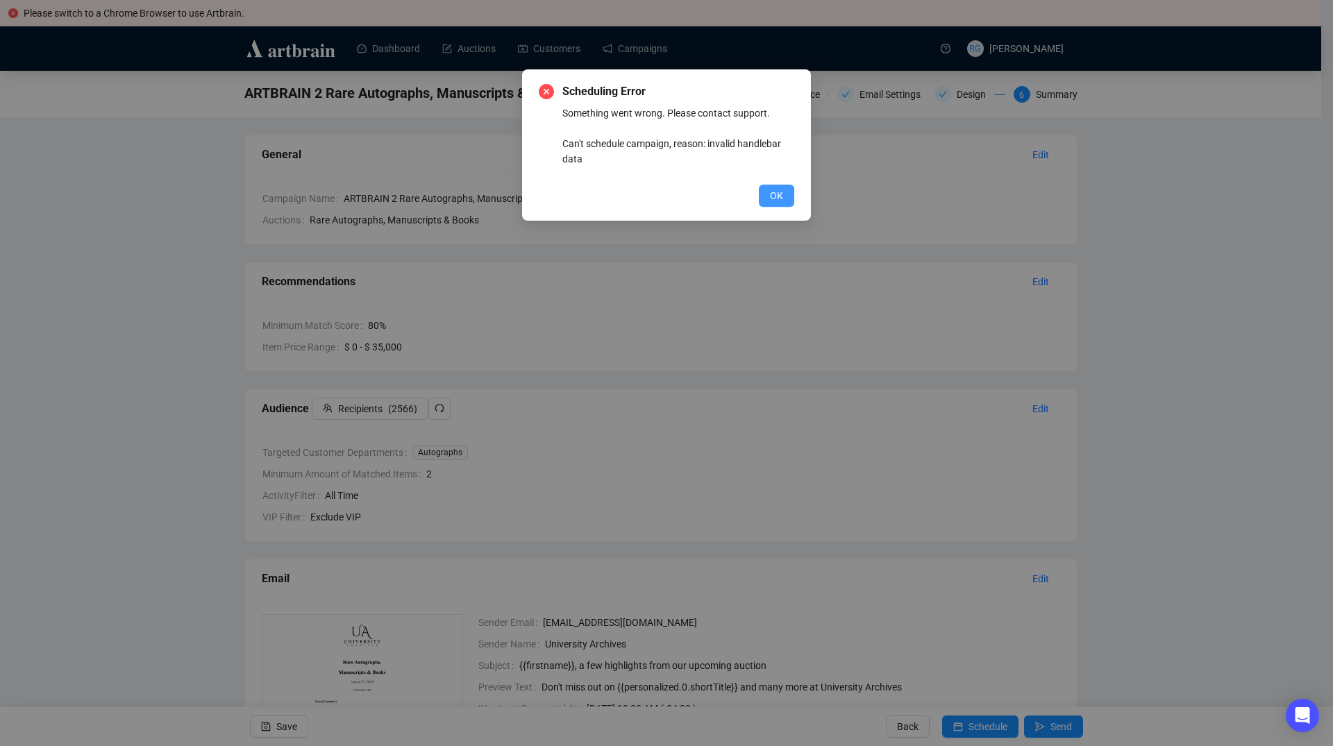
click at [780, 194] on span "OK" at bounding box center [776, 195] width 13 height 15
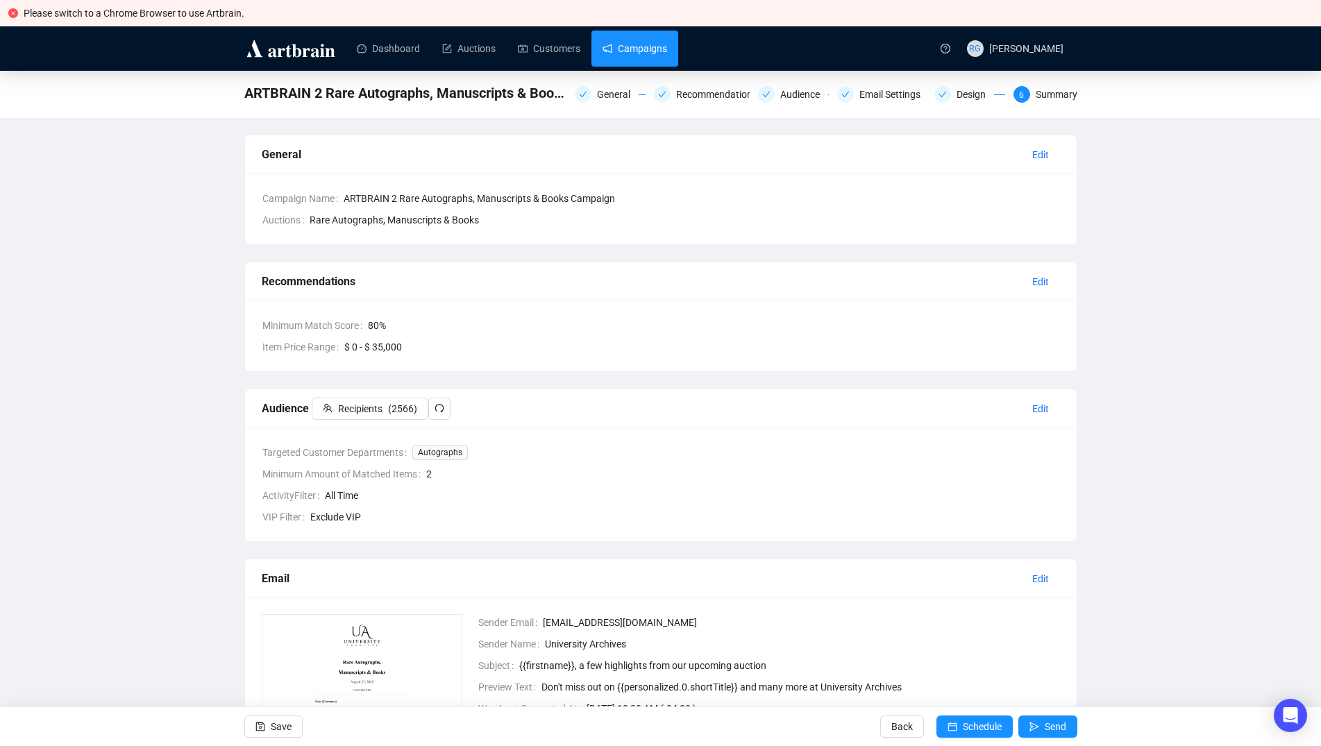
click at [627, 57] on link "Campaigns" at bounding box center [635, 49] width 65 height 36
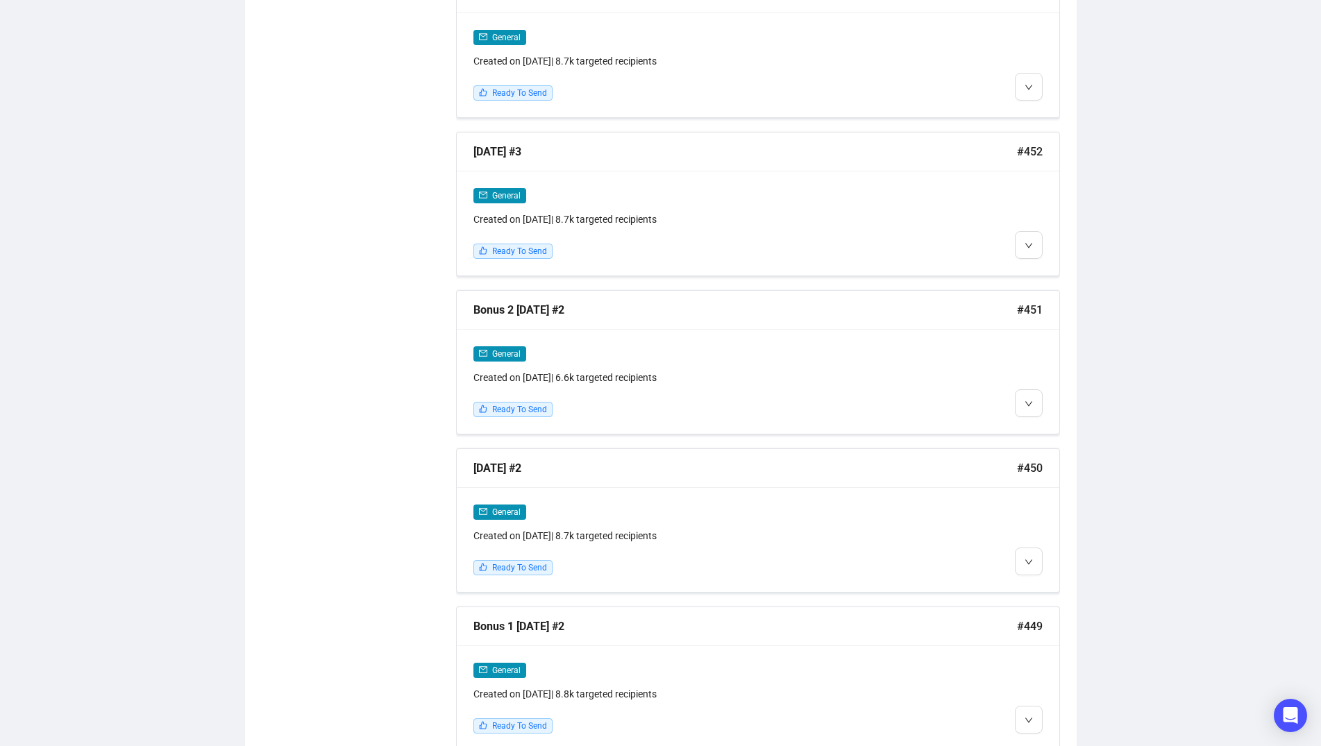
scroll to position [941, 0]
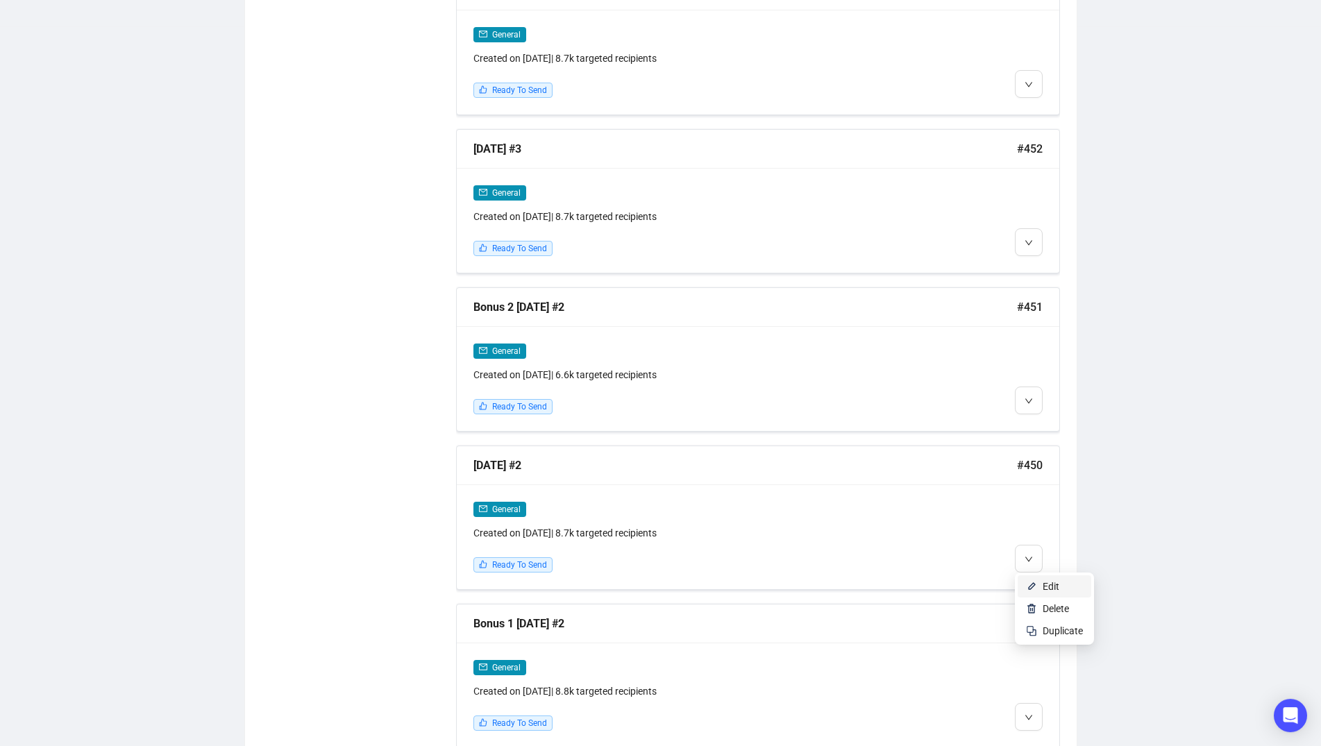
click at [1041, 583] on li "Edit" at bounding box center [1055, 586] width 74 height 22
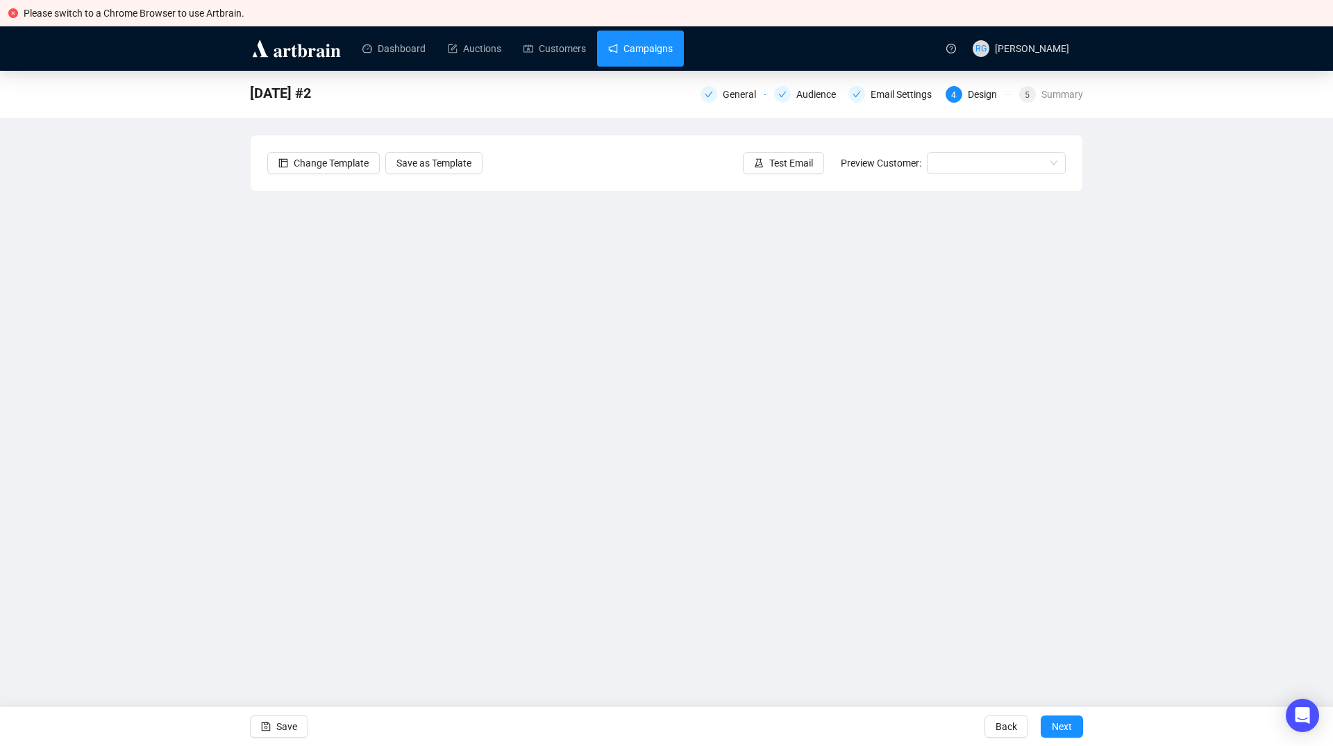
click at [632, 42] on link "Campaigns" at bounding box center [640, 49] width 65 height 36
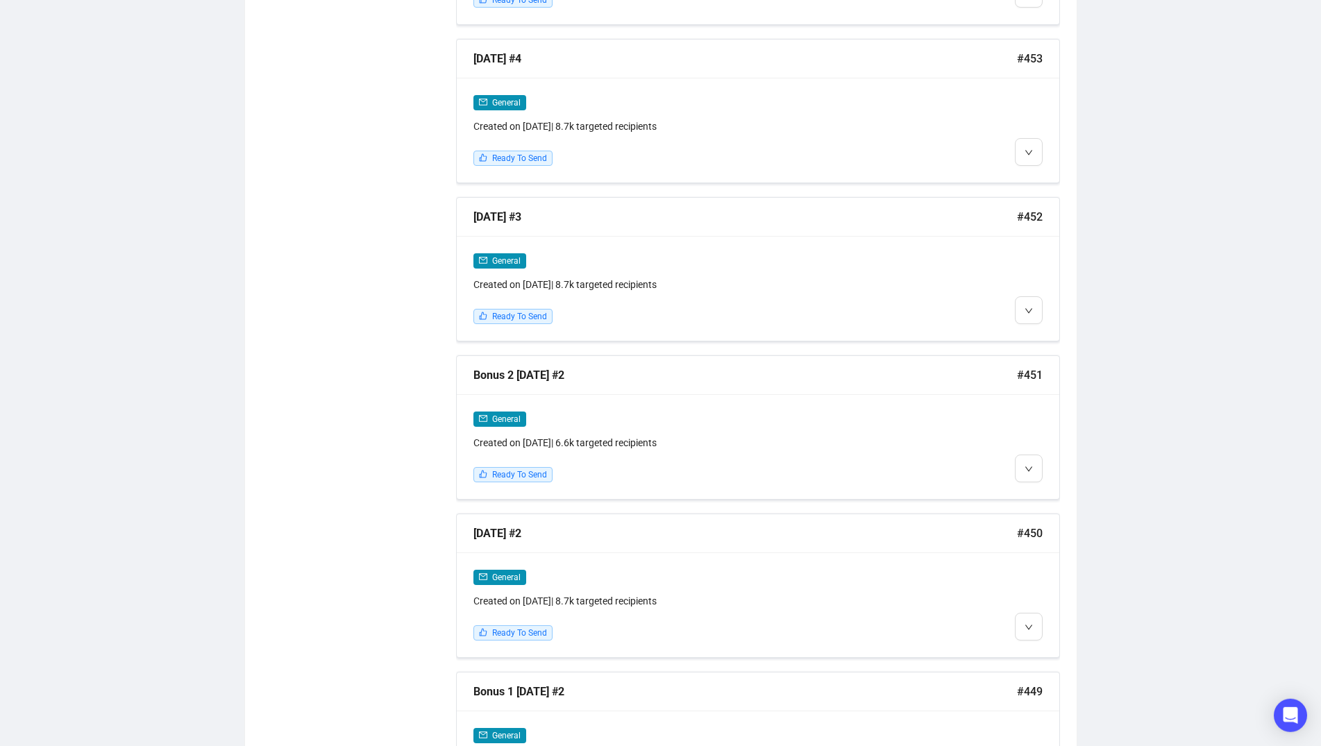
scroll to position [887, 0]
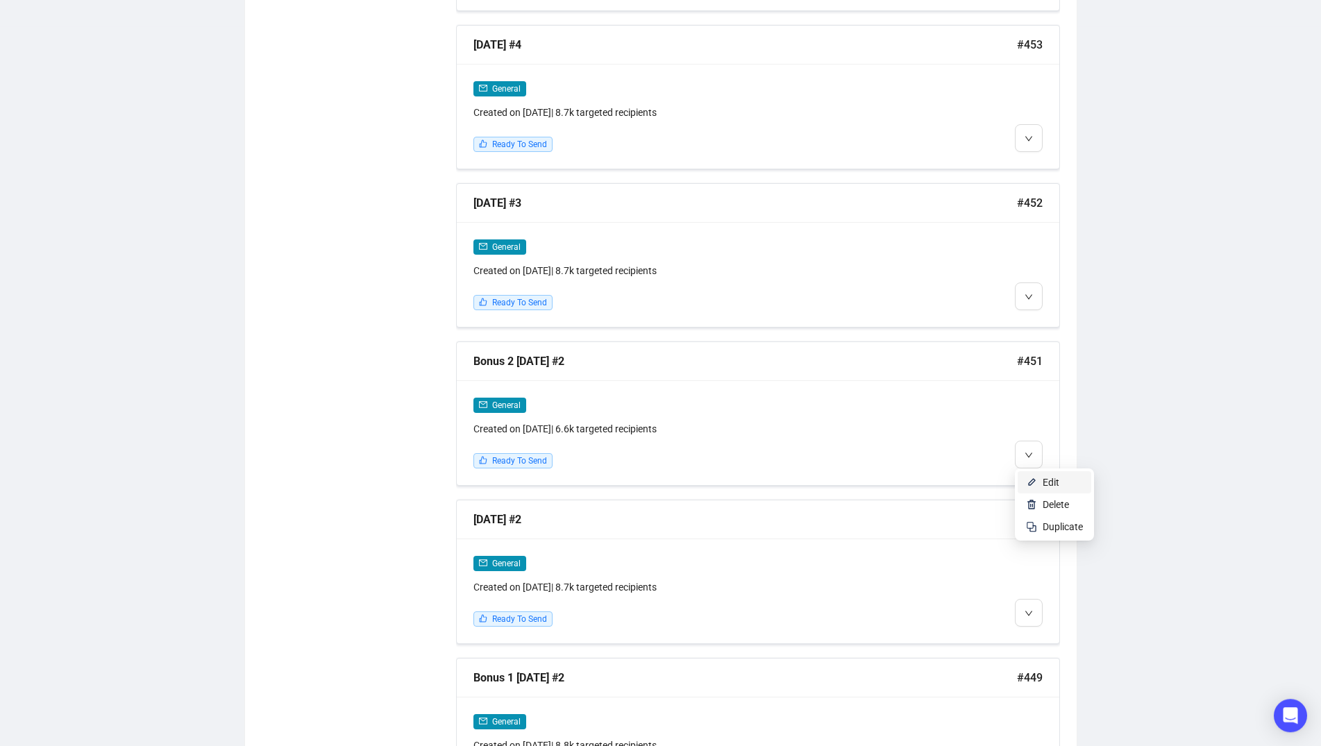
click at [1040, 478] on li "Edit" at bounding box center [1055, 482] width 74 height 22
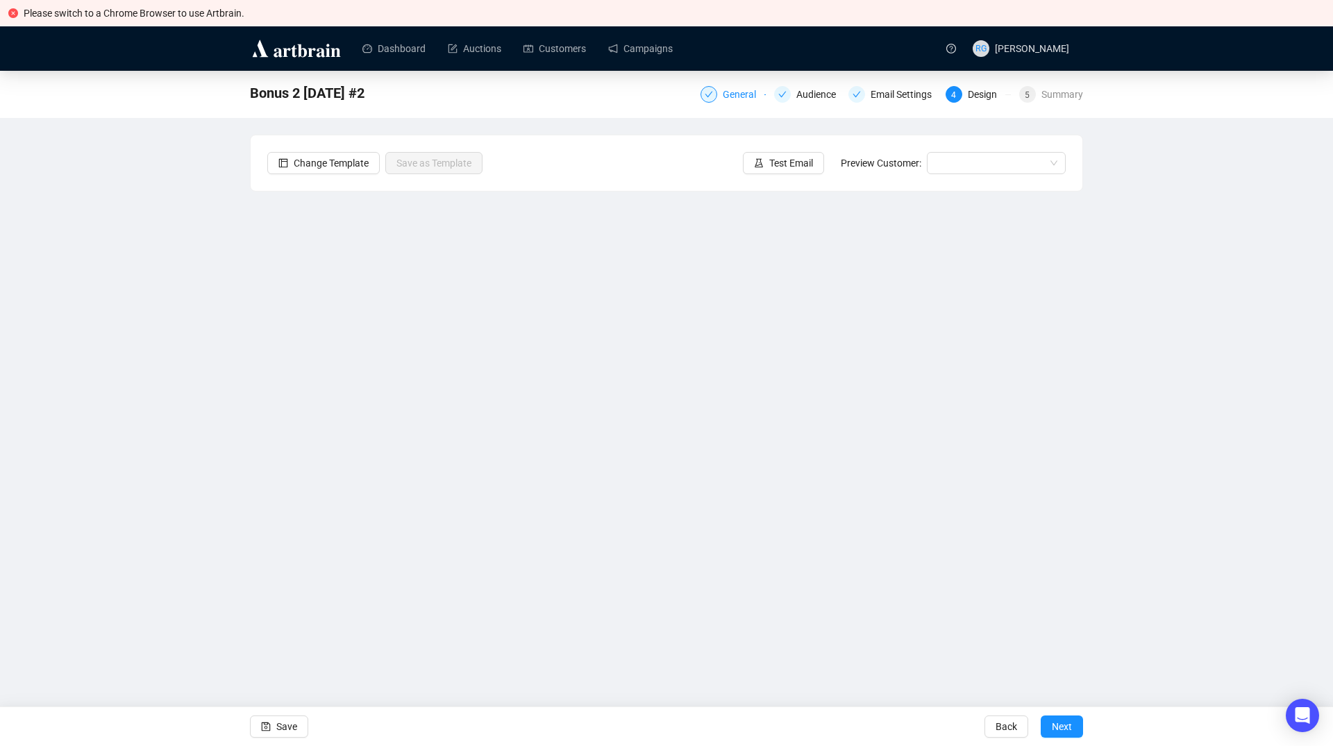
click at [734, 95] on div "General" at bounding box center [744, 94] width 42 height 17
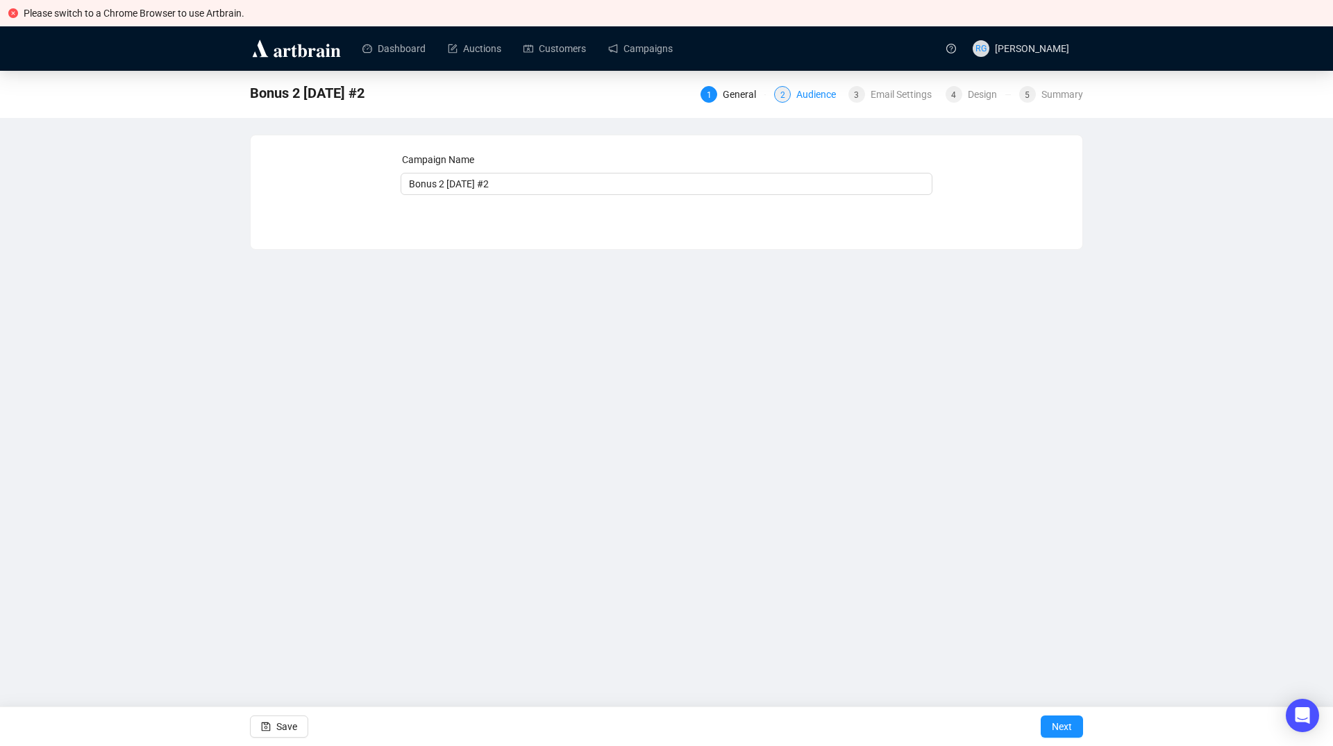
click at [800, 93] on div "Audience" at bounding box center [820, 94] width 48 height 17
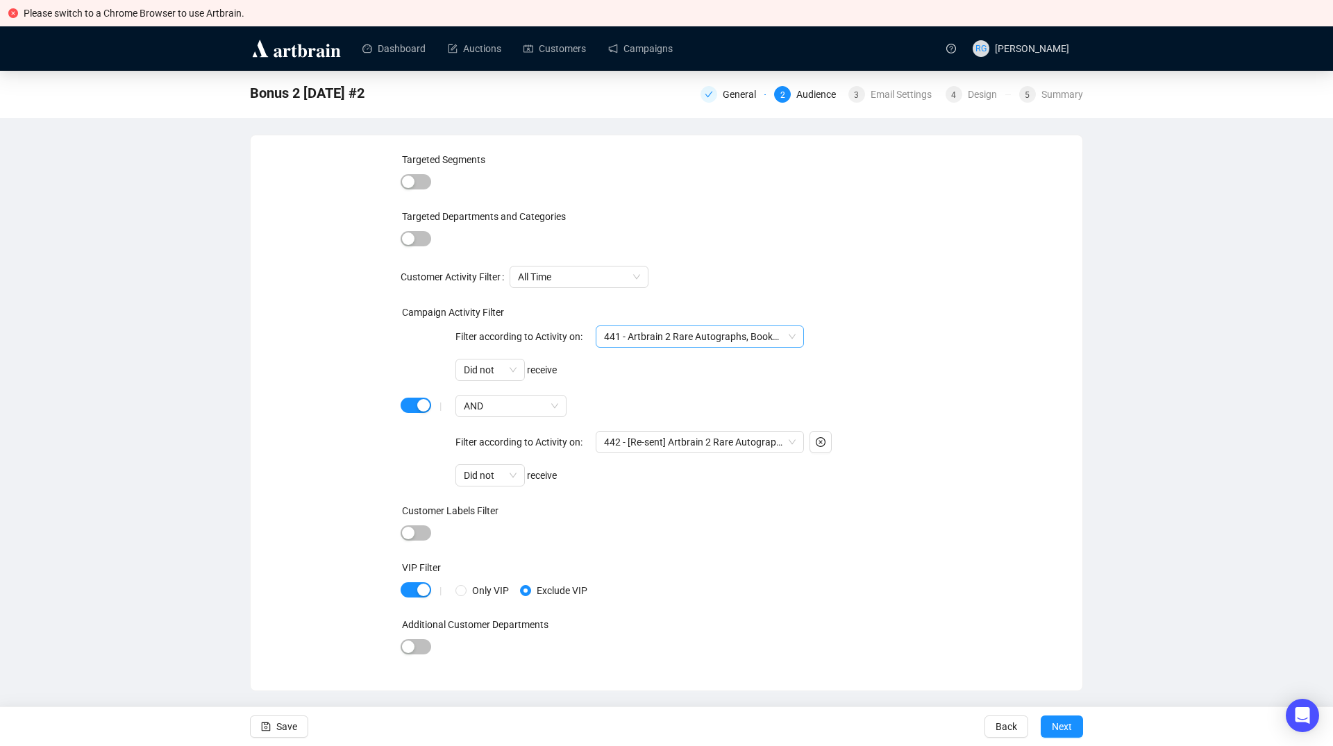
click at [670, 338] on span "441 - Artbrain 2 Rare Autographs, Books, Lincoln & Space Items Campaign" at bounding box center [700, 336] width 192 height 21
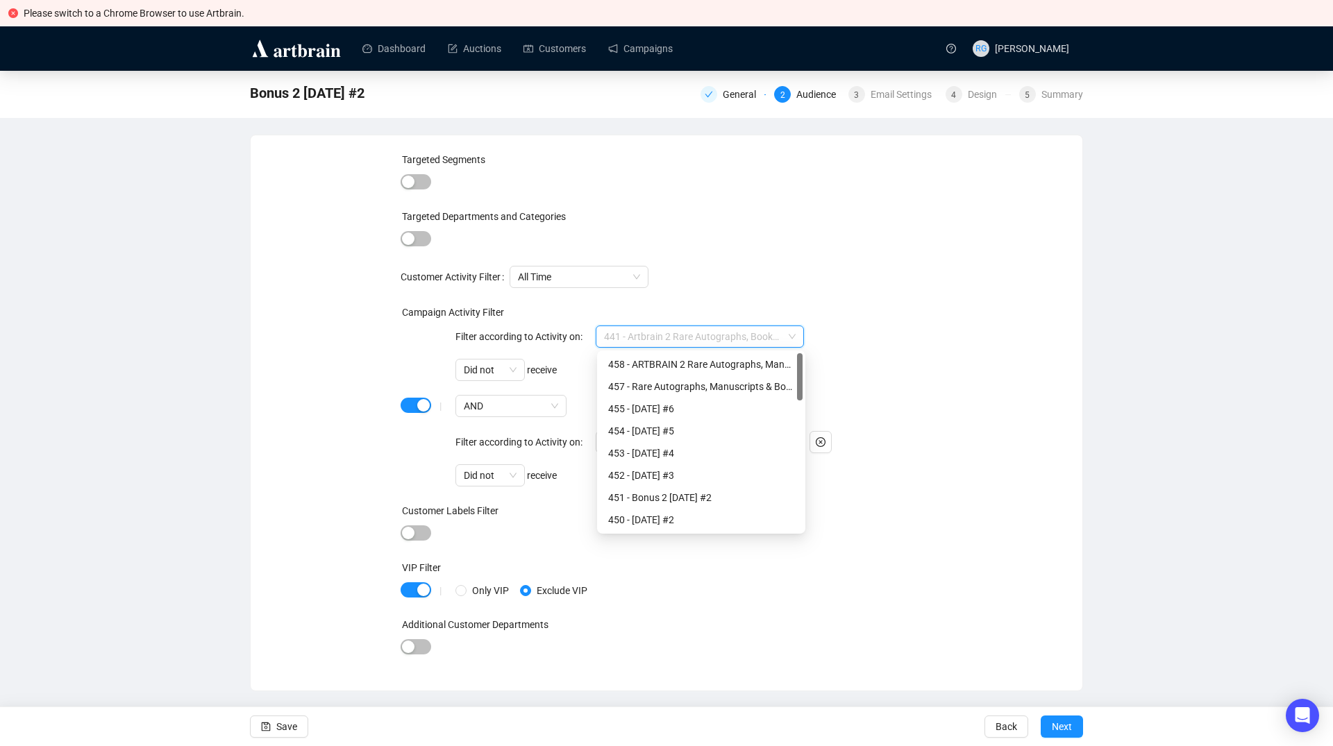
drag, startPoint x: 800, startPoint y: 419, endPoint x: 802, endPoint y: 370, distance: 48.6
click at [802, 370] on div at bounding box center [800, 376] width 6 height 47
click at [670, 362] on div "458 - ARTBRAIN 2 Rare Autographs, Manuscripts & Books Campaign" at bounding box center [701, 364] width 186 height 15
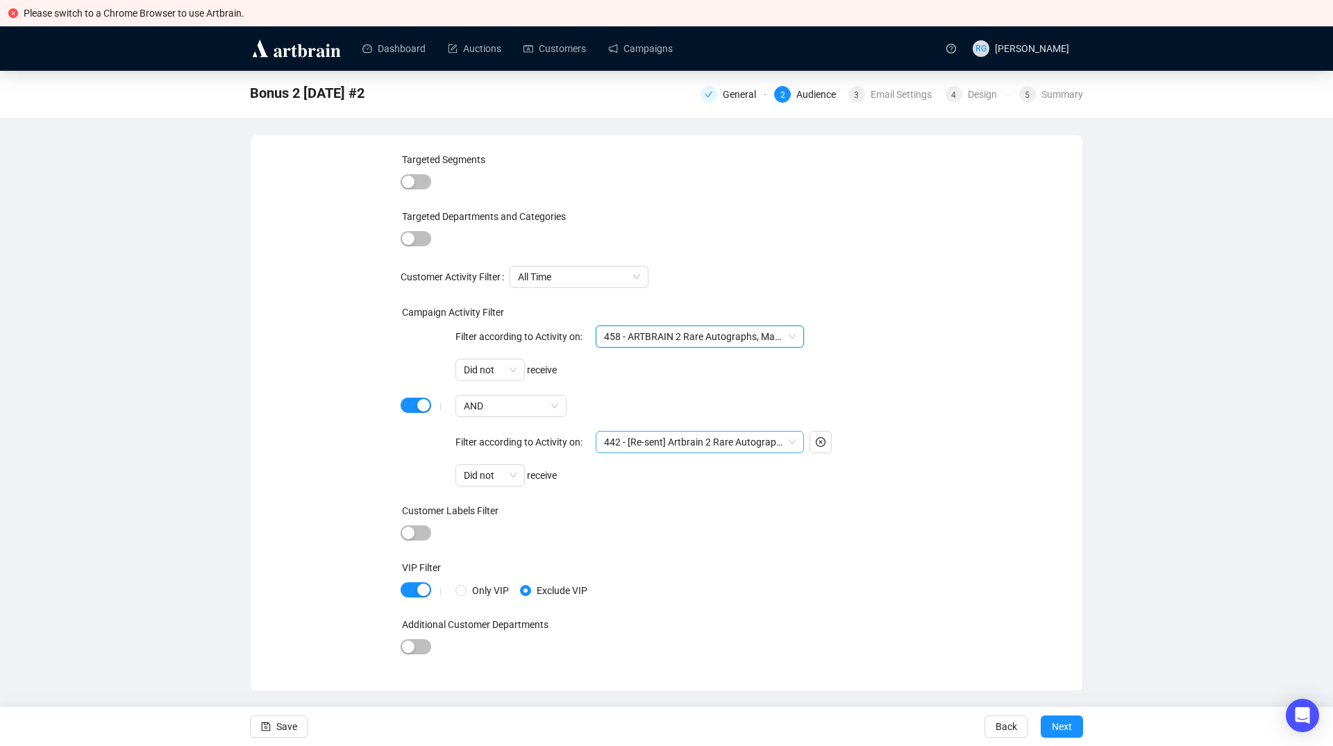
click at [662, 437] on span "442 - [Re-sent] Artbrain 2 Rare Autographs, Books, Lincoln & Space Items Campai…" at bounding box center [700, 442] width 192 height 21
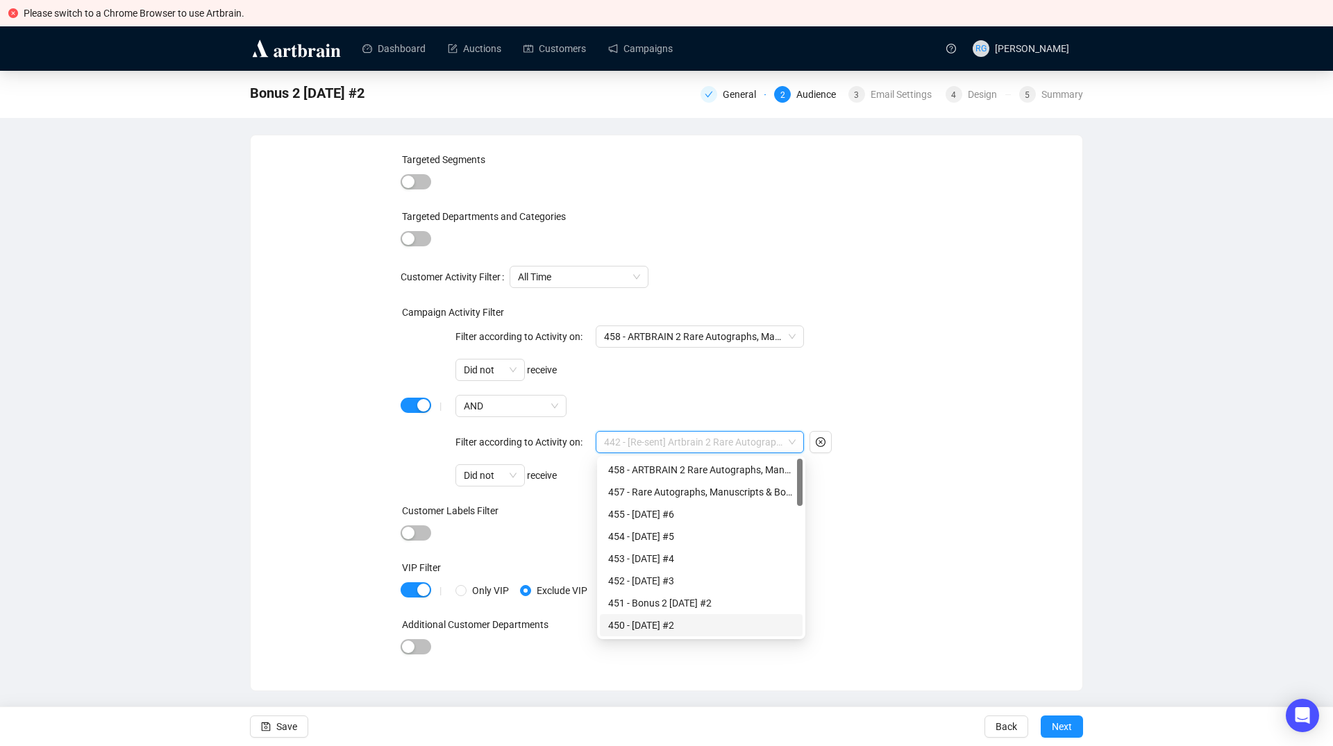
drag, startPoint x: 801, startPoint y: 514, endPoint x: 800, endPoint y: 455, distance: 59.0
click at [800, 455] on body "Please switch to a Chrome Browser to use Artbrain. Dashboard Auctions Customers…" at bounding box center [666, 373] width 1333 height 746
click at [406, 404] on span "button" at bounding box center [416, 405] width 31 height 15
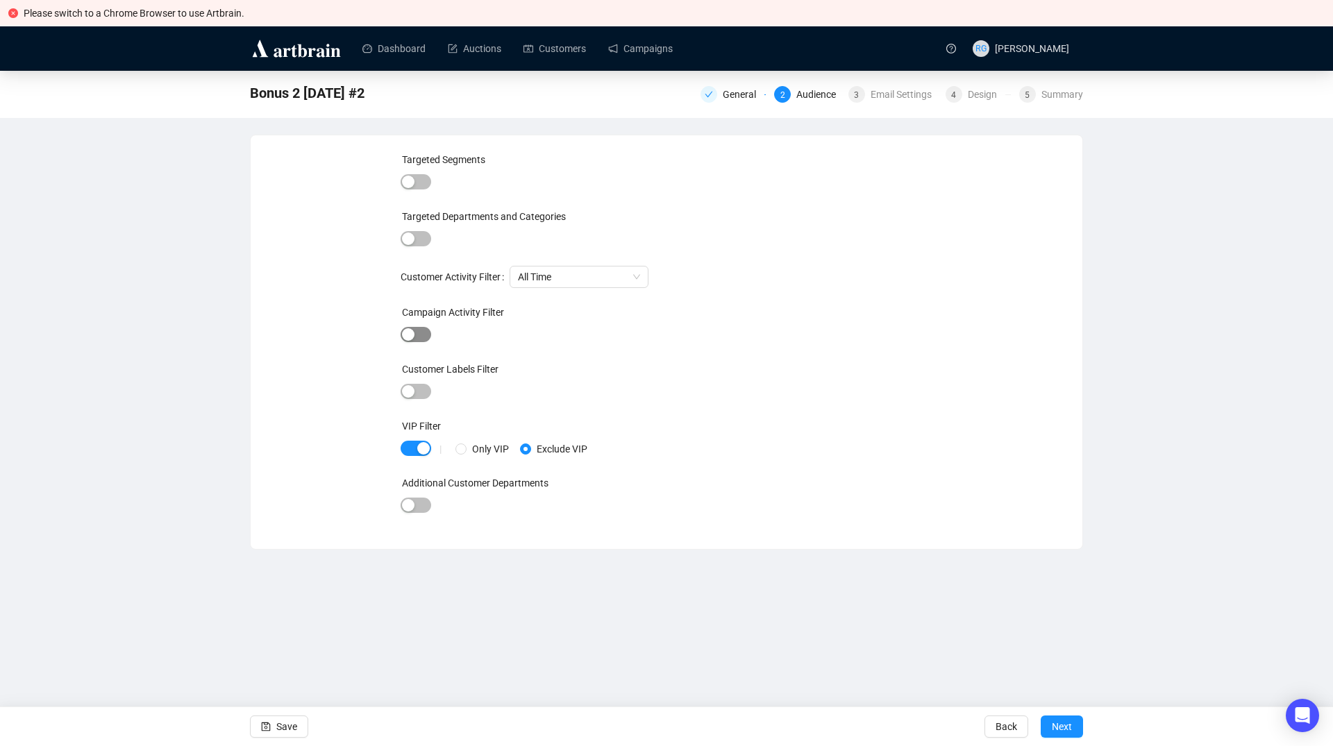
click at [425, 335] on span "button" at bounding box center [416, 334] width 31 height 15
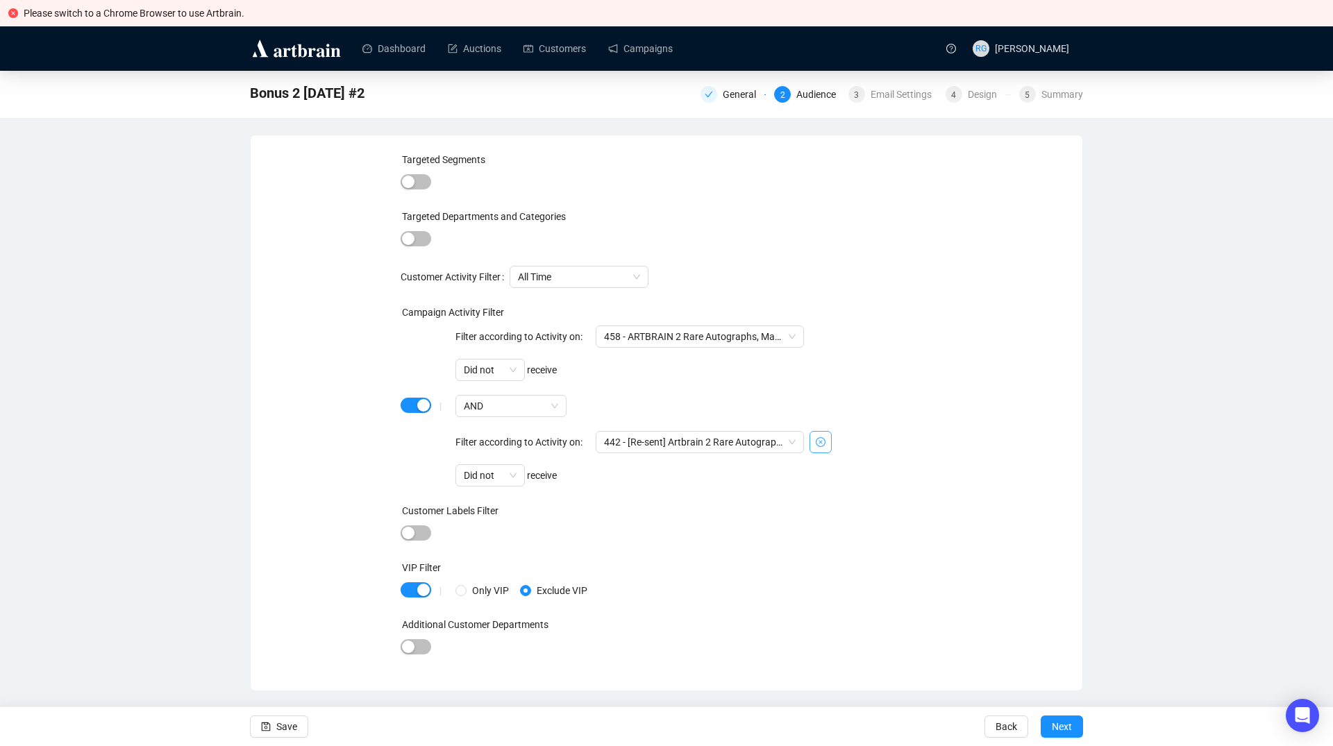
click at [820, 443] on icon "close-circle" at bounding box center [821, 442] width 10 height 10
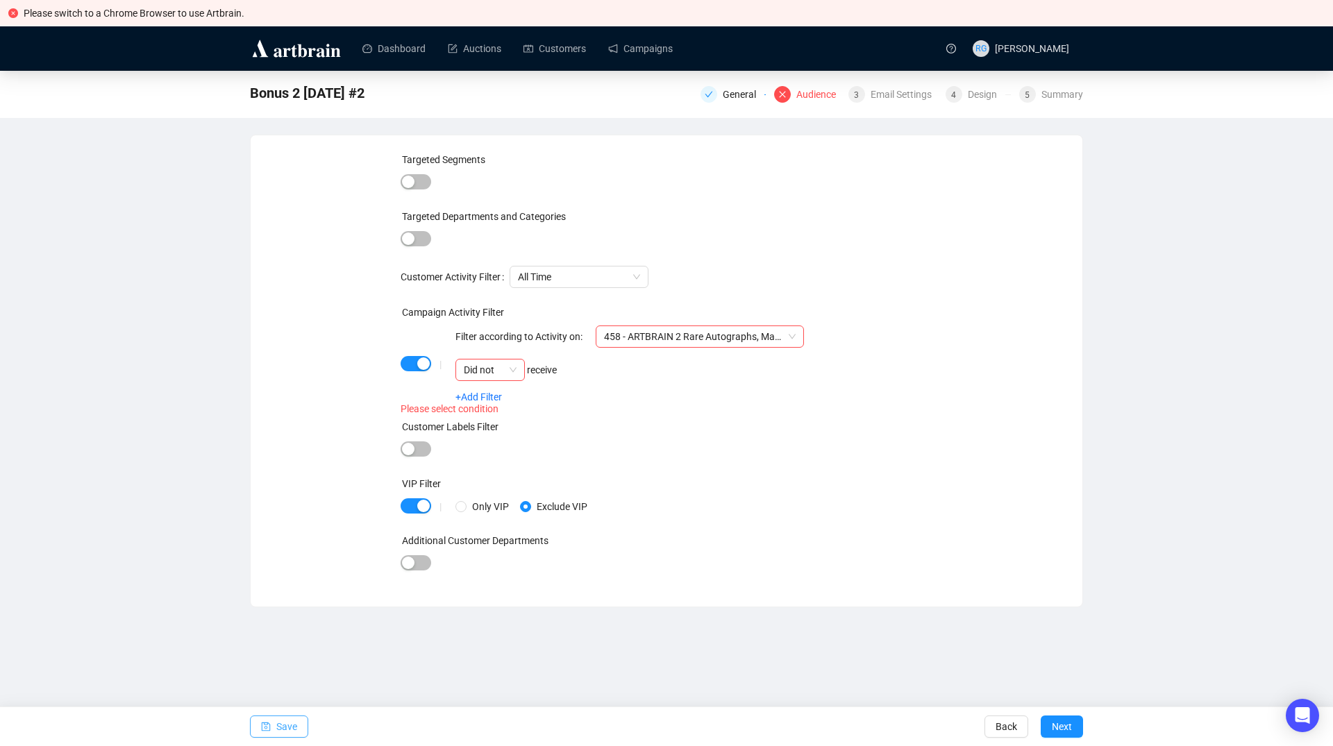
click at [280, 726] on span "Save" at bounding box center [286, 726] width 21 height 39
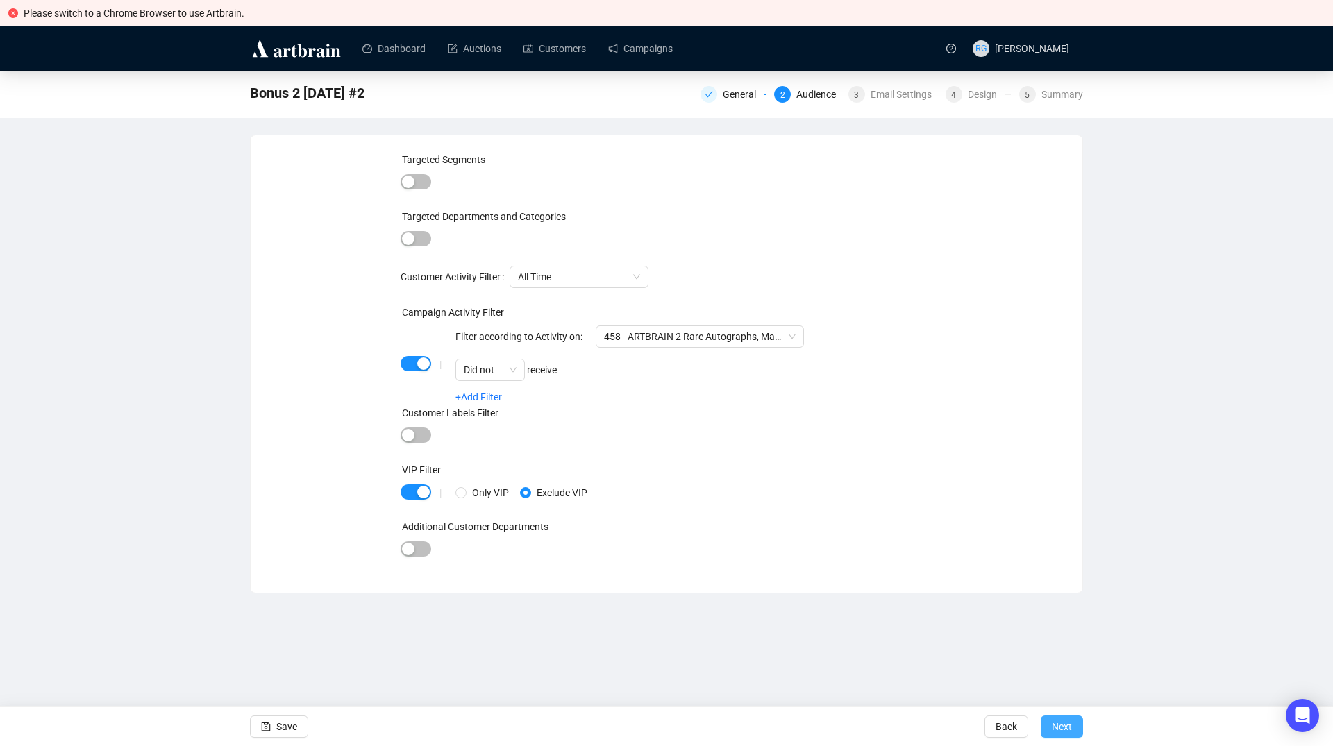
click at [1068, 727] on span "Next" at bounding box center [1062, 726] width 20 height 39
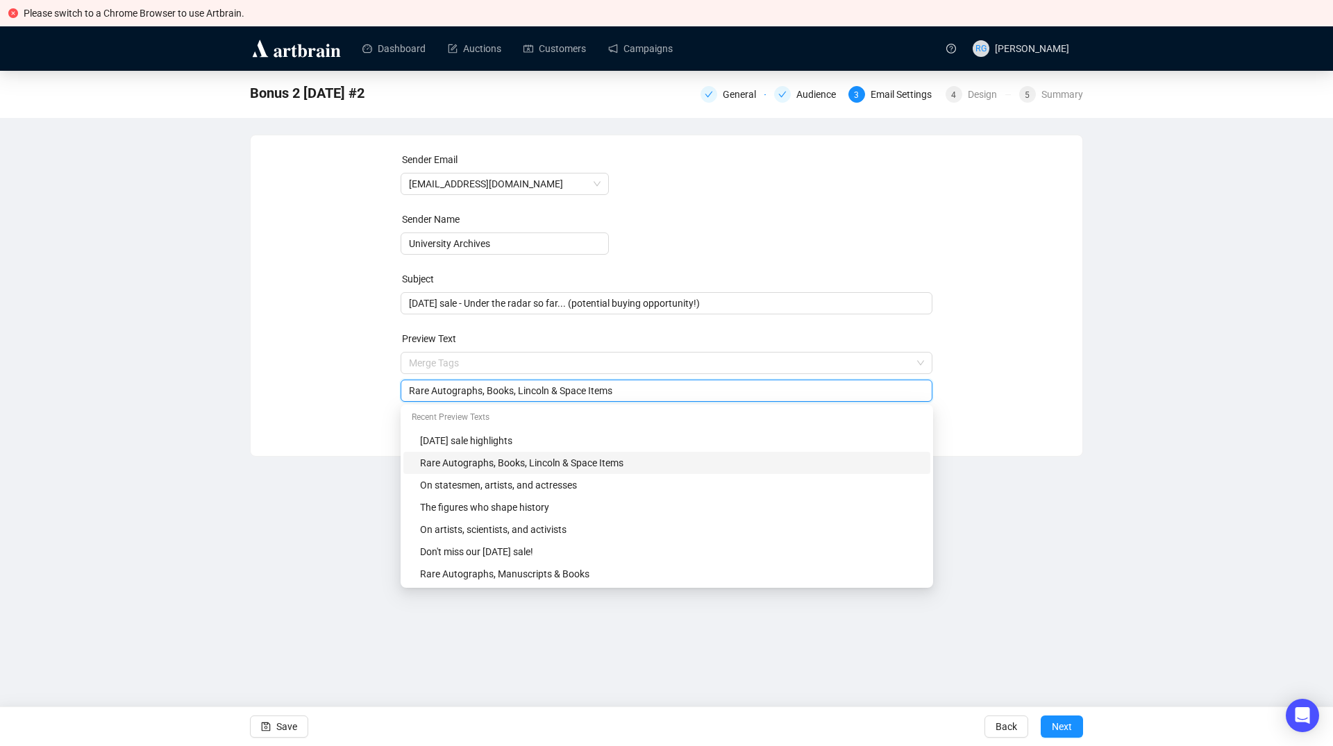
drag, startPoint x: 487, startPoint y: 363, endPoint x: 631, endPoint y: 366, distance: 143.7
click at [631, 383] on input "Rare Autographs, Books, Lincoln & Space Items" at bounding box center [667, 390] width 516 height 15
click at [520, 572] on div "Rare Autographs, Manuscripts & Books" at bounding box center [671, 573] width 502 height 15
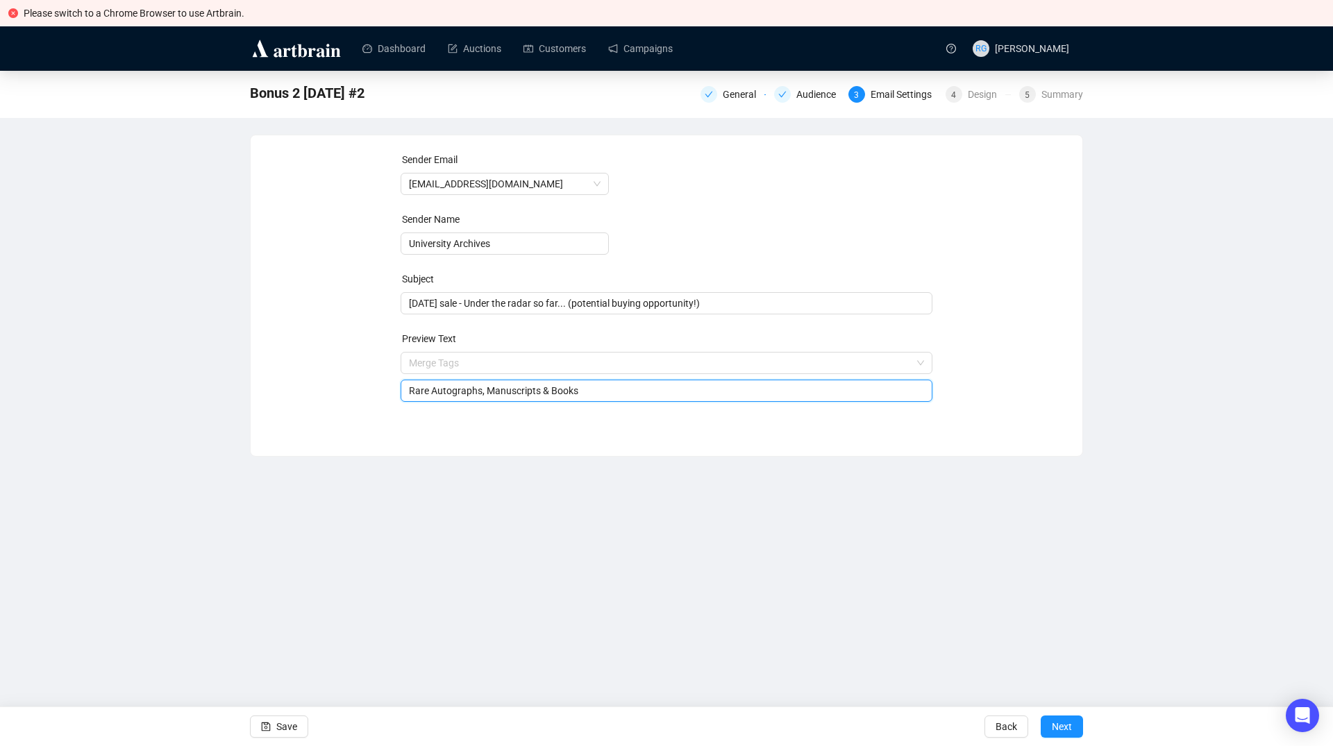
type input "Rare Autographs, Manuscripts & Books"
click at [267, 723] on icon "save" at bounding box center [266, 727] width 10 height 10
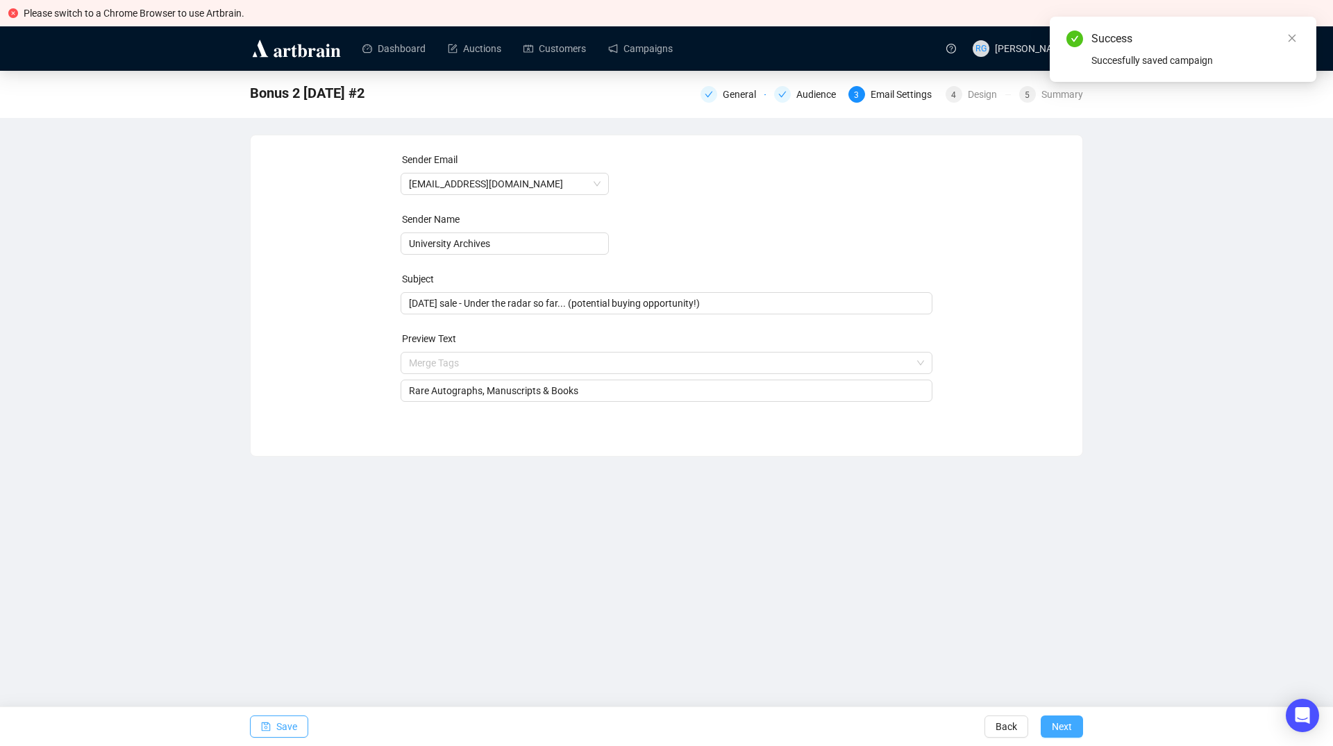
click at [1072, 726] on button "Next" at bounding box center [1062, 727] width 42 height 22
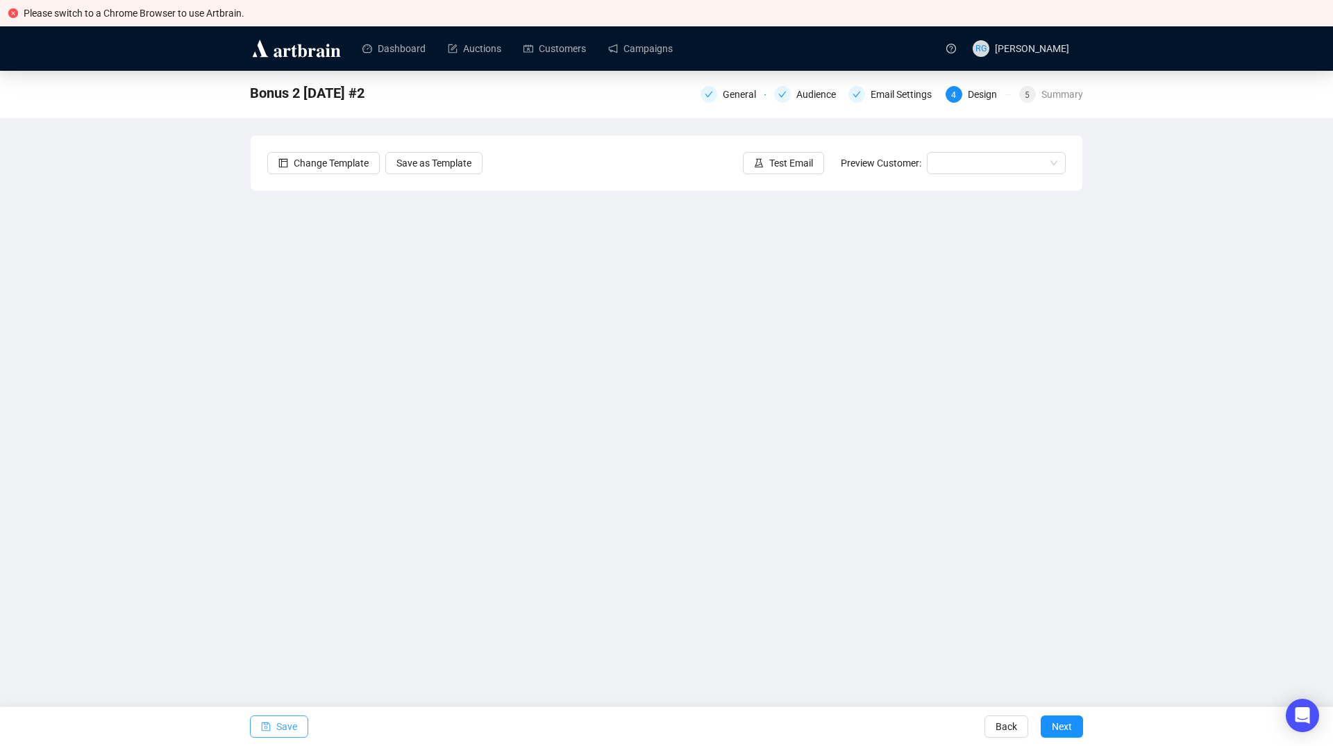
click at [274, 727] on button "Save" at bounding box center [279, 727] width 58 height 22
click at [260, 729] on button "Save" at bounding box center [279, 727] width 58 height 22
click at [280, 722] on span "Save" at bounding box center [286, 726] width 21 height 39
click at [293, 730] on span "Save" at bounding box center [286, 726] width 21 height 39
click at [283, 721] on span "Save" at bounding box center [286, 726] width 21 height 39
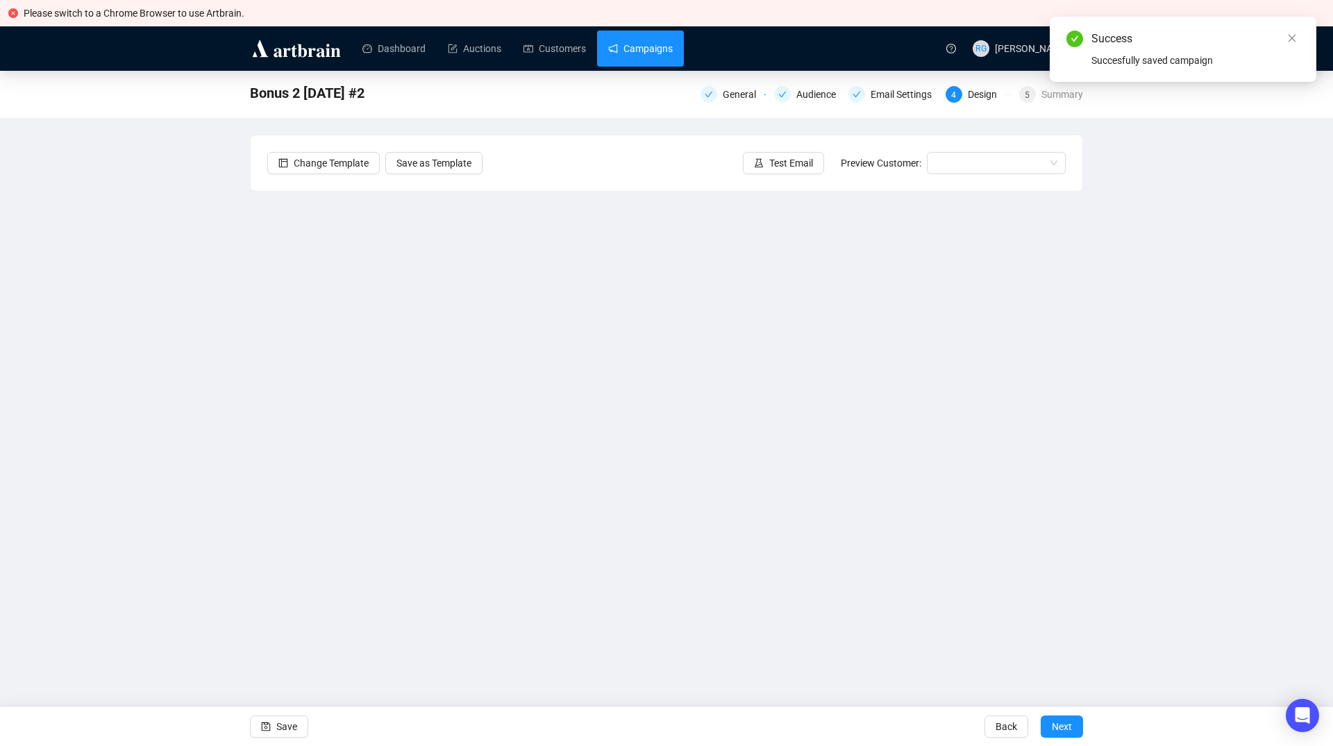
click at [622, 53] on link "Campaigns" at bounding box center [640, 49] width 65 height 36
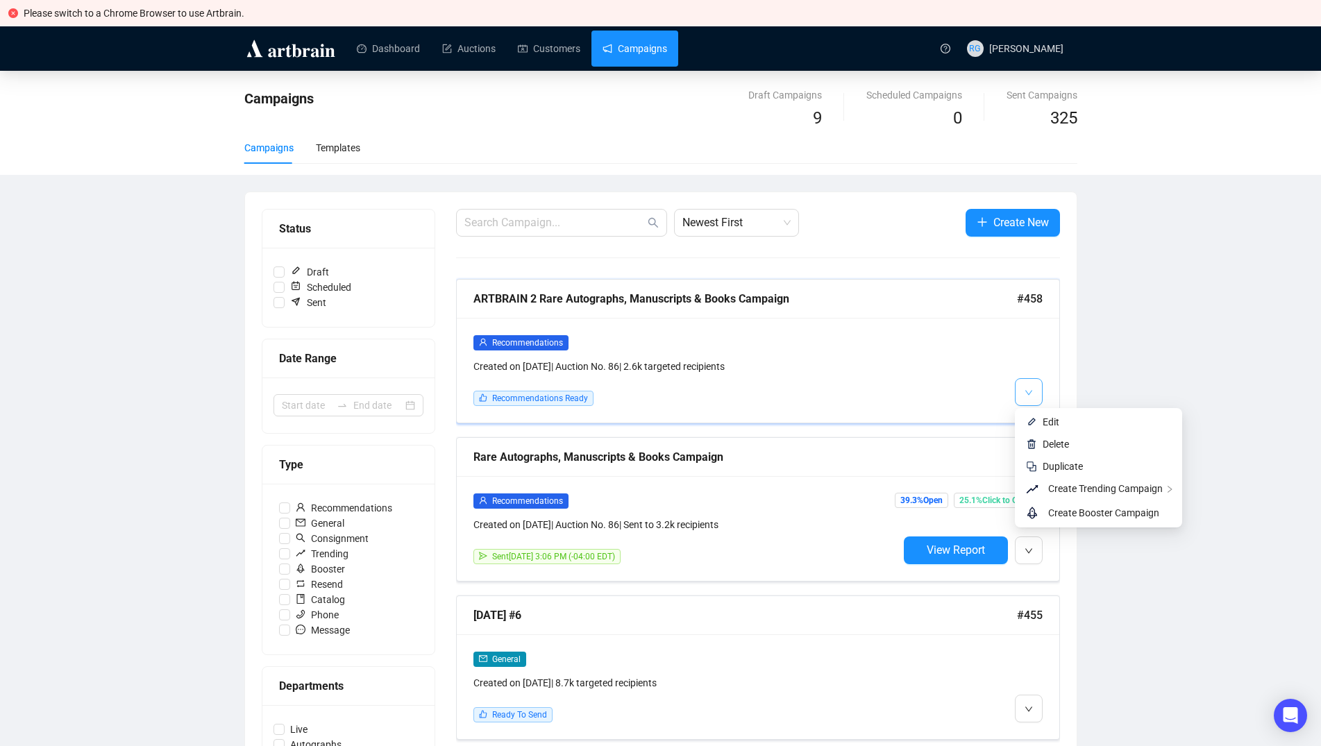
click at [1025, 389] on icon "down" at bounding box center [1029, 393] width 8 height 8
click at [1047, 419] on span "Edit" at bounding box center [1051, 421] width 17 height 11
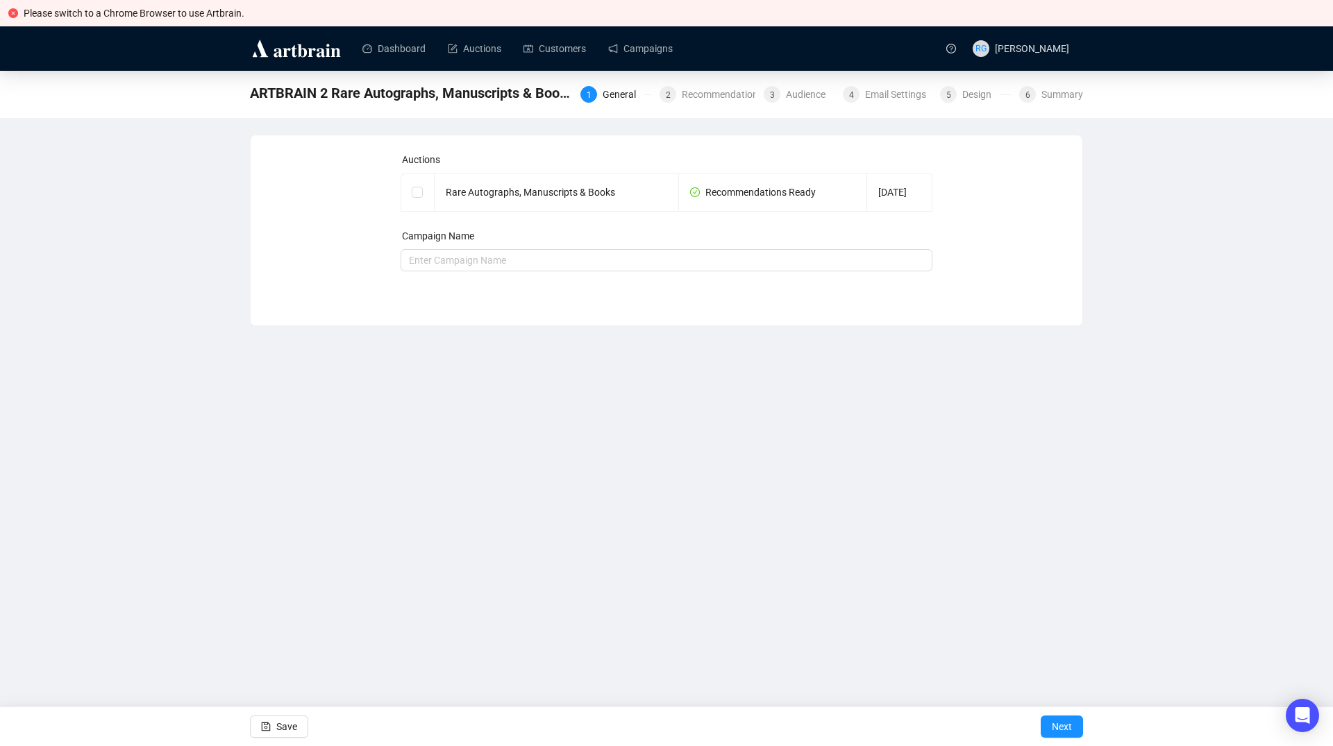
checkbox input "true"
type input "ARTBRAIN 2 Rare Autographs, Manuscripts & Books Campaign"
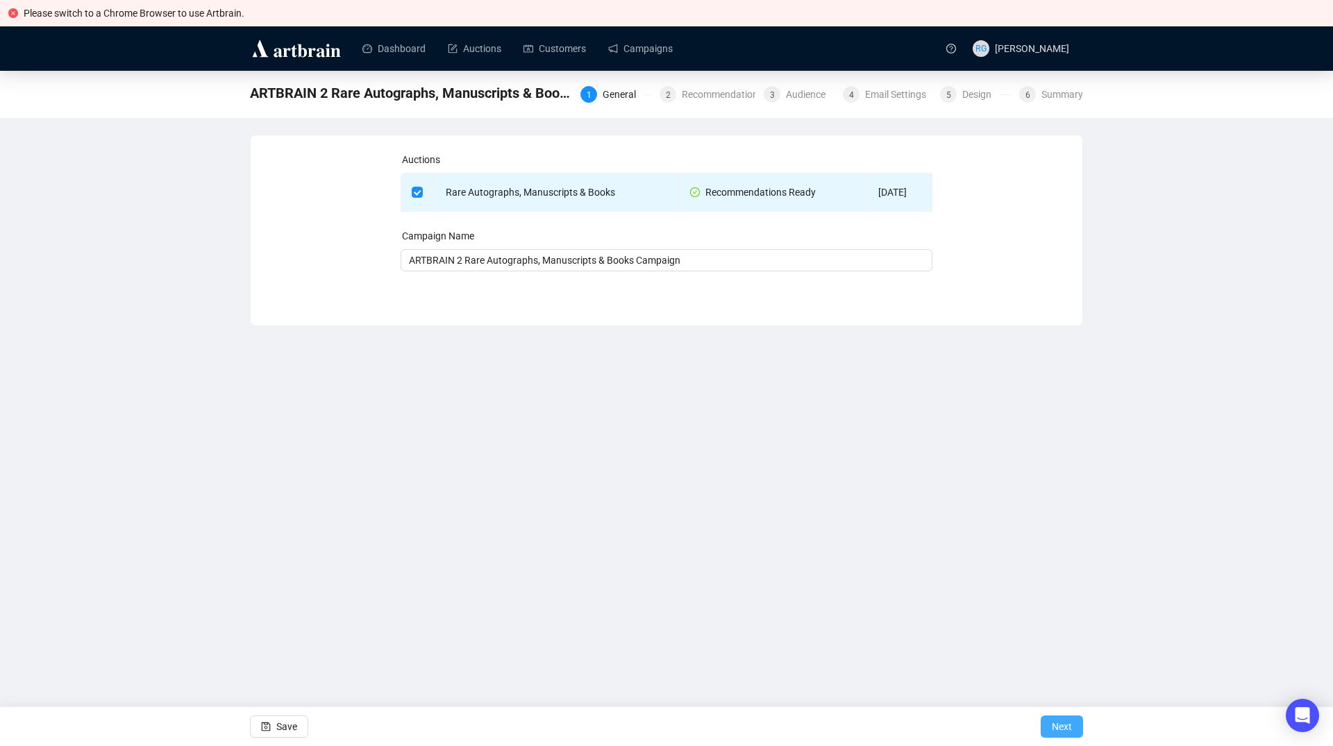
click at [1068, 725] on span "Next" at bounding box center [1062, 726] width 20 height 39
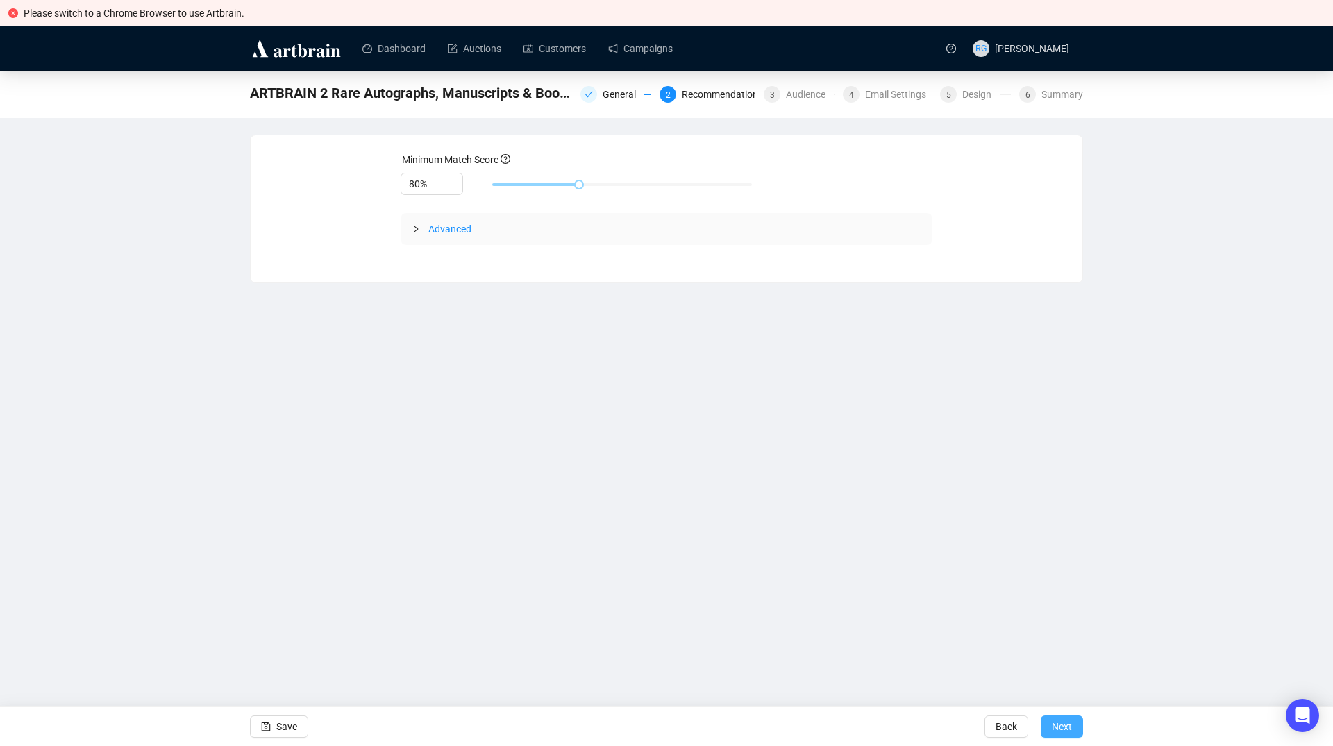
click at [1068, 725] on span "Next" at bounding box center [1062, 726] width 20 height 39
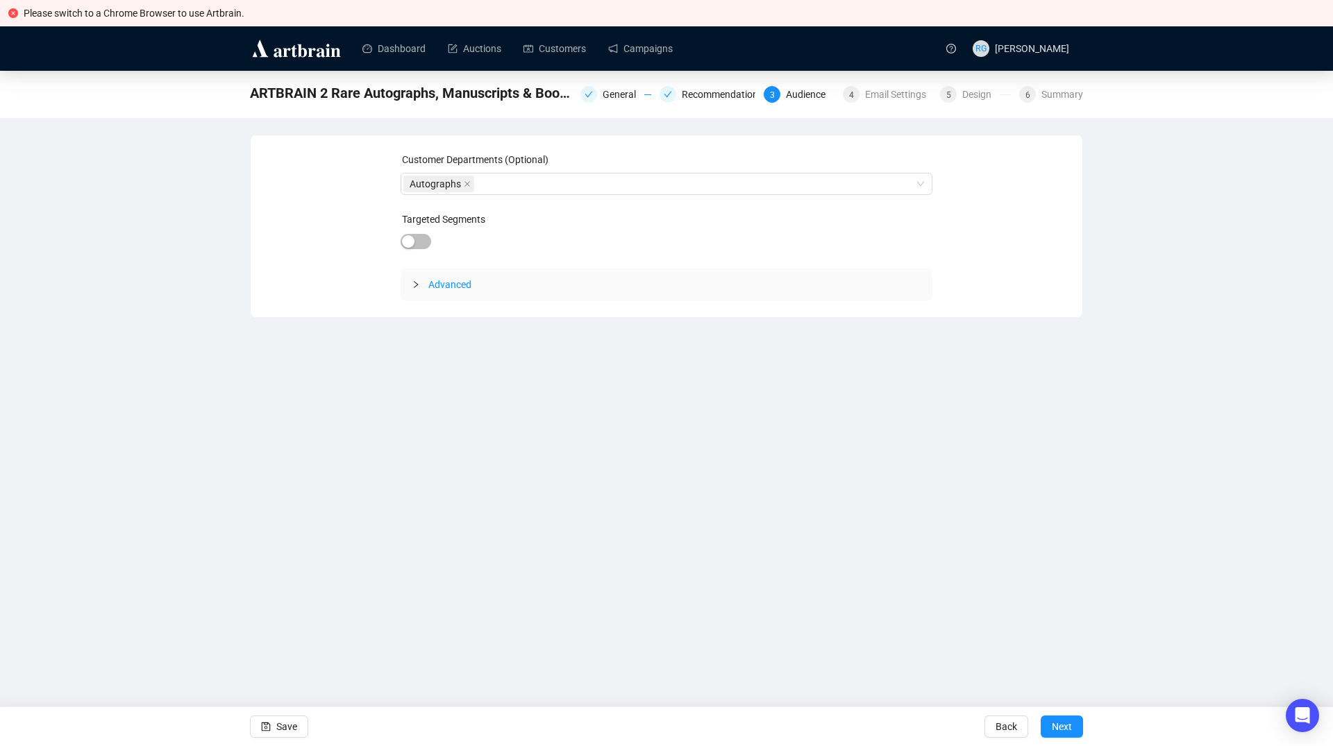
click at [1068, 725] on span "Next" at bounding box center [1062, 726] width 20 height 39
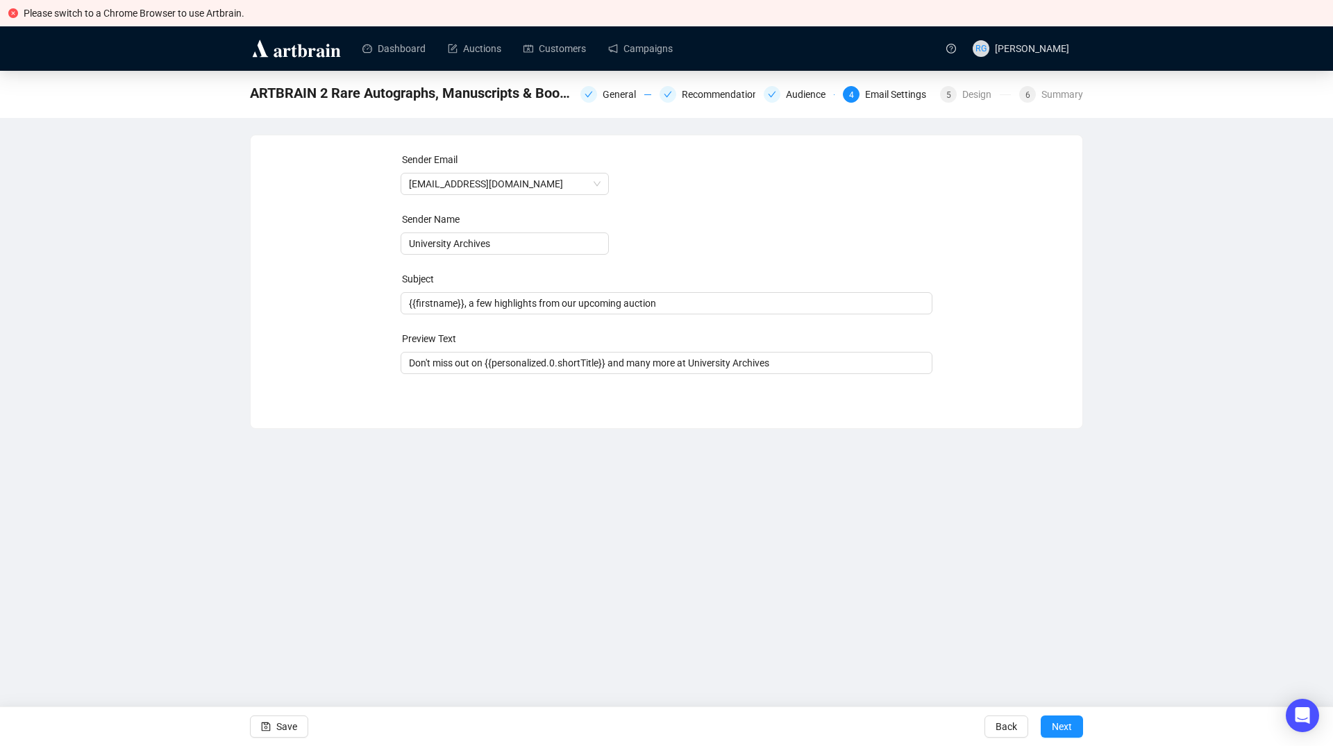
click at [1068, 725] on span "Next" at bounding box center [1062, 726] width 20 height 39
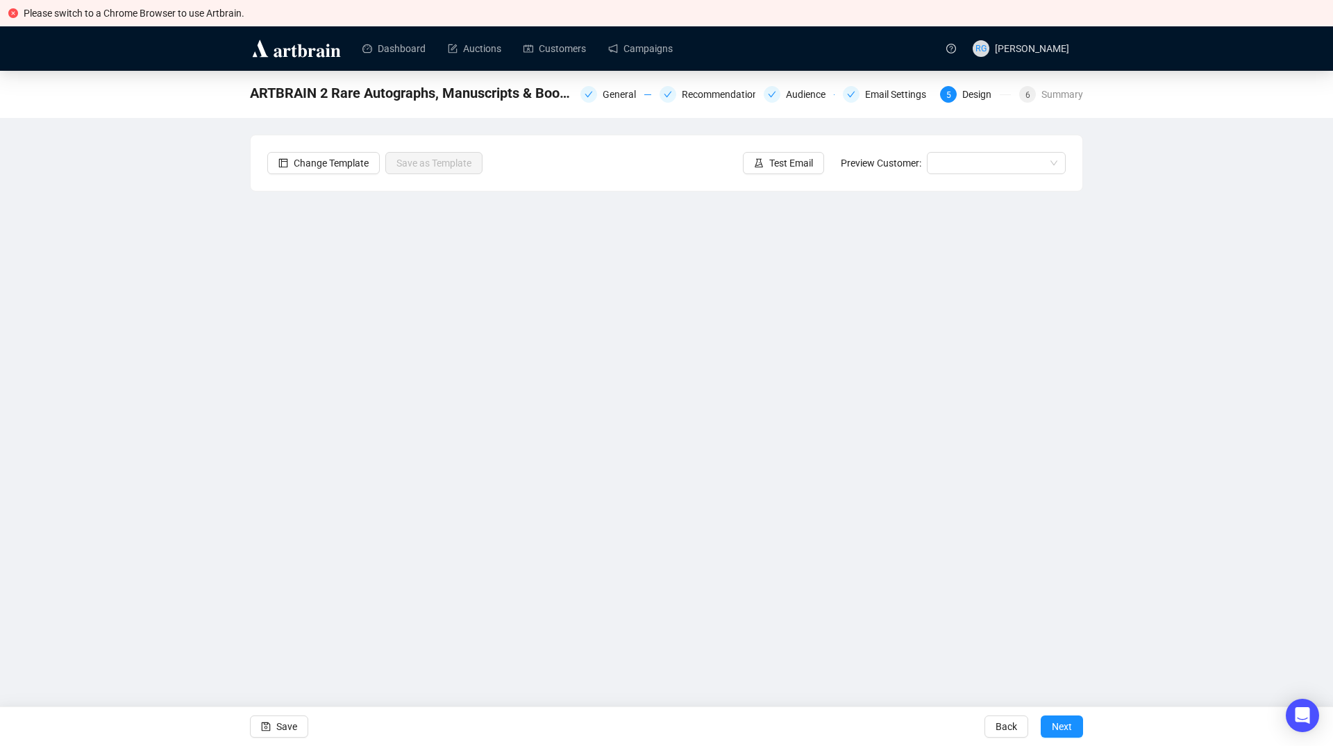
click at [1068, 725] on span "Next" at bounding box center [1062, 726] width 20 height 39
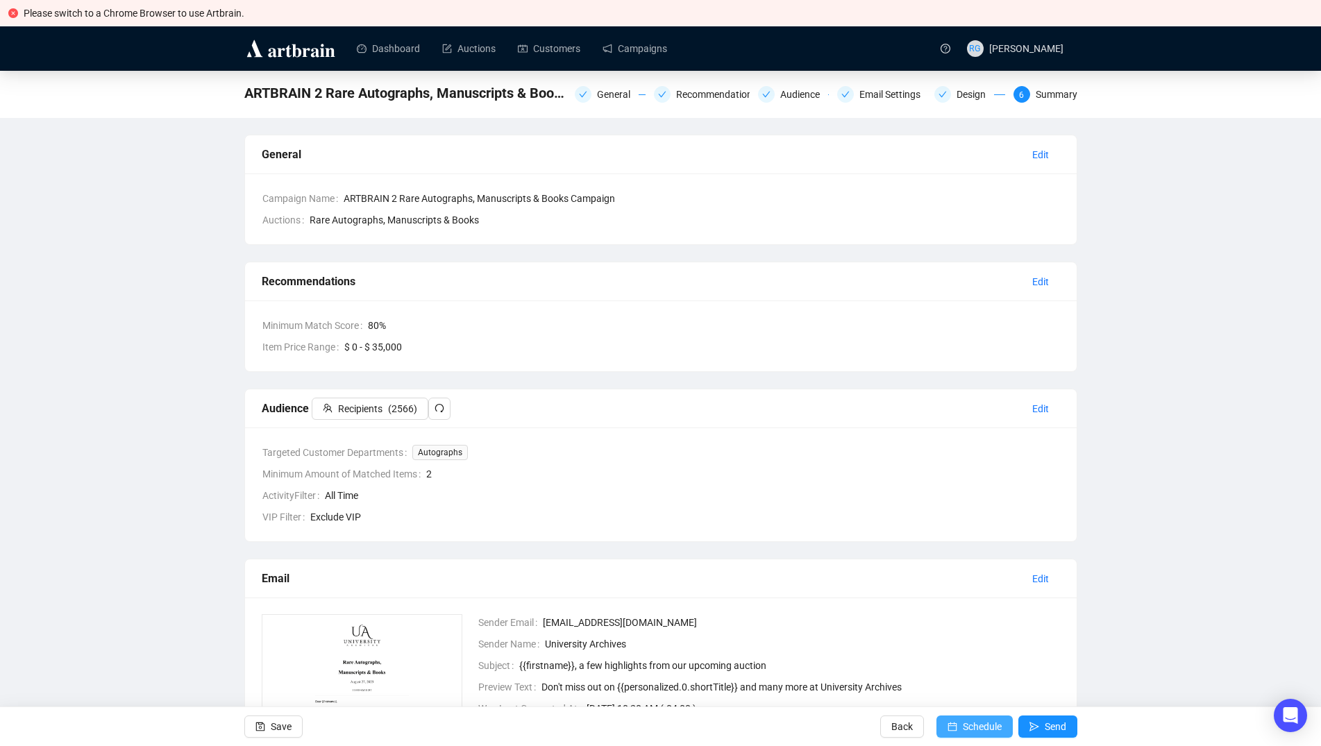
click at [982, 724] on span "Schedule" at bounding box center [982, 726] width 39 height 39
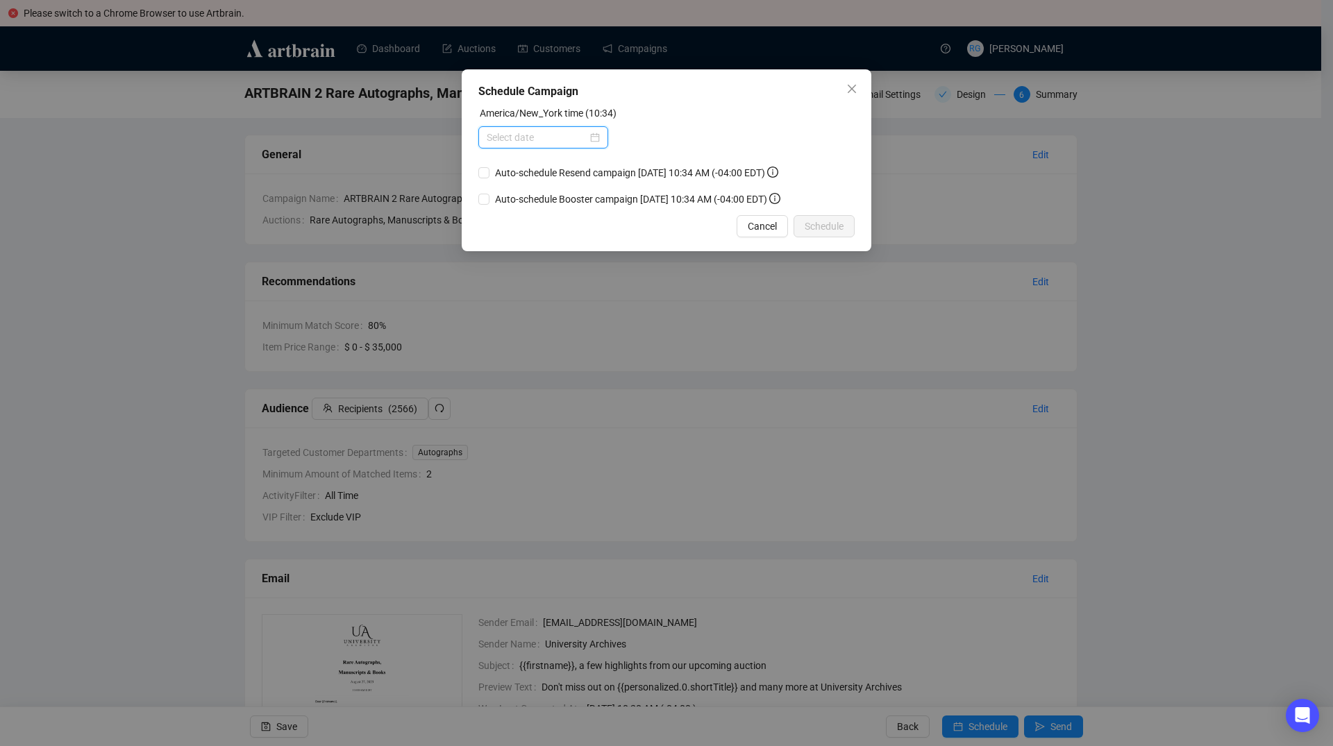
click at [543, 144] on input at bounding box center [537, 137] width 101 height 15
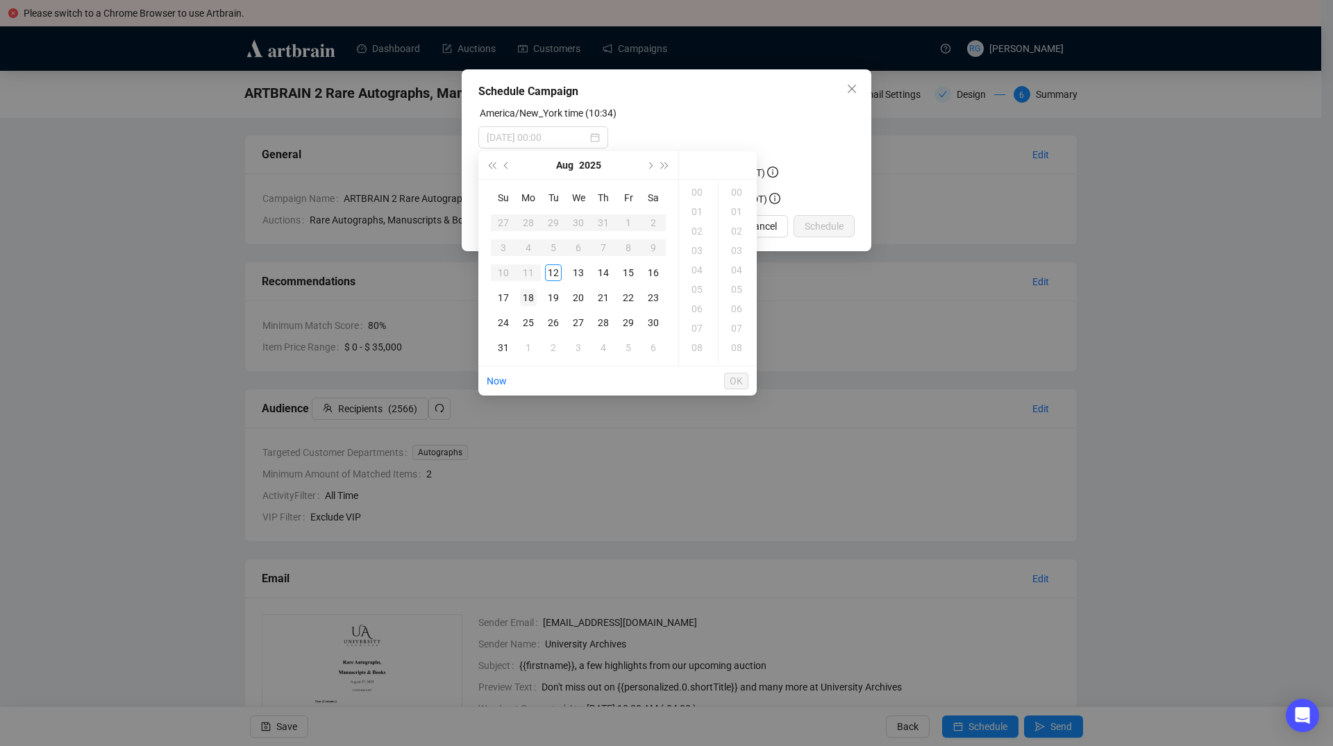
click at [531, 298] on div "18" at bounding box center [528, 297] width 17 height 17
click at [582, 272] on div "13" at bounding box center [578, 272] width 17 height 17
click at [530, 293] on div "18" at bounding box center [528, 297] width 17 height 17
type input "[DATE] 00:00"
click at [729, 379] on button "OK" at bounding box center [736, 381] width 24 height 17
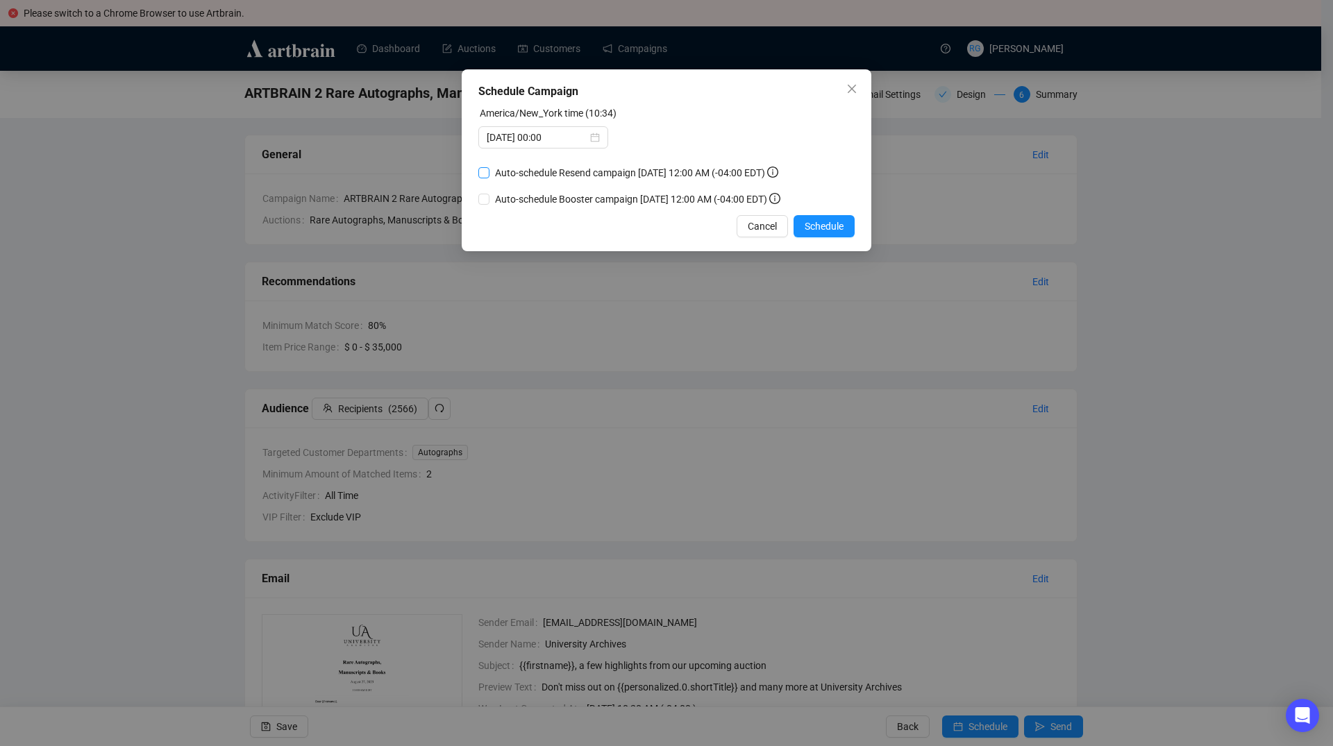
click at [488, 176] on input "Auto-schedule Resend campaign [DATE] 12:00 AM (-04:00 EDT)" at bounding box center [483, 172] width 11 height 11
checkbox input "true"
click at [810, 224] on span "Schedule" at bounding box center [824, 226] width 39 height 15
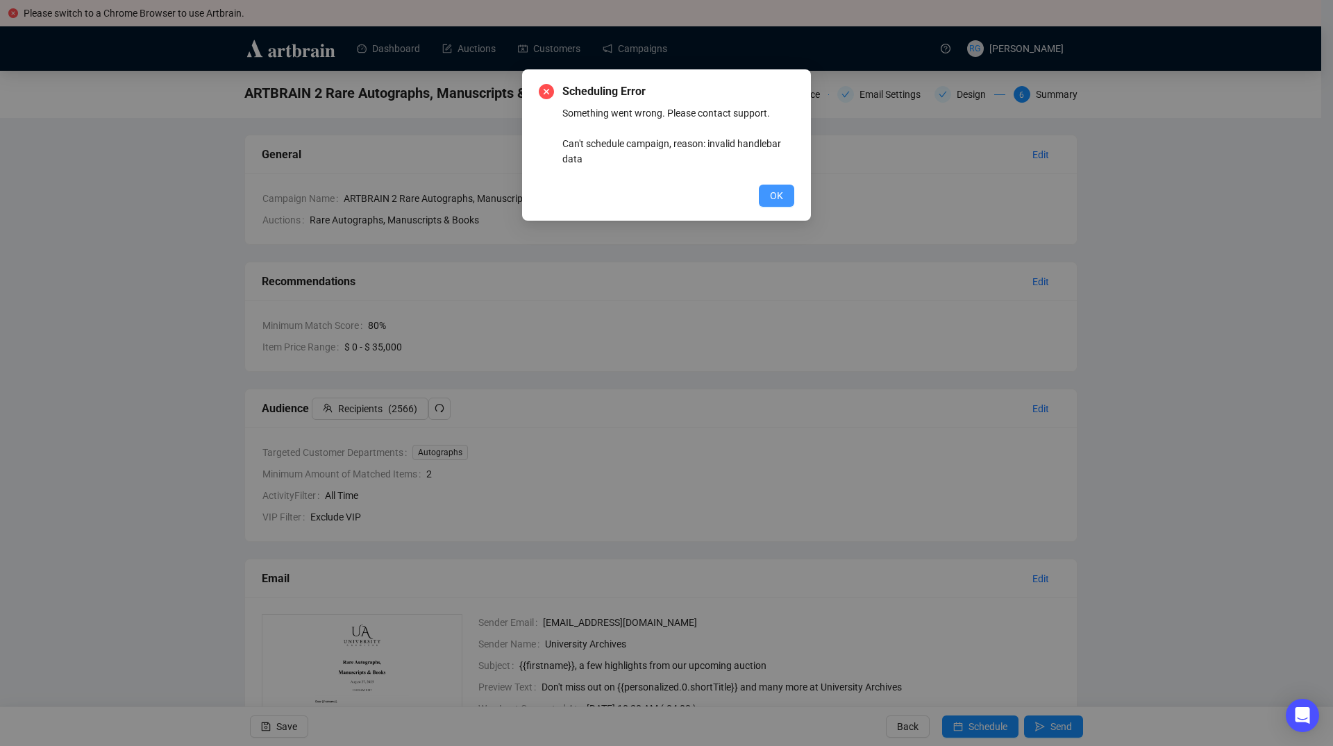
click at [775, 198] on span "OK" at bounding box center [776, 195] width 13 height 15
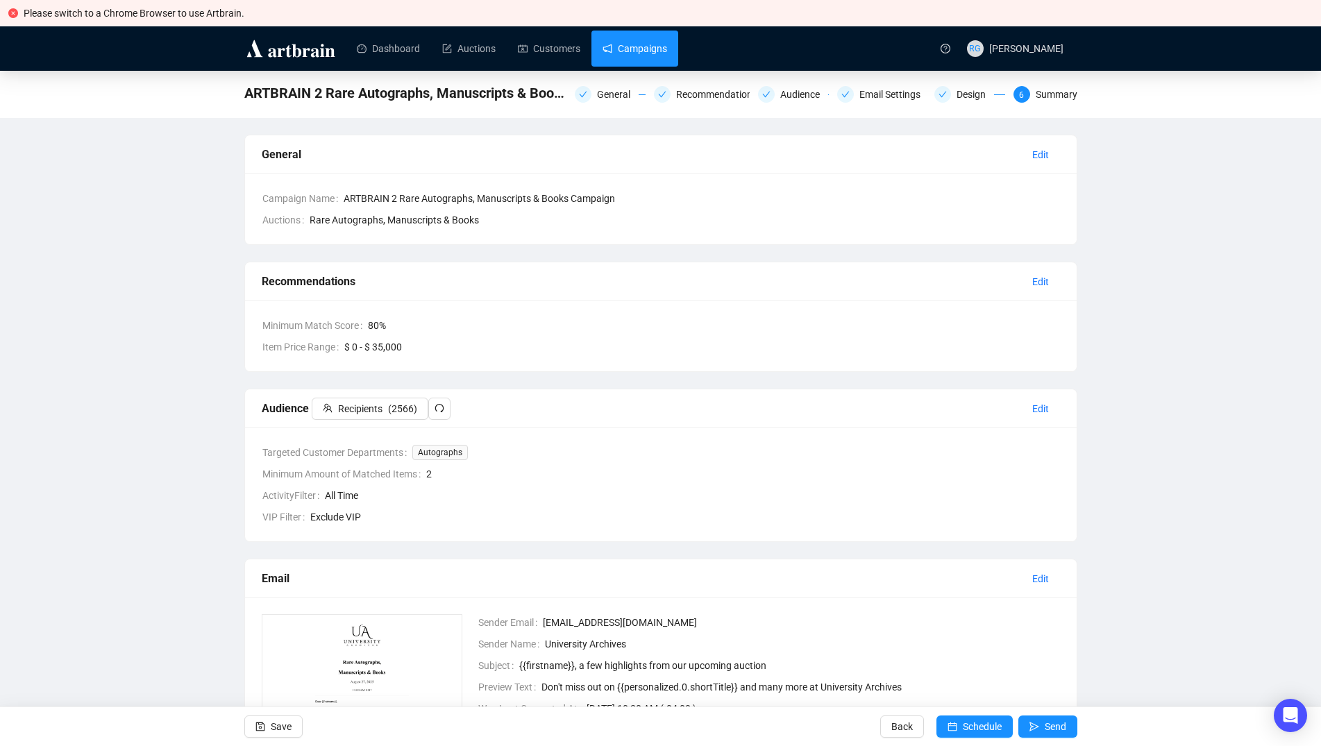
click at [641, 51] on link "Campaigns" at bounding box center [635, 49] width 65 height 36
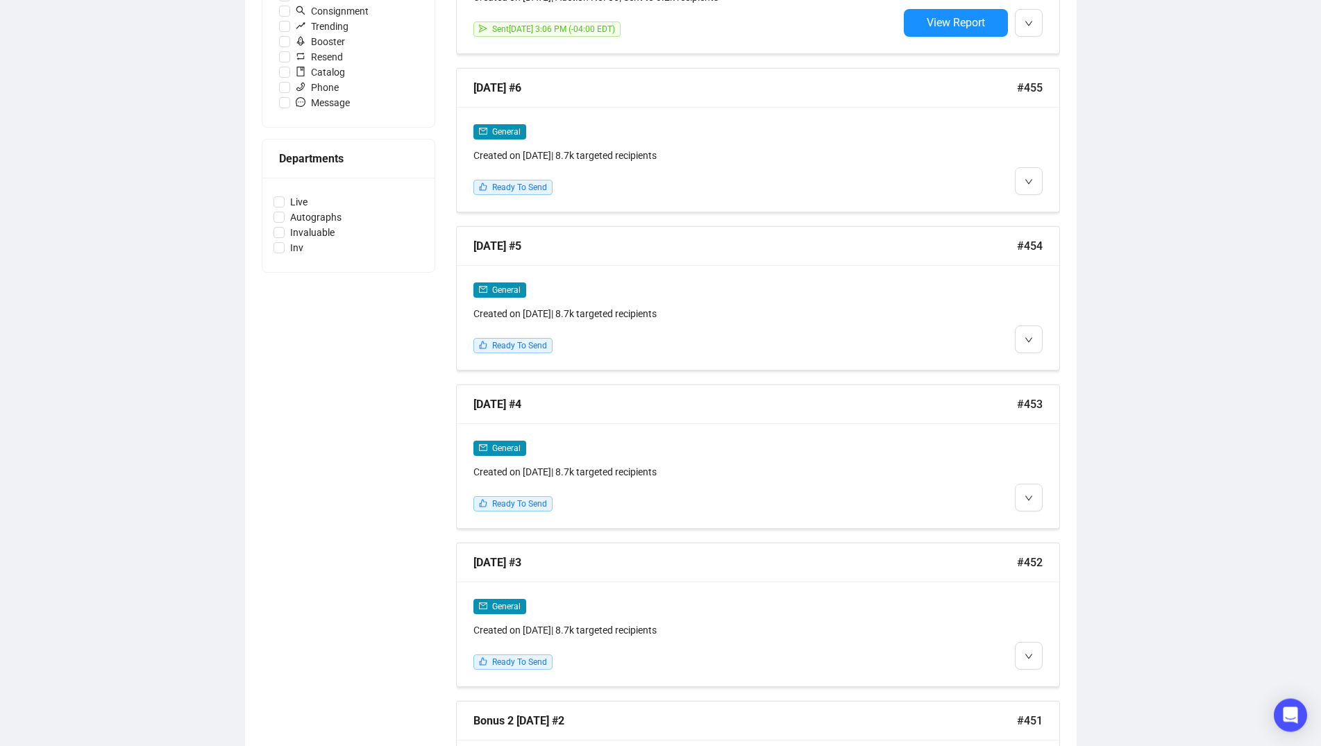
scroll to position [533, 0]
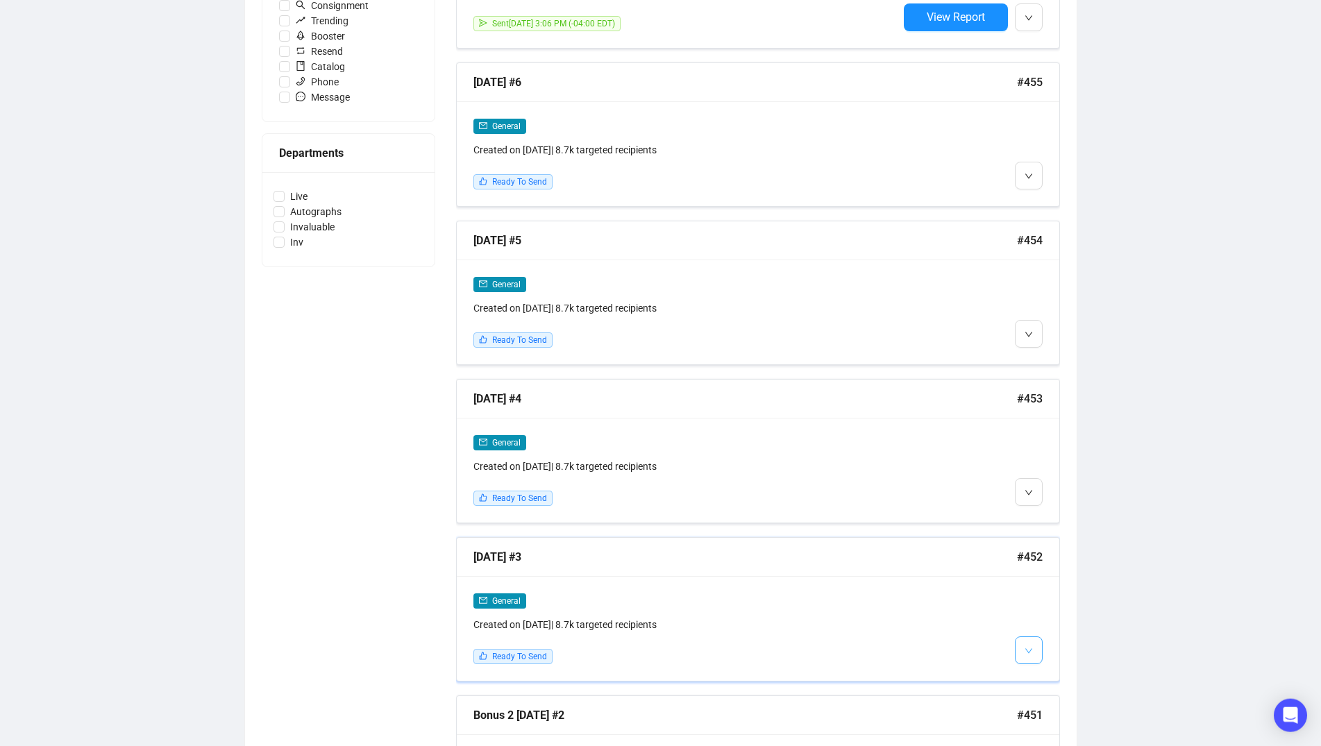
click at [1033, 647] on button "button" at bounding box center [1029, 651] width 28 height 28
click at [1048, 684] on span "Edit" at bounding box center [1051, 678] width 17 height 11
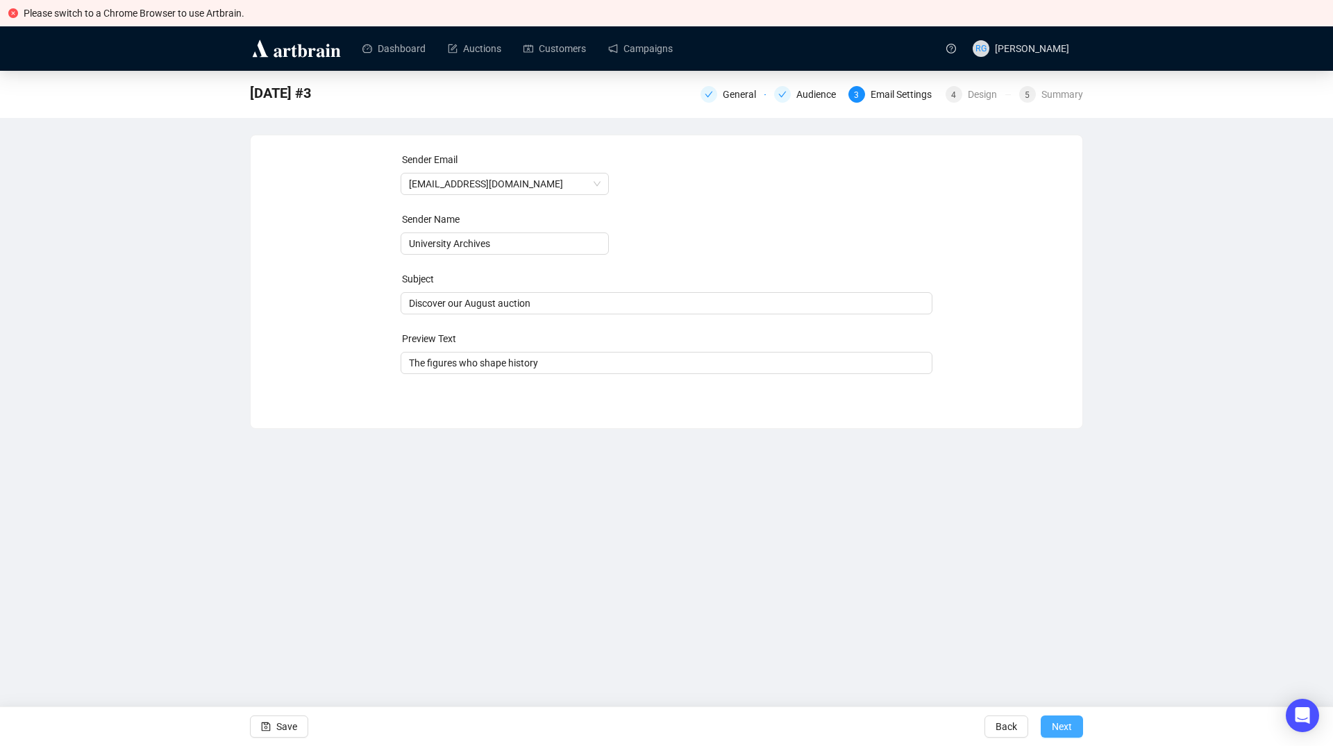
click at [1075, 729] on button "Next" at bounding box center [1062, 727] width 42 height 22
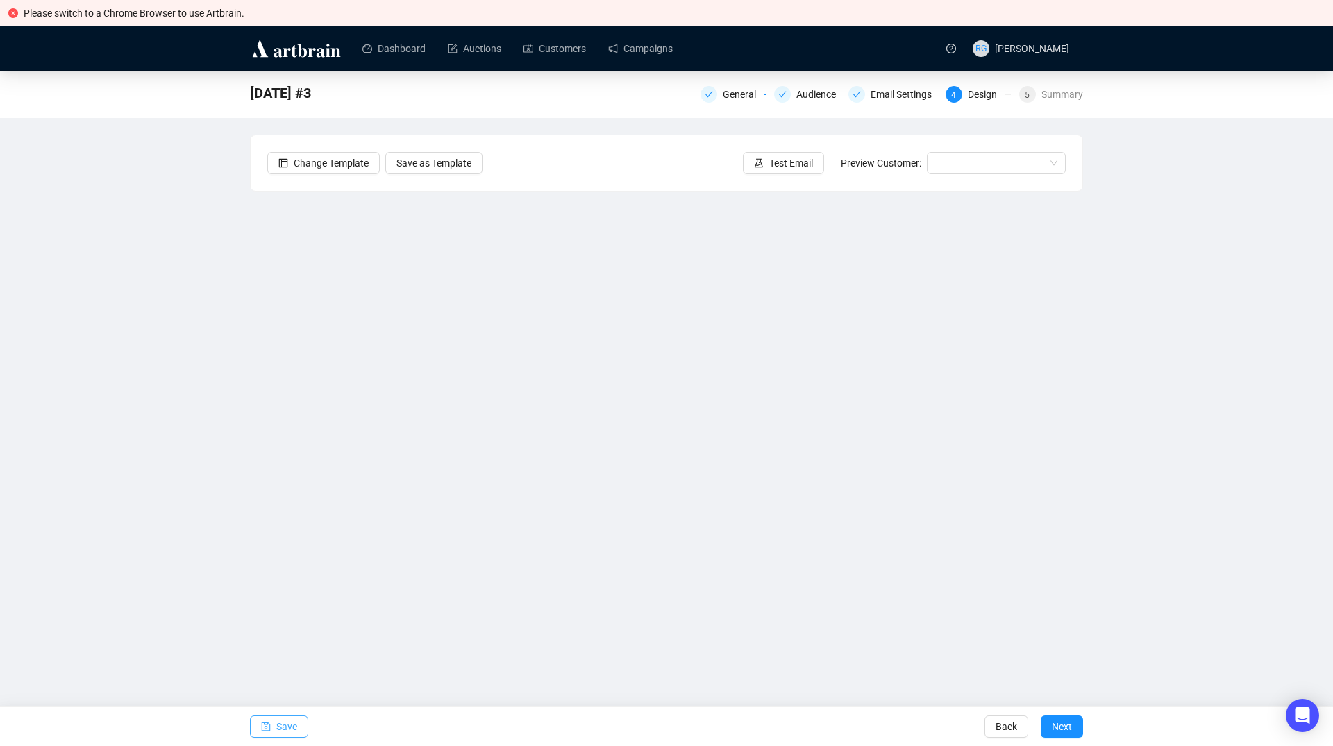
click at [292, 733] on span "Save" at bounding box center [286, 726] width 21 height 39
click at [267, 726] on icon "save" at bounding box center [266, 727] width 10 height 10
click at [292, 725] on span "Save" at bounding box center [286, 726] width 21 height 39
click at [285, 727] on span "Save" at bounding box center [286, 726] width 21 height 39
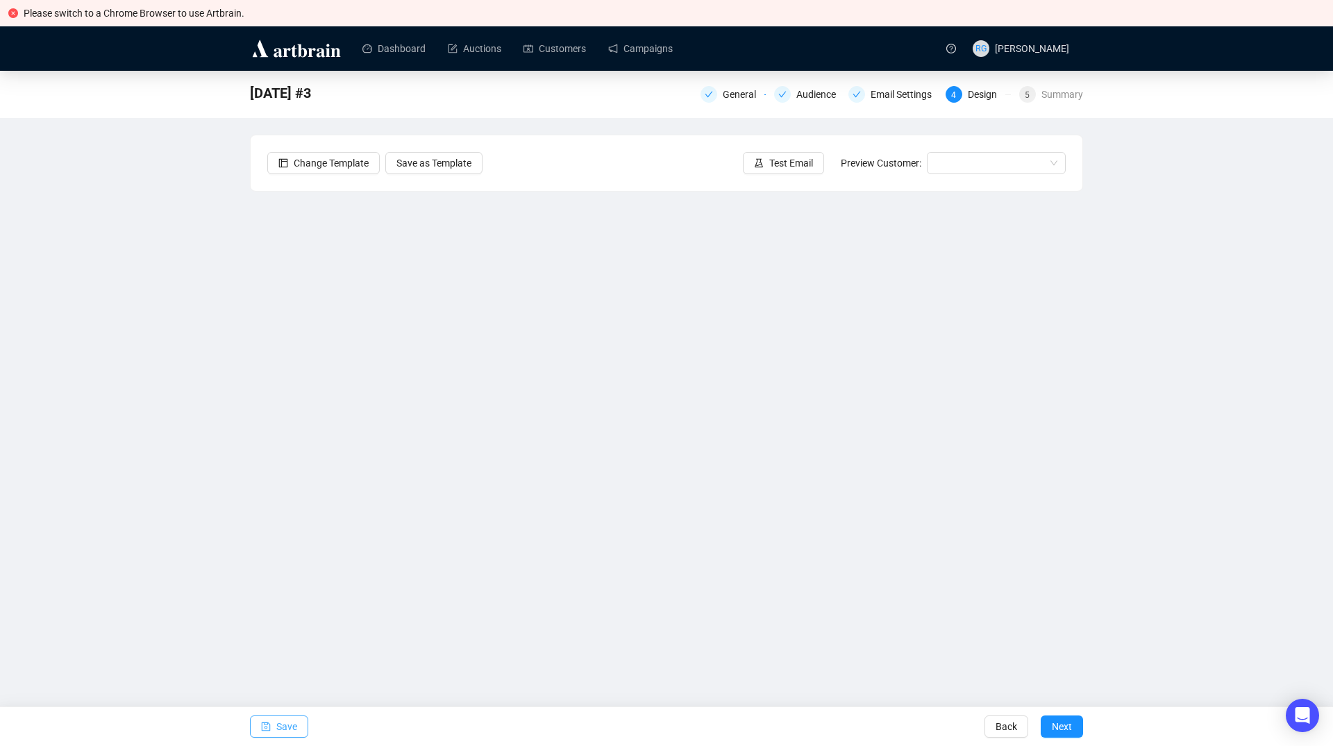
click at [296, 730] on button "Save" at bounding box center [279, 727] width 58 height 22
click at [278, 730] on span "Save" at bounding box center [286, 726] width 21 height 39
click at [294, 727] on span "Save" at bounding box center [286, 726] width 21 height 39
click at [296, 731] on button "Save" at bounding box center [279, 727] width 58 height 22
click at [290, 730] on span "Save" at bounding box center [286, 726] width 21 height 39
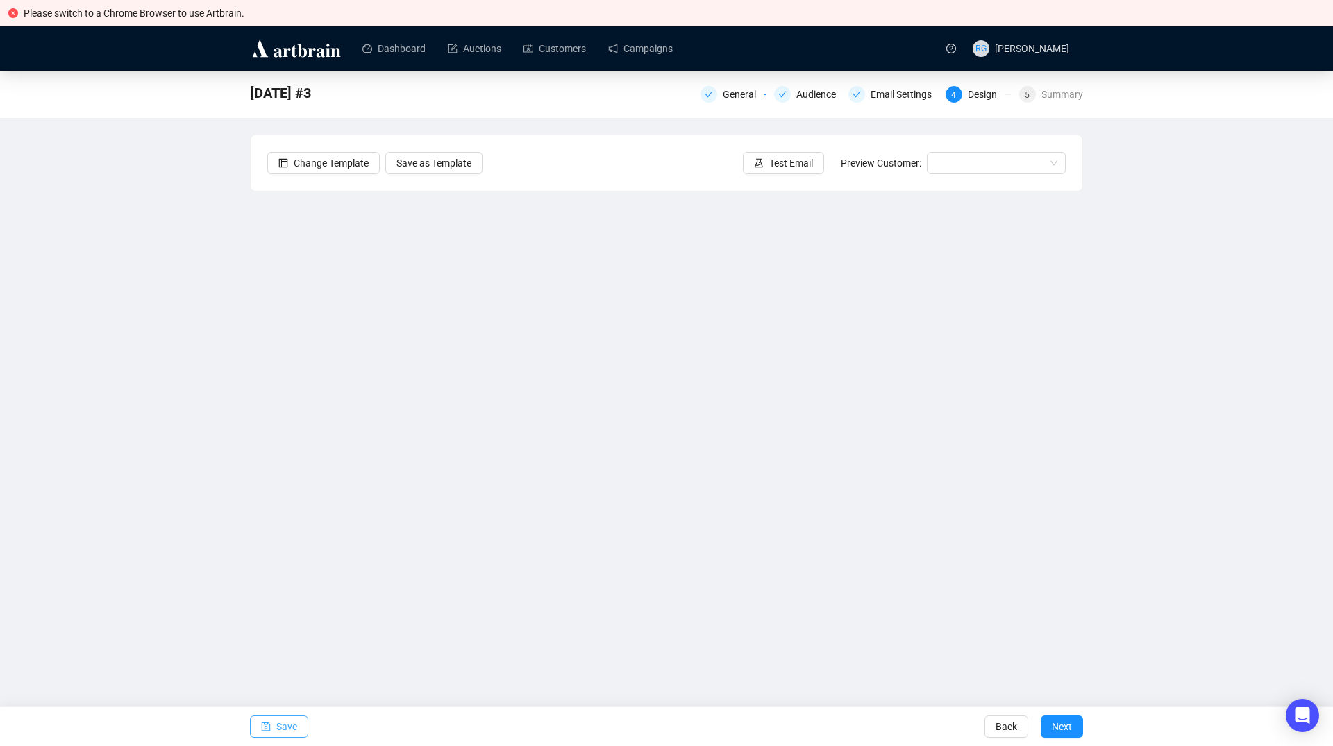
click at [300, 727] on button "Save" at bounding box center [279, 727] width 58 height 22
click at [291, 723] on span "Save" at bounding box center [286, 726] width 21 height 39
click at [285, 730] on span "Save" at bounding box center [286, 726] width 21 height 39
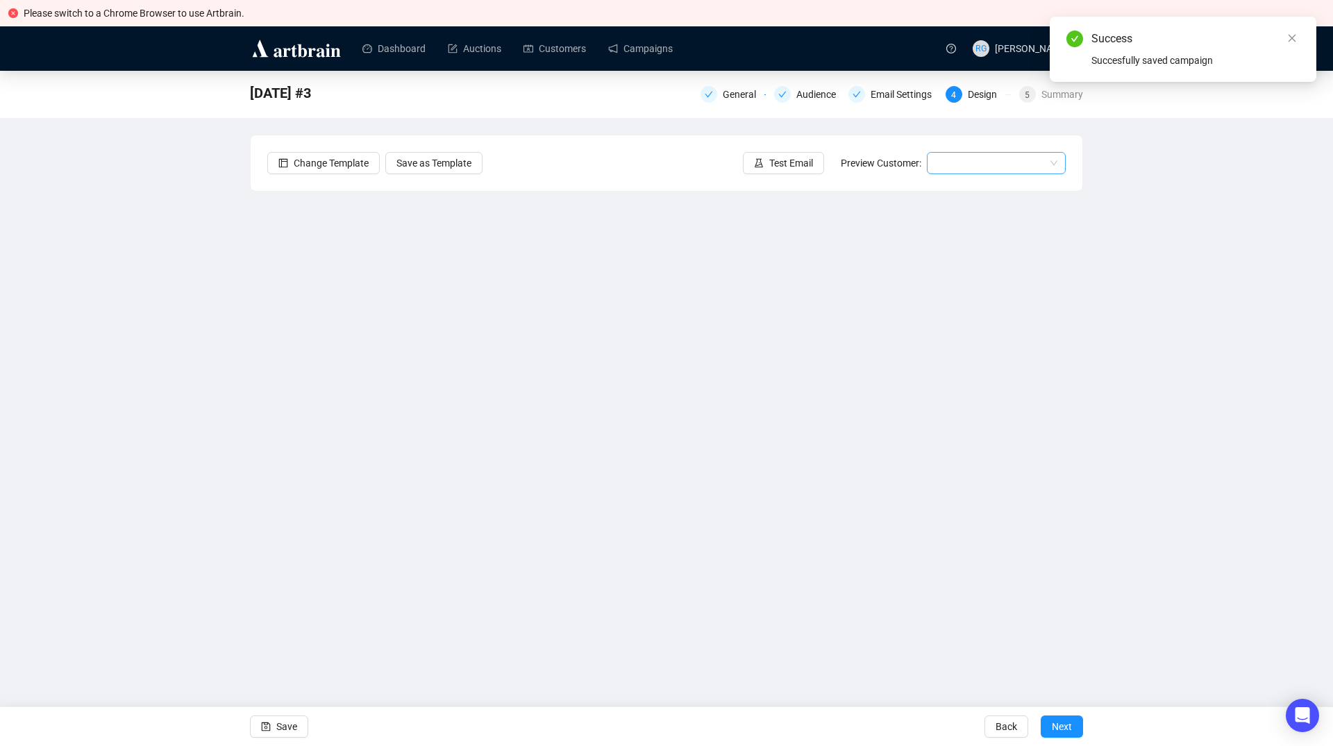
click at [948, 170] on input "search" at bounding box center [990, 163] width 110 height 21
click at [954, 192] on div "[PERSON_NAME] | Example" at bounding box center [996, 190] width 117 height 15
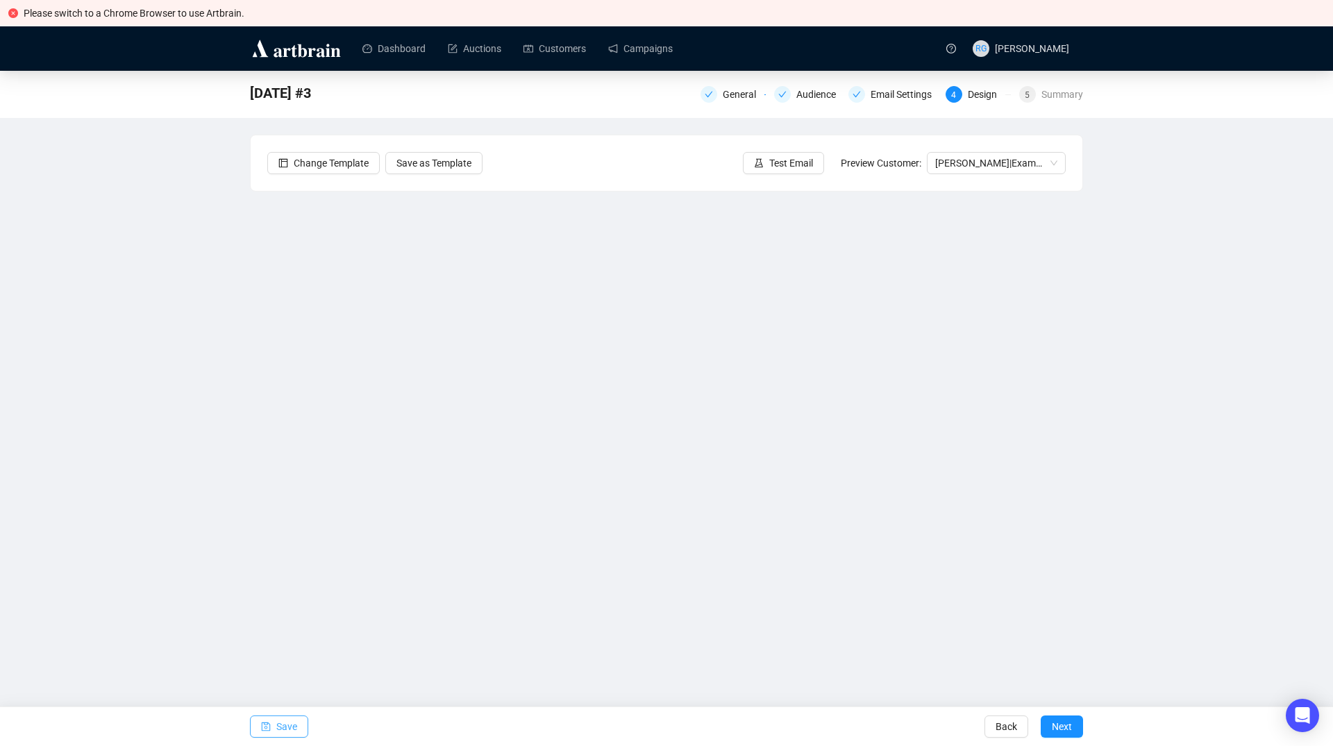
click at [294, 725] on span "Save" at bounding box center [286, 726] width 21 height 39
click at [269, 727] on icon "save" at bounding box center [266, 727] width 10 height 10
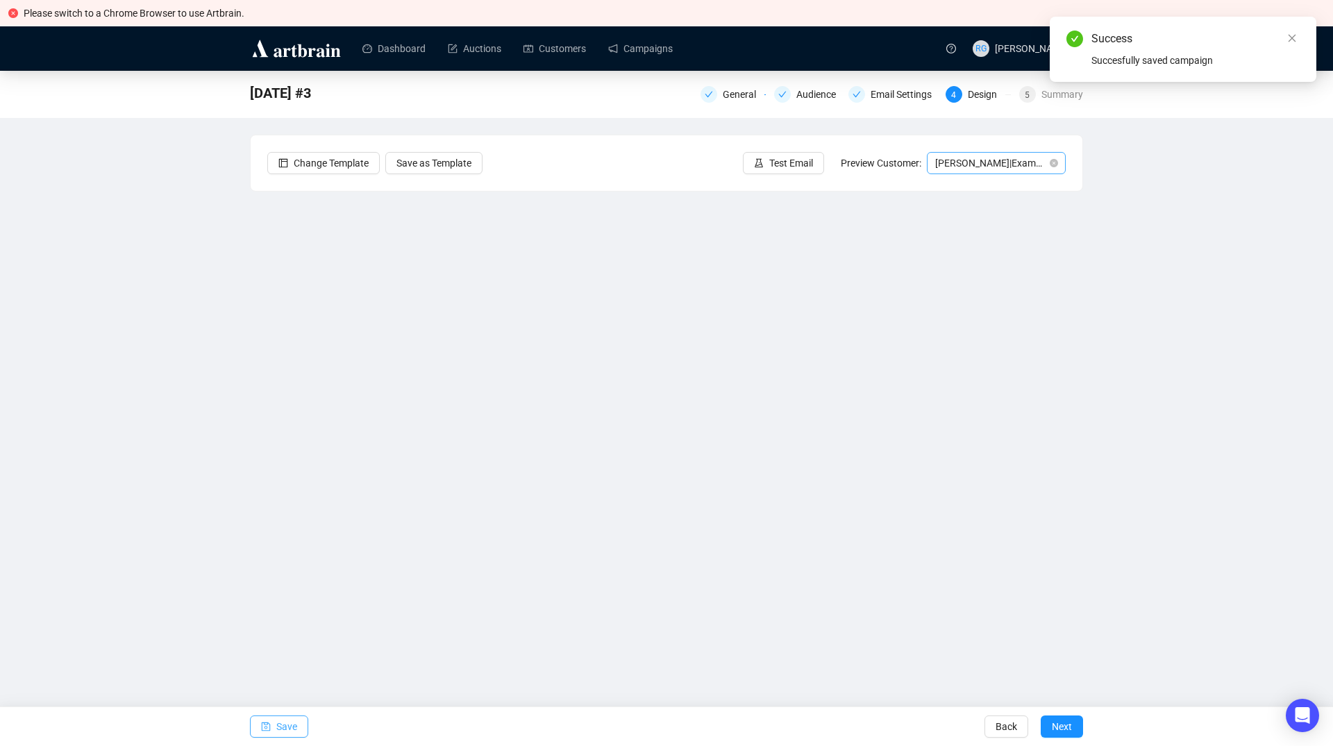
click at [943, 167] on span "[PERSON_NAME] | Example" at bounding box center [996, 163] width 122 height 21
click at [967, 219] on div "[PERSON_NAME] | Example" at bounding box center [996, 212] width 117 height 15
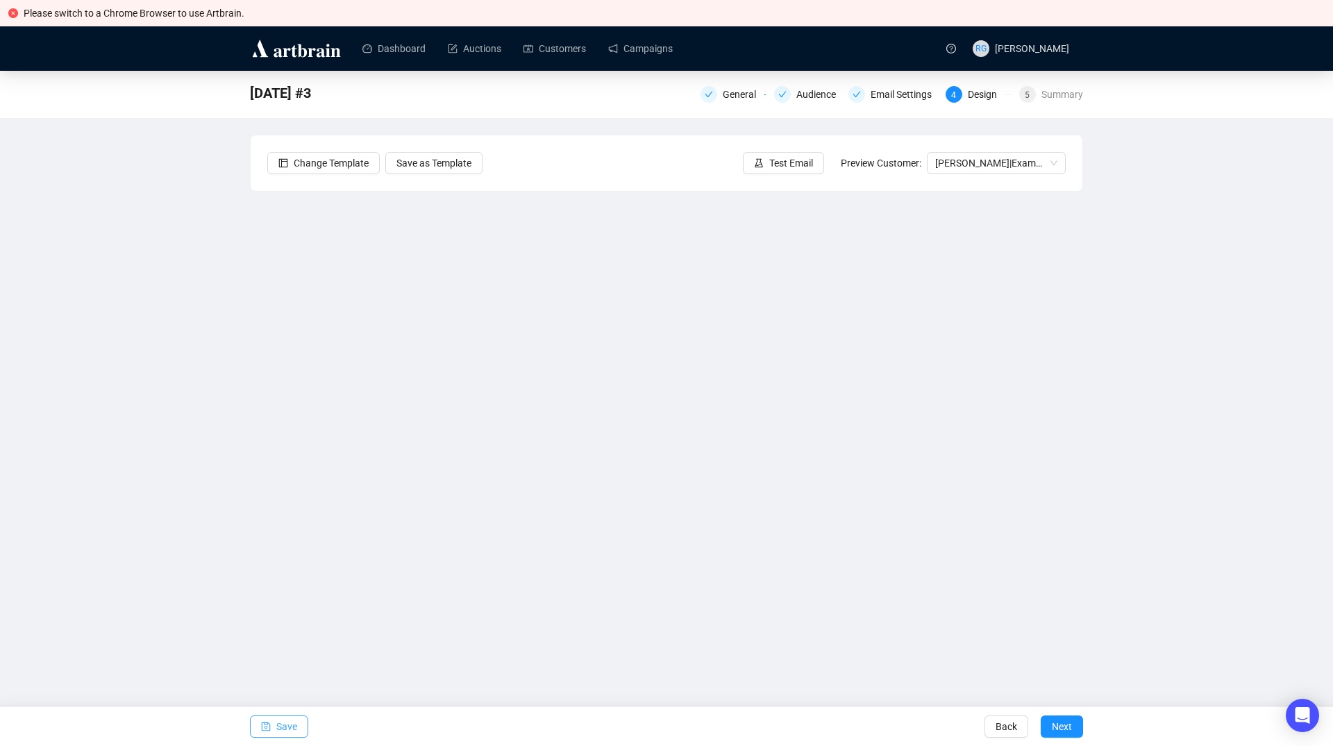
click at [292, 727] on span "Save" at bounding box center [286, 726] width 21 height 39
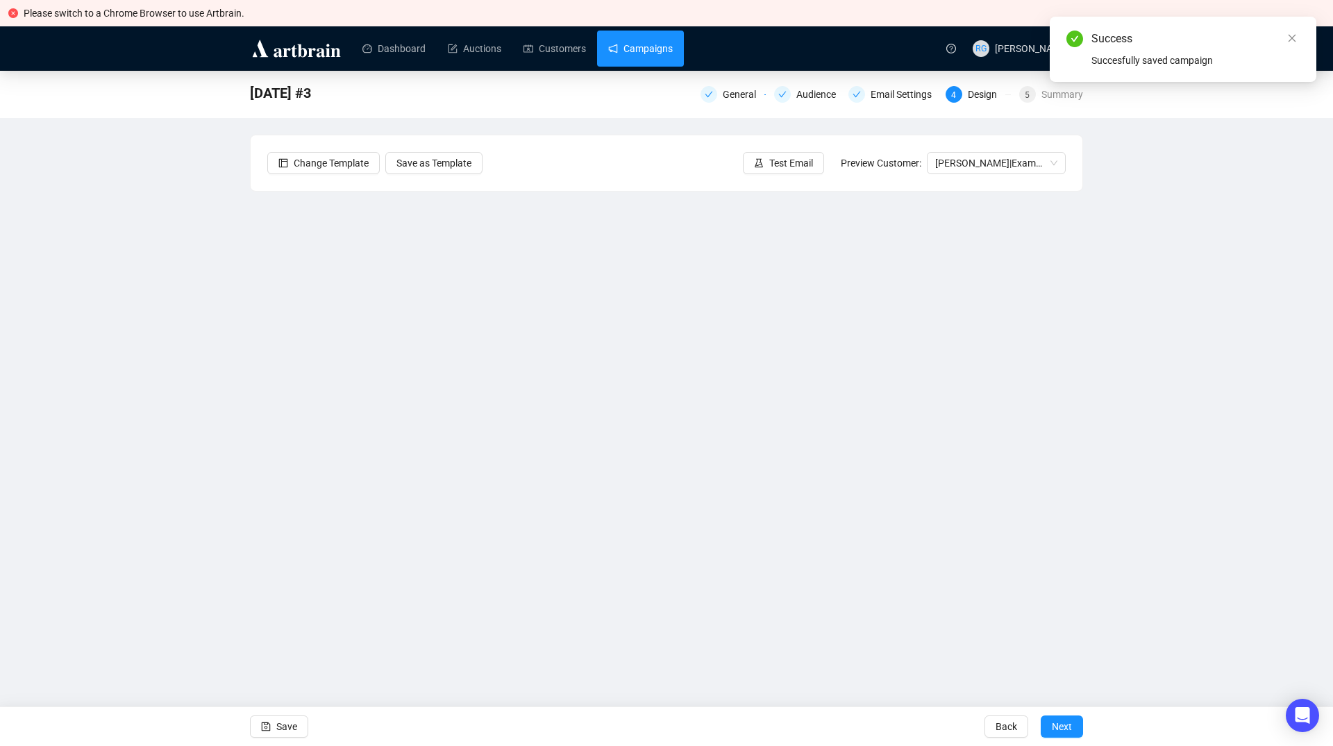
click at [620, 42] on link "Campaigns" at bounding box center [640, 49] width 65 height 36
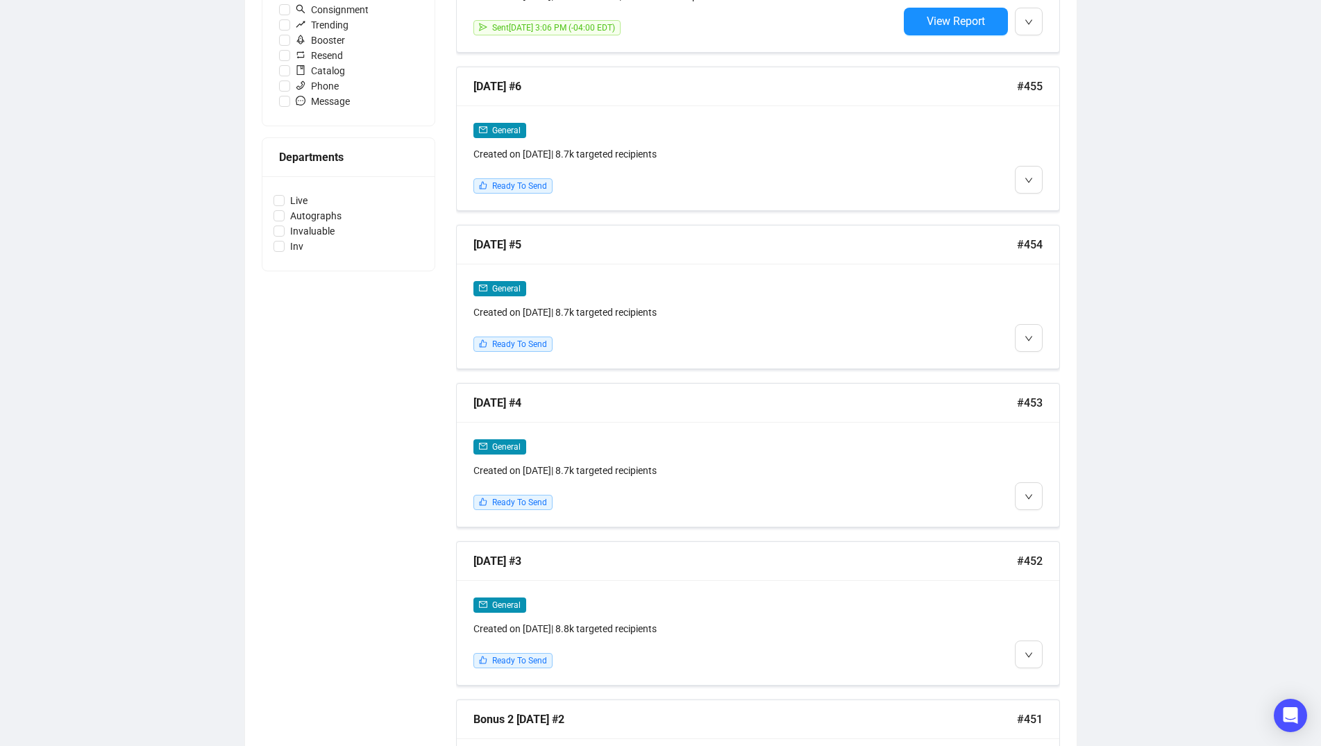
scroll to position [559, 0]
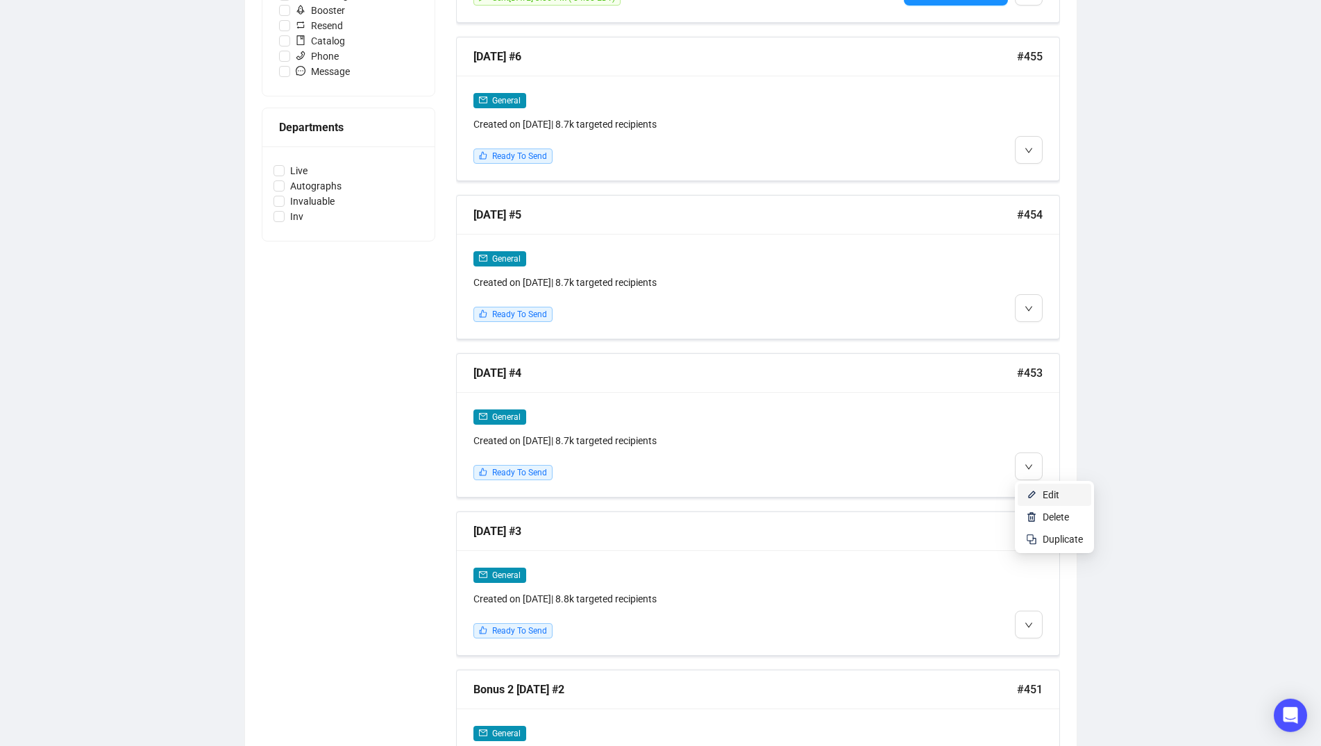
click at [1043, 495] on span "Edit" at bounding box center [1051, 494] width 17 height 11
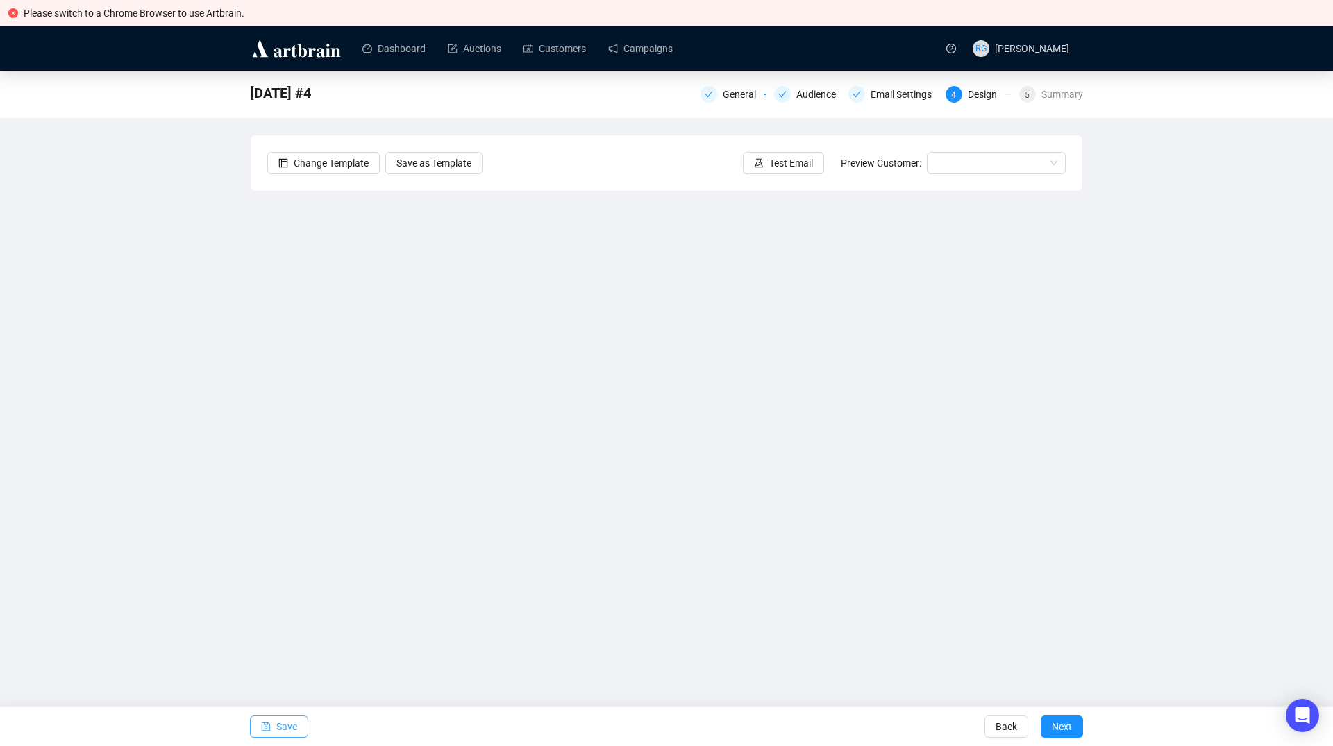
click at [276, 726] on span "Save" at bounding box center [286, 726] width 21 height 39
click at [271, 732] on button "Save" at bounding box center [279, 727] width 58 height 22
click at [263, 727] on icon "save" at bounding box center [266, 727] width 10 height 10
click at [301, 726] on button "Save" at bounding box center [279, 727] width 58 height 22
click at [284, 725] on span "Save" at bounding box center [286, 726] width 21 height 39
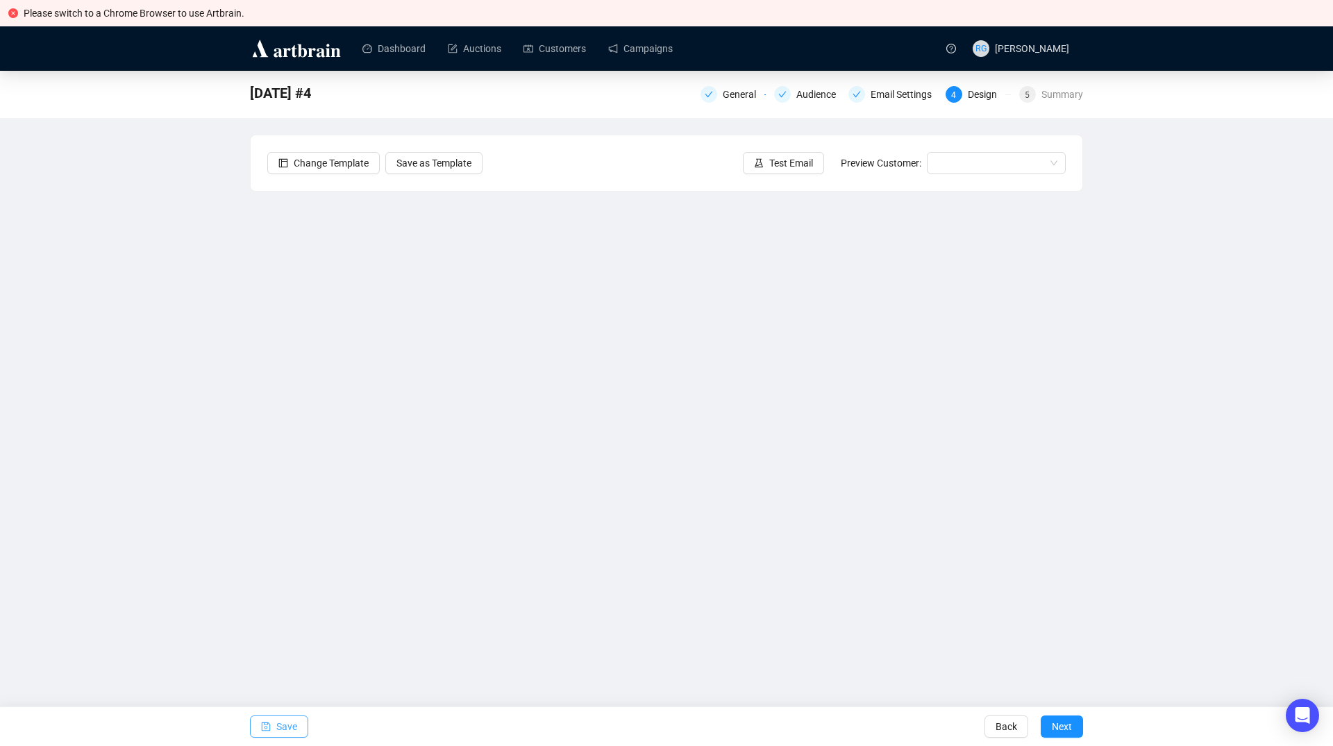
click at [280, 726] on span "Save" at bounding box center [286, 726] width 21 height 39
click at [292, 730] on span "Save" at bounding box center [286, 726] width 21 height 39
